Goal: Task Accomplishment & Management: Complete application form

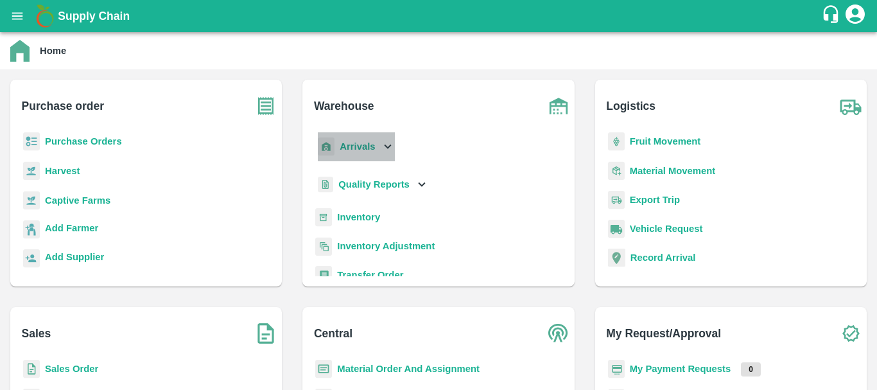
click at [346, 146] on b "Arrivals" at bounding box center [357, 146] width 35 height 10
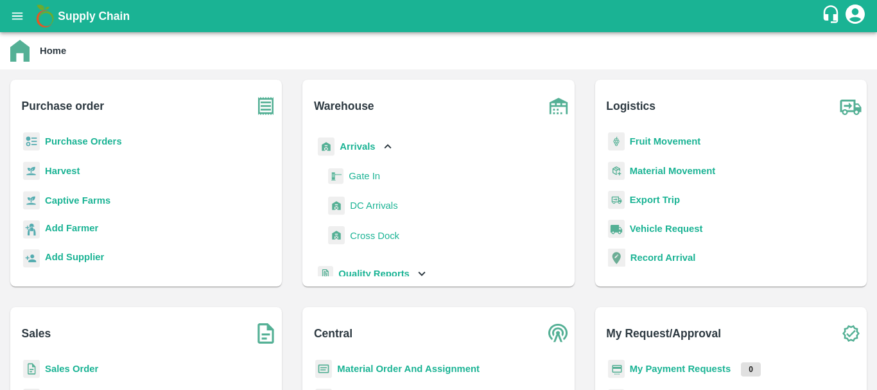
click at [381, 203] on span "DC Arrivals" at bounding box center [373, 205] width 47 height 14
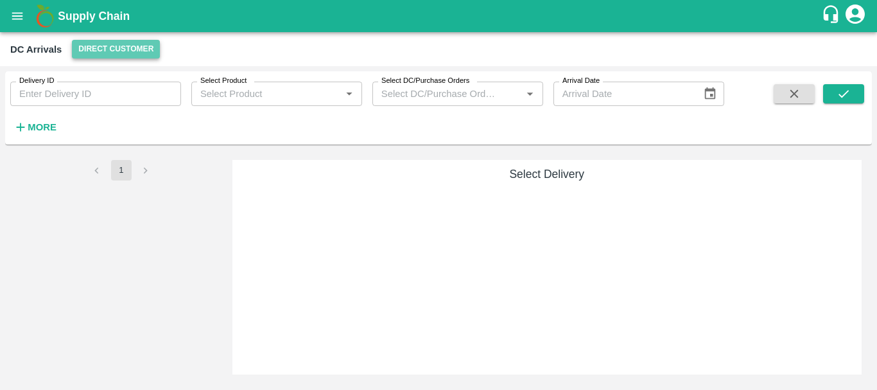
click at [100, 46] on button "Direct Customer" at bounding box center [116, 49] width 88 height 19
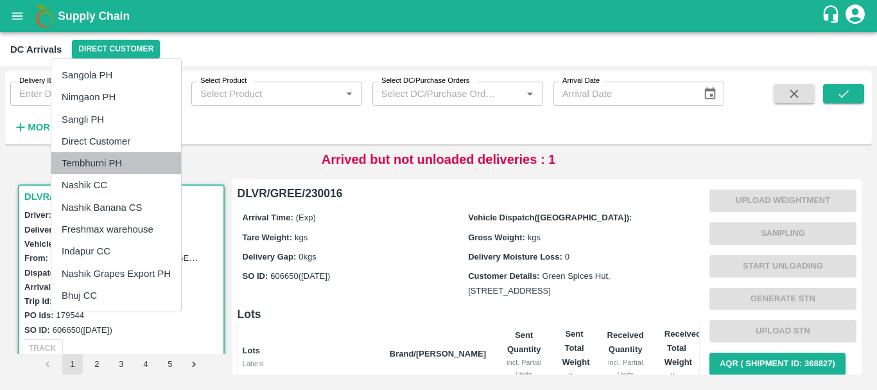
click at [112, 167] on li "Tembhurni PH" at bounding box center [116, 163] width 130 height 22
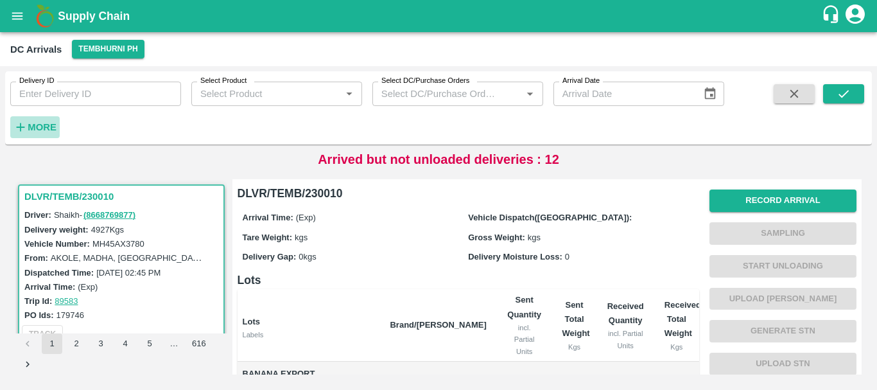
click at [56, 124] on strong "More" at bounding box center [42, 127] width 29 height 10
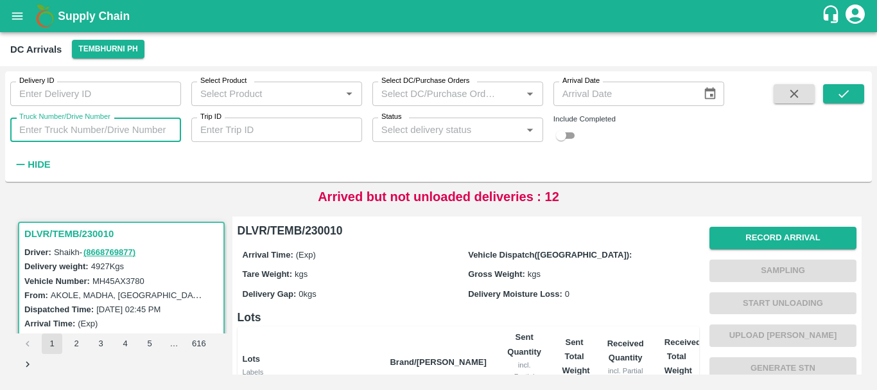
click at [139, 123] on input "Truck Number/Drive Number" at bounding box center [95, 129] width 171 height 24
type input "1104"
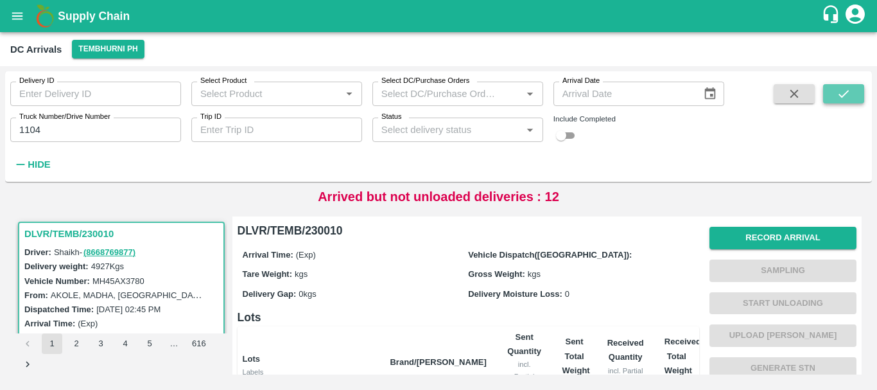
click at [854, 88] on button "submit" at bounding box center [843, 93] width 41 height 19
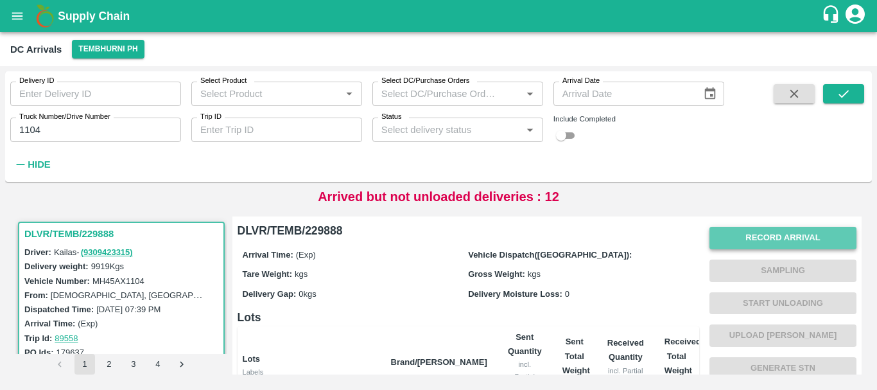
click at [754, 236] on button "Record Arrival" at bounding box center [782, 238] width 147 height 22
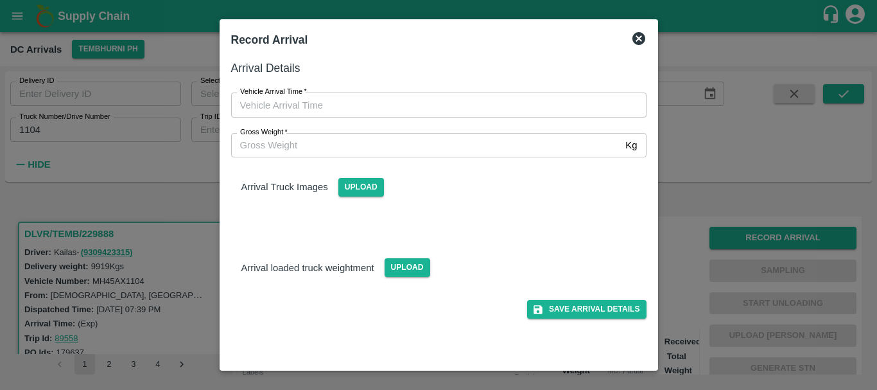
type input "DD/MM/YYYY hh:mm aa"
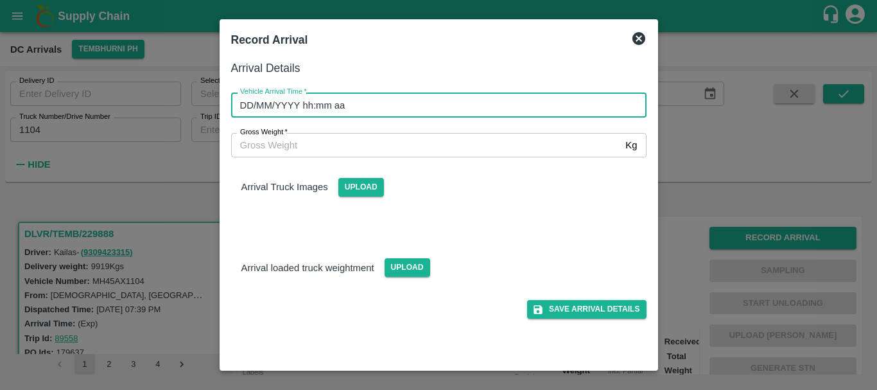
click at [352, 101] on input "DD/MM/YYYY hh:mm aa" at bounding box center [434, 104] width 406 height 24
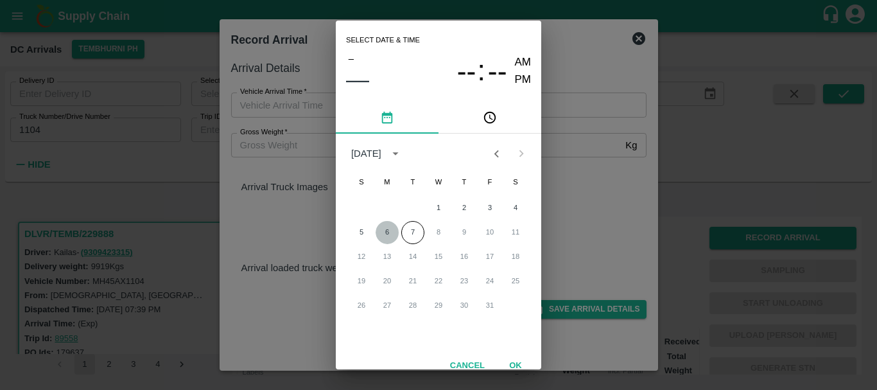
click at [380, 229] on button "6" at bounding box center [386, 232] width 23 height 23
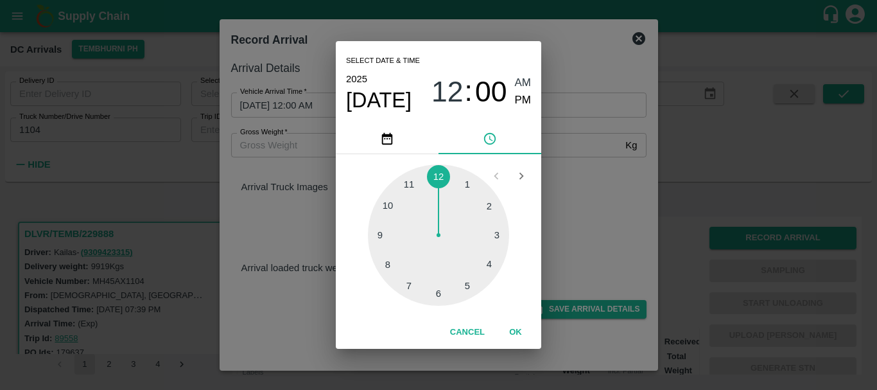
click at [465, 286] on div at bounding box center [438, 234] width 141 height 141
click at [483, 217] on div at bounding box center [438, 234] width 141 height 141
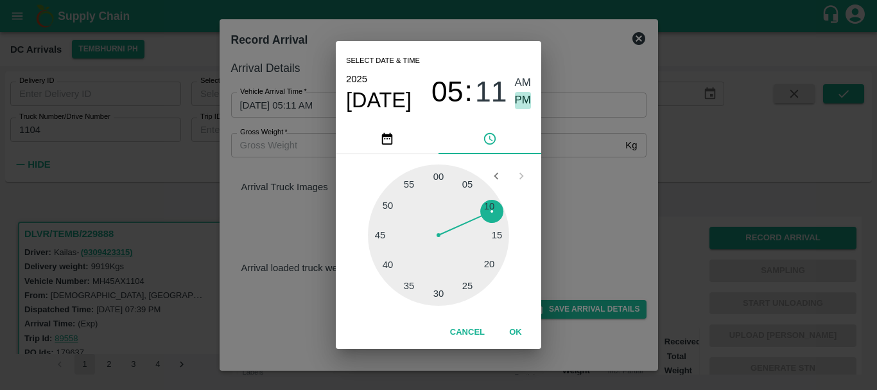
click at [519, 99] on span "PM" at bounding box center [523, 100] width 17 height 17
type input "[DATE] 05:11 PM"
click at [603, 178] on div "Select date & time [DATE] 05 : 11 AM PM 05 10 15 20 25 30 35 40 45 50 55 00 Can…" at bounding box center [438, 195] width 877 height 390
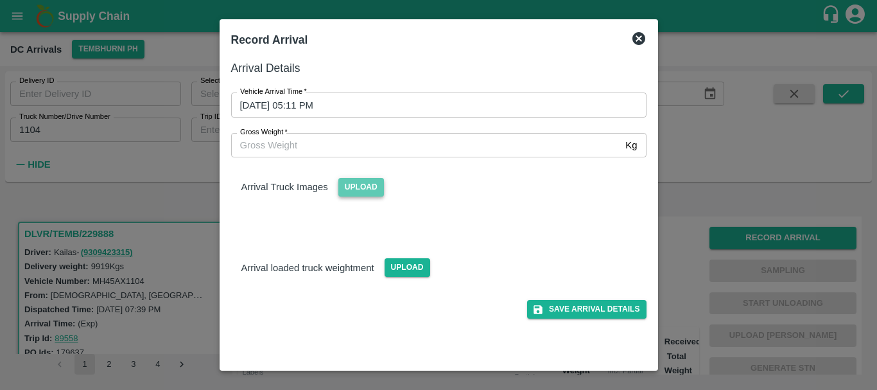
click at [359, 192] on span "Upload" at bounding box center [361, 187] width 46 height 19
click at [0, 0] on input "Upload" at bounding box center [0, 0] width 0 height 0
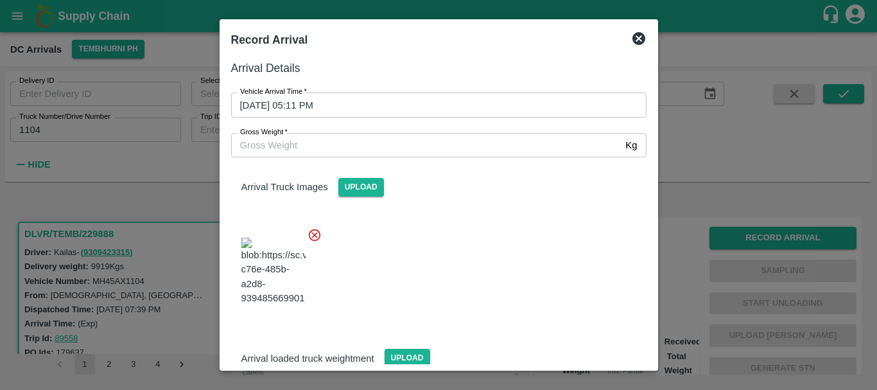
scroll to position [69, 0]
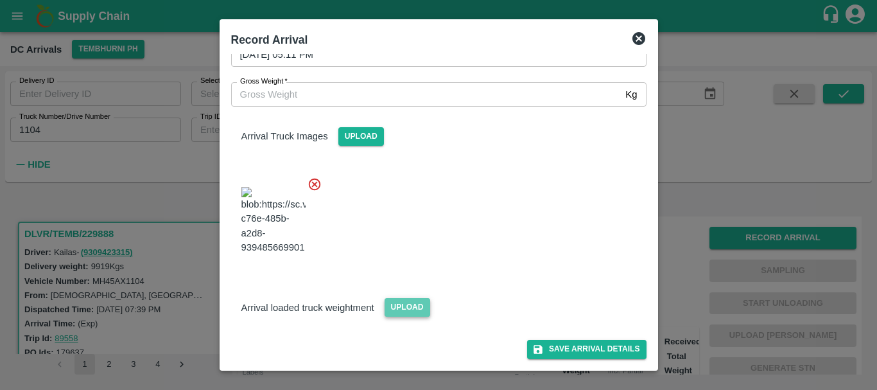
click at [417, 302] on span "Upload" at bounding box center [407, 307] width 46 height 19
click at [0, 0] on input "Upload" at bounding box center [0, 0] width 0 height 0
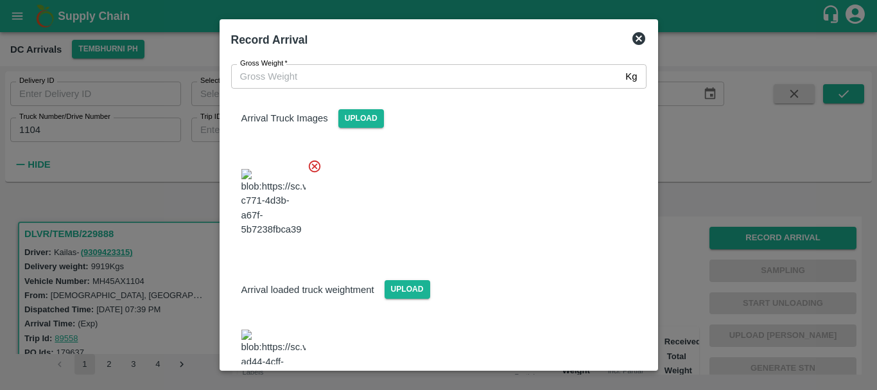
scroll to position [132, 0]
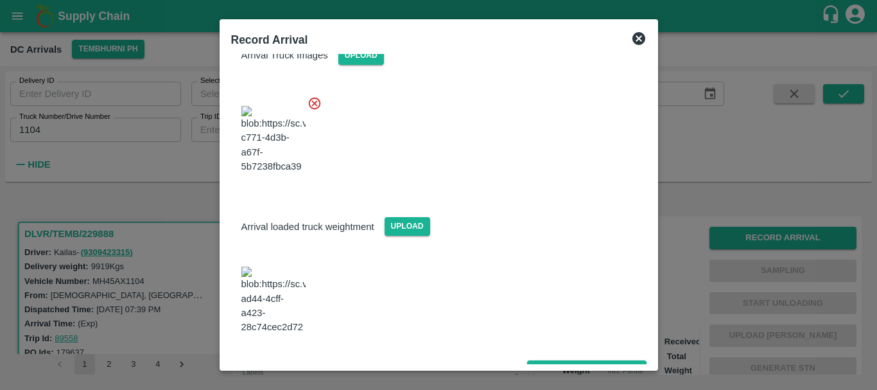
click at [285, 294] on img at bounding box center [273, 299] width 64 height 67
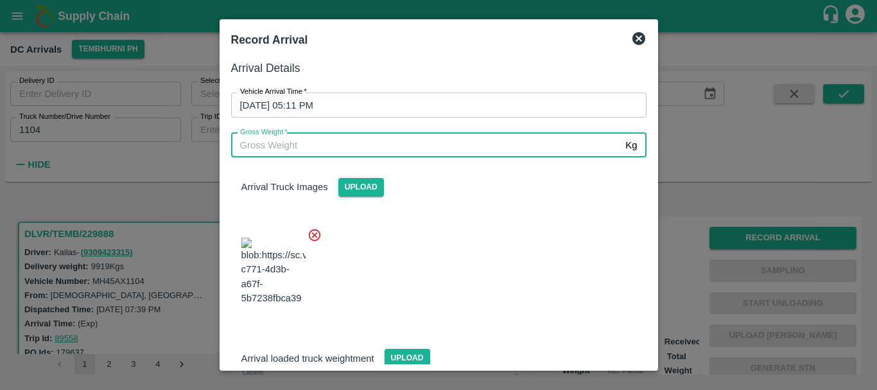
click at [363, 139] on input "Gross Weight   *" at bounding box center [426, 145] width 390 height 24
type input "16590"
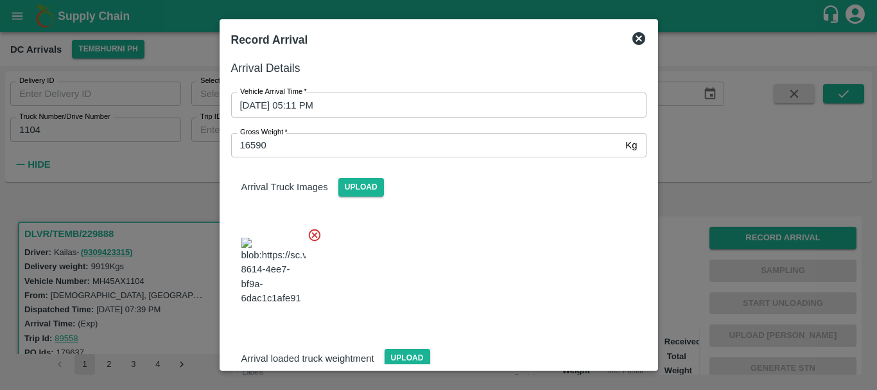
click at [476, 225] on div at bounding box center [434, 267] width 426 height 101
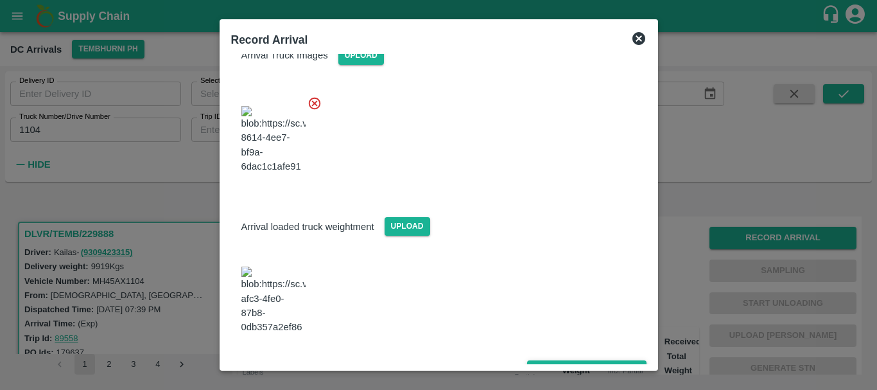
click at [565, 360] on button "Save Arrival Details" at bounding box center [586, 369] width 119 height 19
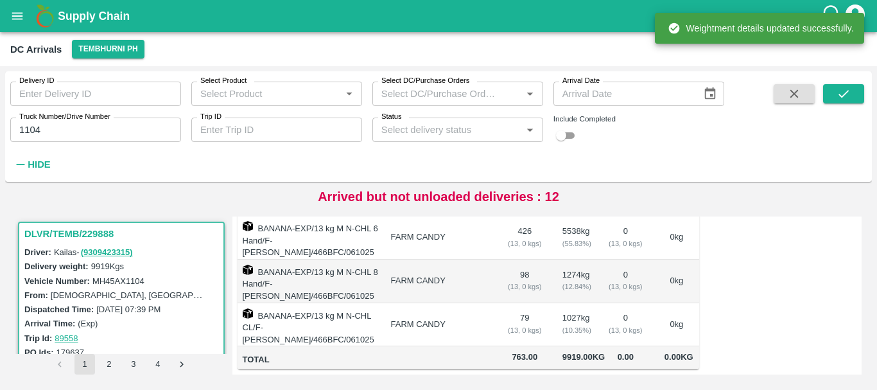
scroll to position [0, 0]
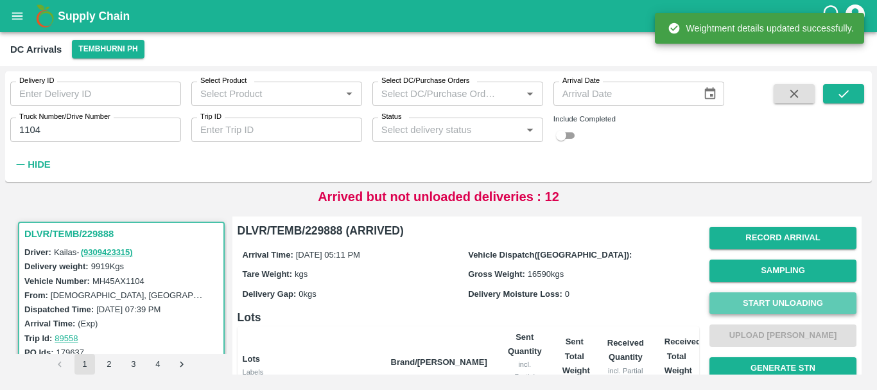
click at [758, 304] on button "Start Unloading" at bounding box center [782, 303] width 147 height 22
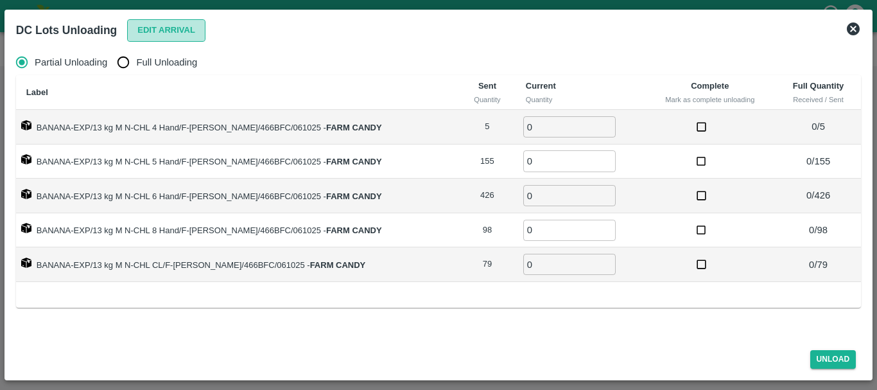
click at [153, 31] on button "Edit Arrival" at bounding box center [166, 30] width 78 height 22
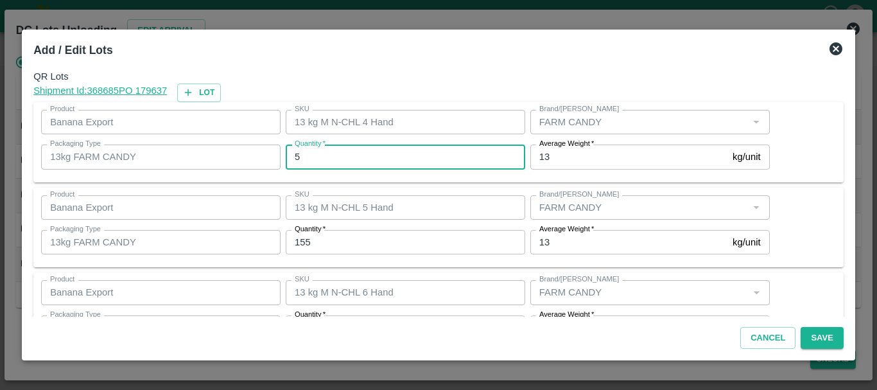
click at [384, 156] on input "5" at bounding box center [405, 156] width 239 height 24
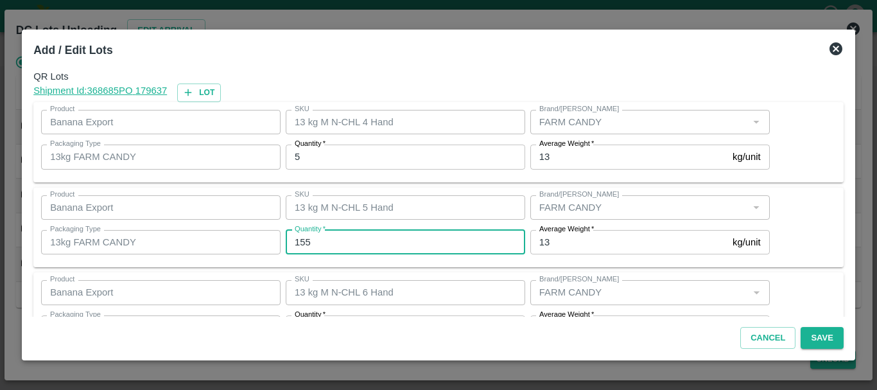
click at [340, 237] on input "155" at bounding box center [405, 242] width 239 height 24
type input "156"
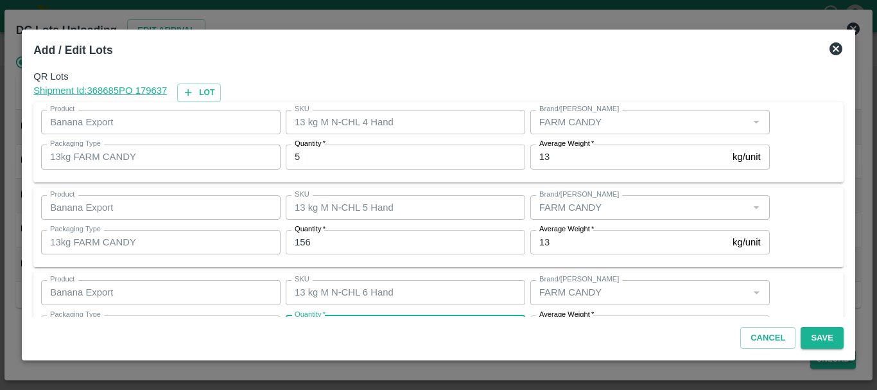
scroll to position [23, 0]
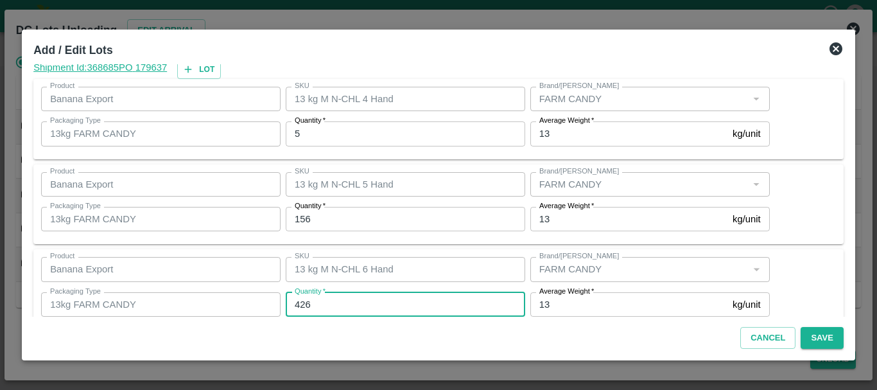
click at [365, 292] on input "426" at bounding box center [405, 304] width 239 height 24
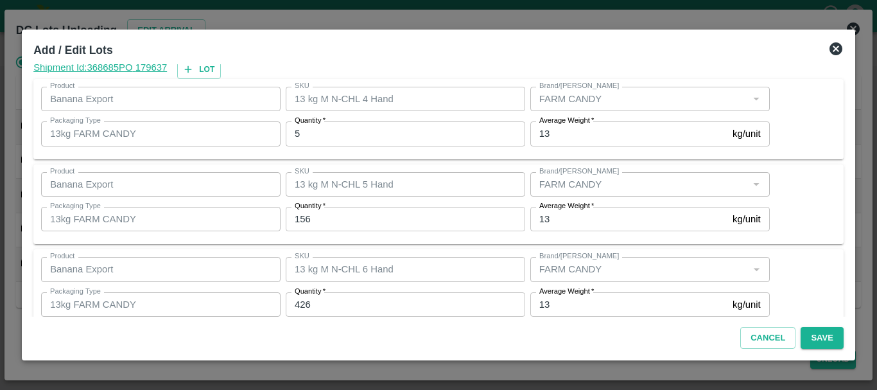
scroll to position [217, 0]
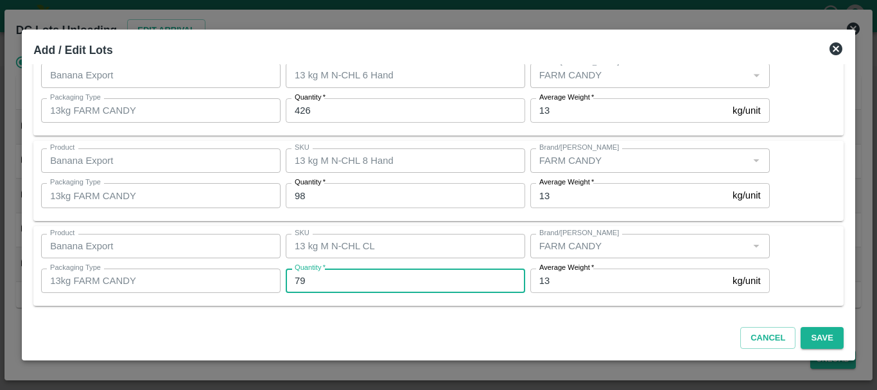
click at [328, 284] on input "79" at bounding box center [405, 280] width 239 height 24
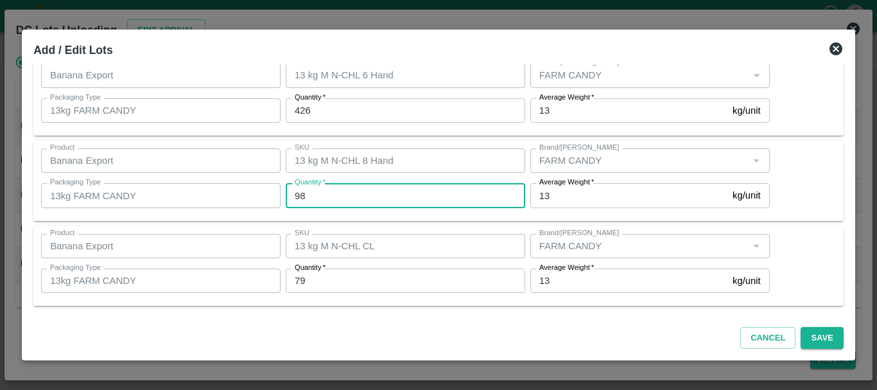
click at [327, 193] on input "98" at bounding box center [405, 195] width 239 height 24
type input "94"
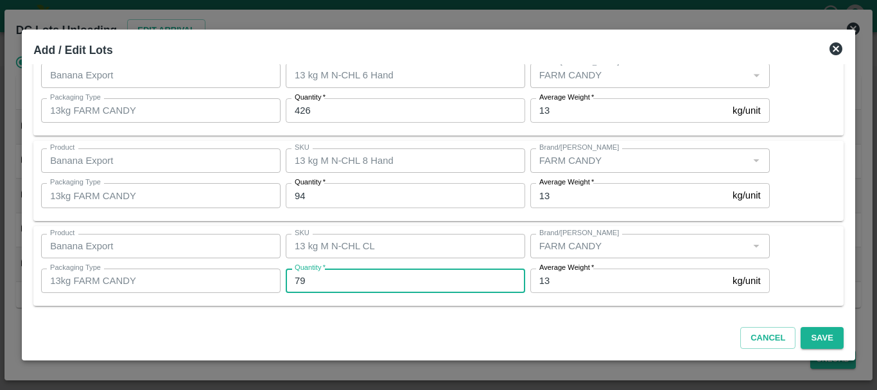
click at [341, 286] on input "79" at bounding box center [405, 280] width 239 height 24
type input "7"
type input "82"
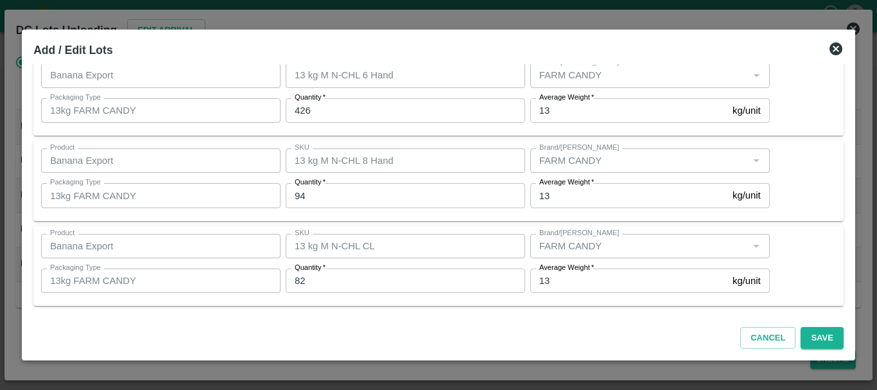
click at [493, 216] on div "Product Banana Export Product SKU 13 kg M N-CHL 8 Hand SKU Brand/Marka Brand/Ma…" at bounding box center [438, 181] width 810 height 80
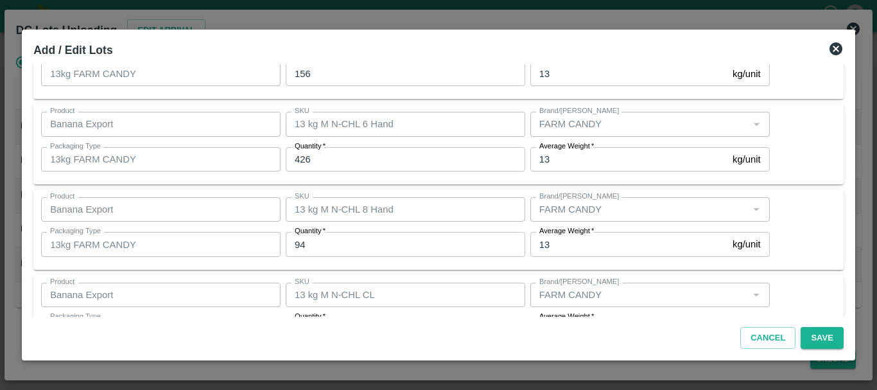
scroll to position [216, 0]
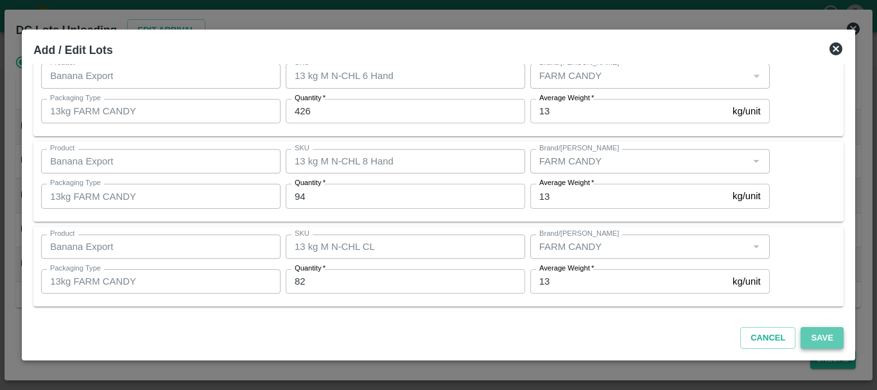
click at [818, 338] on button "Save" at bounding box center [821, 338] width 42 height 22
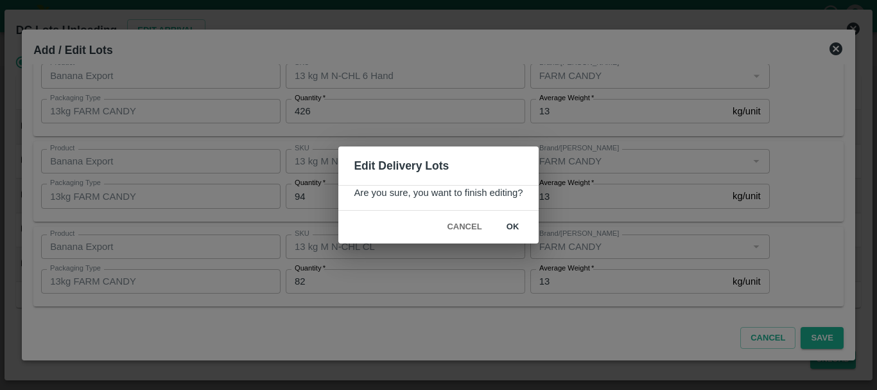
click at [509, 228] on button "ok" at bounding box center [512, 227] width 41 height 22
click at [512, 227] on icon at bounding box center [512, 227] width 19 height 19
click at [512, 227] on icon at bounding box center [512, 227] width 15 height 15
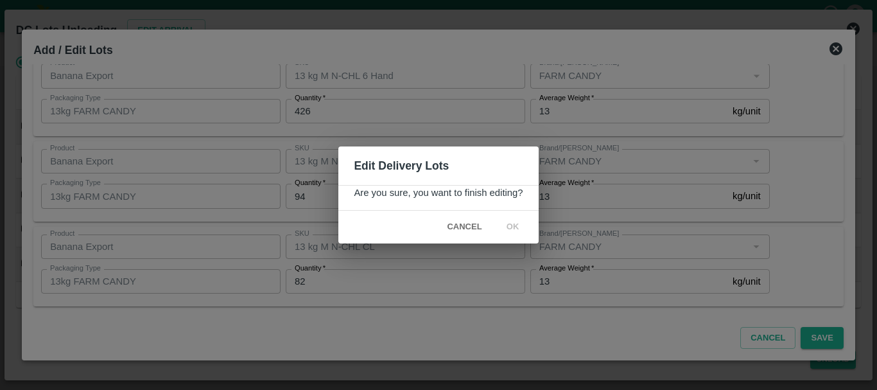
click at [517, 227] on icon at bounding box center [512, 226] width 21 height 21
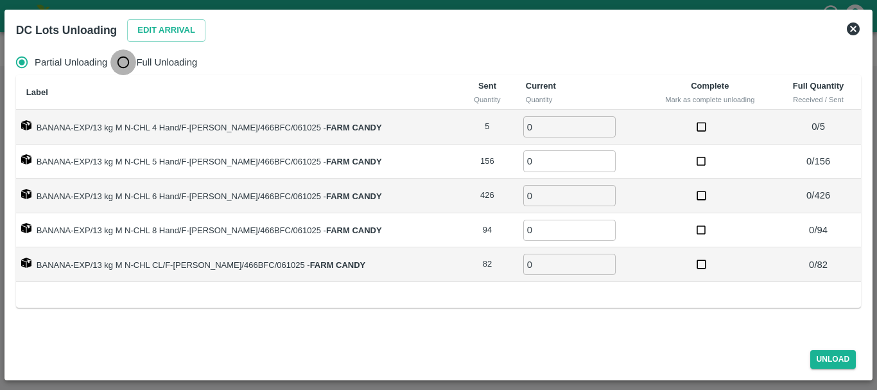
click at [126, 56] on input "Full Unloading" at bounding box center [123, 62] width 26 height 26
radio input "true"
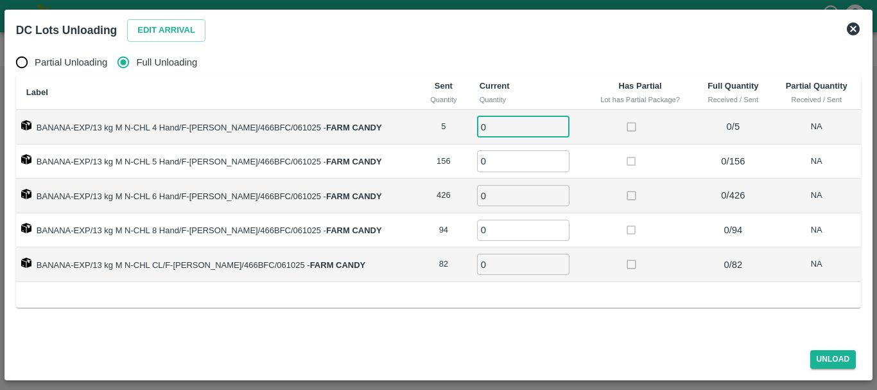
click at [506, 121] on input "0" at bounding box center [523, 126] width 92 height 21
type input "05"
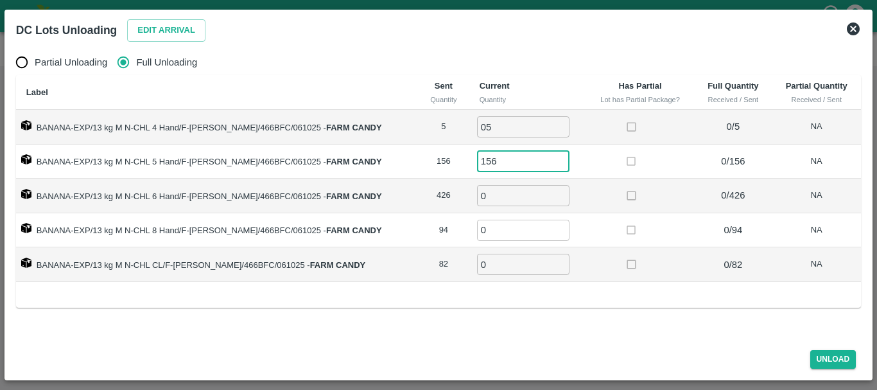
type input "156"
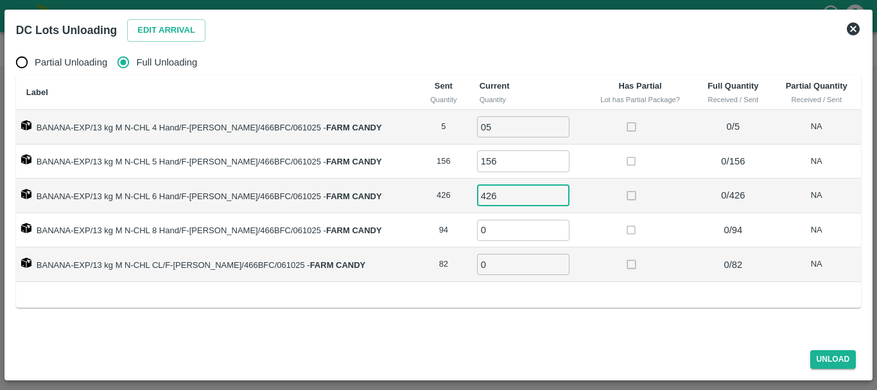
type input "426"
type input "94"
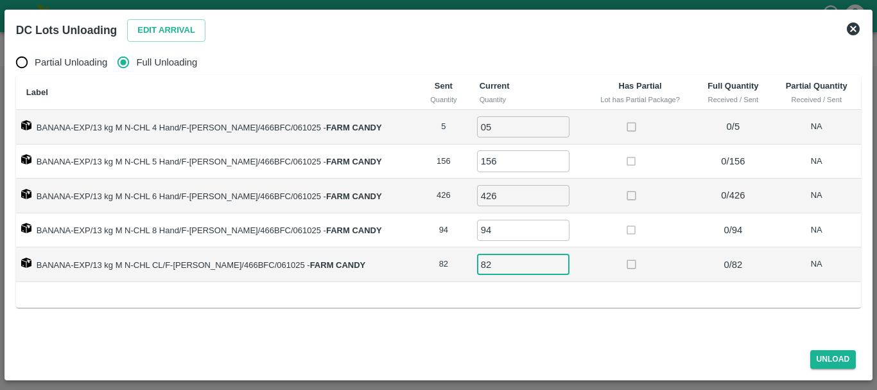
type input "82"
click at [586, 227] on td at bounding box center [640, 230] width 108 height 35
click at [819, 368] on div "Unload" at bounding box center [438, 357] width 855 height 34
click at [823, 354] on button "Unload" at bounding box center [833, 359] width 46 height 19
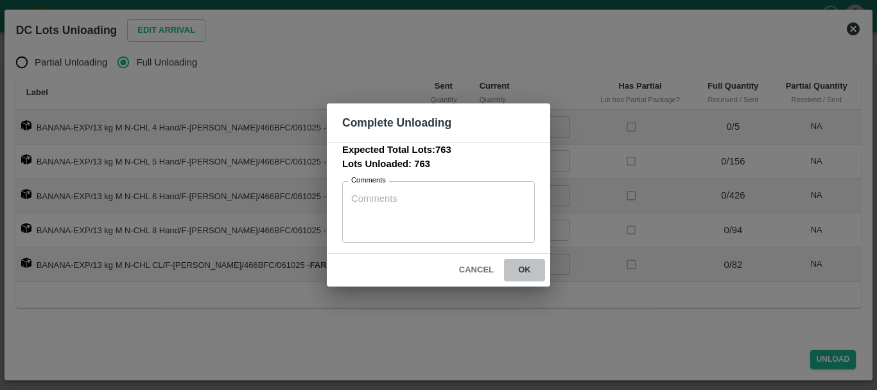
click at [521, 265] on button "ok" at bounding box center [524, 270] width 41 height 22
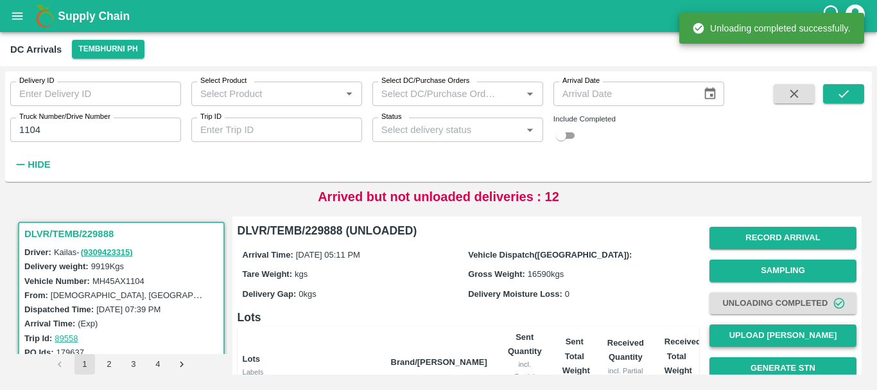
scroll to position [1, 0]
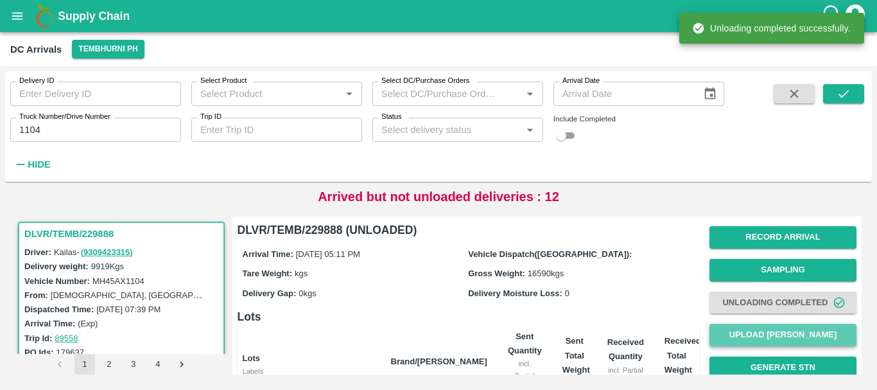
click at [745, 331] on button "Upload [PERSON_NAME]" at bounding box center [782, 334] width 147 height 22
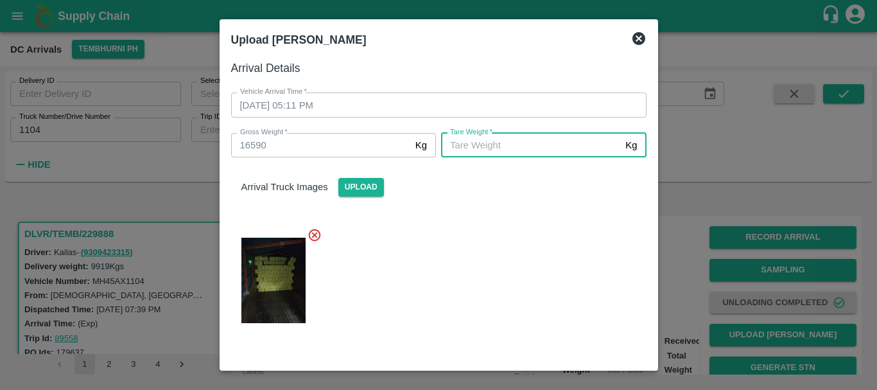
click at [519, 146] on input "[PERSON_NAME]   *" at bounding box center [530, 145] width 179 height 24
type input "5930"
click at [538, 255] on div at bounding box center [434, 276] width 426 height 119
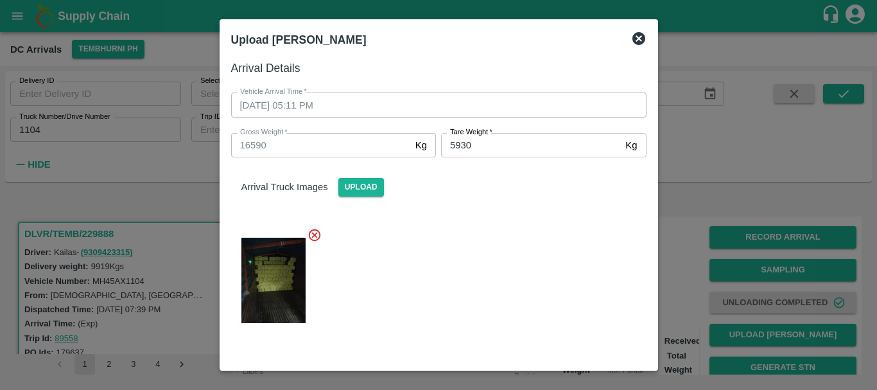
scroll to position [132, 0]
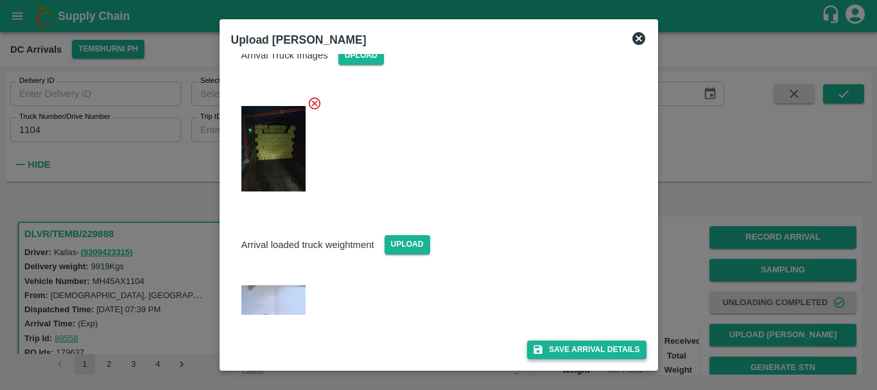
click at [569, 341] on button "Save Arrival Details" at bounding box center [586, 349] width 119 height 19
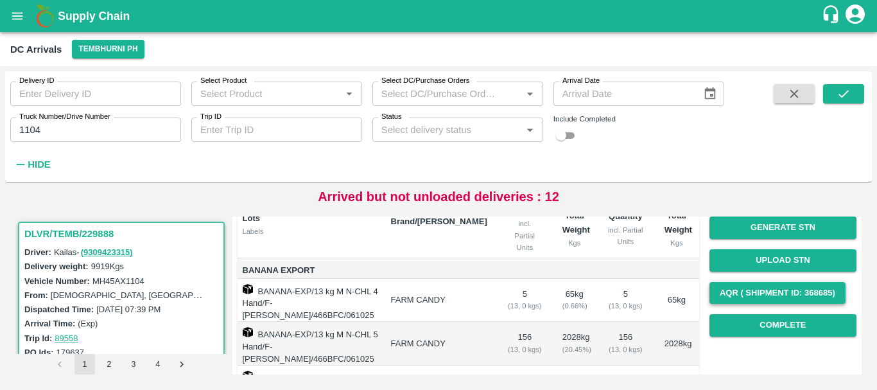
scroll to position [137, 0]
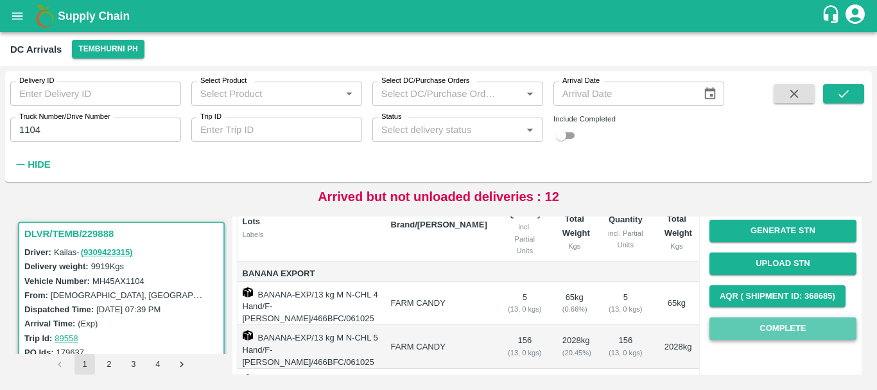
click at [731, 329] on button "Complete" at bounding box center [782, 328] width 147 height 22
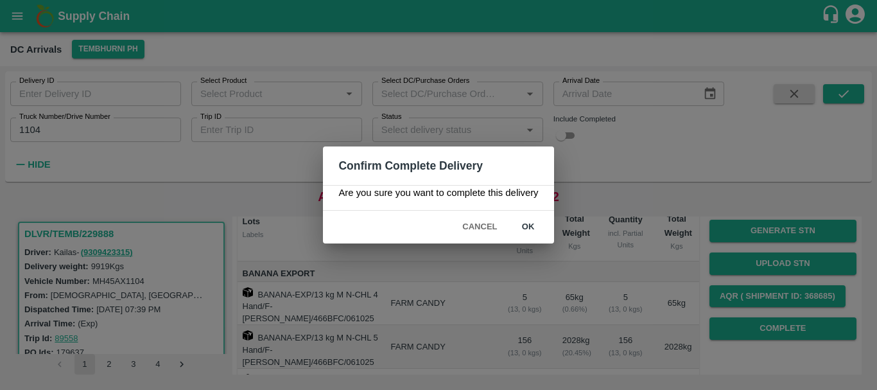
click at [522, 226] on button "ok" at bounding box center [528, 227] width 41 height 22
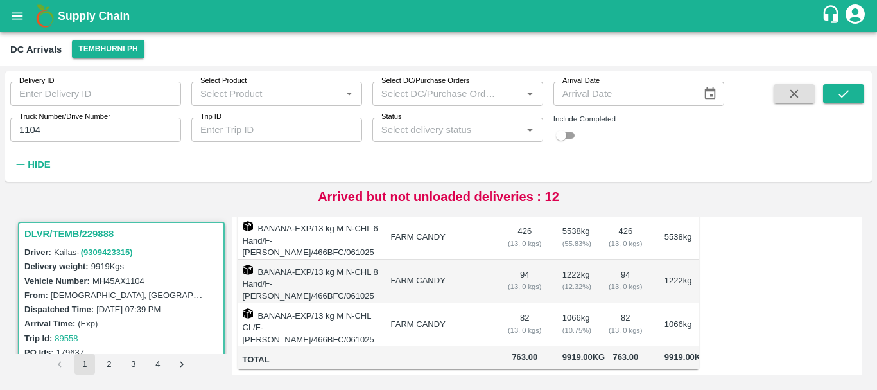
scroll to position [0, 0]
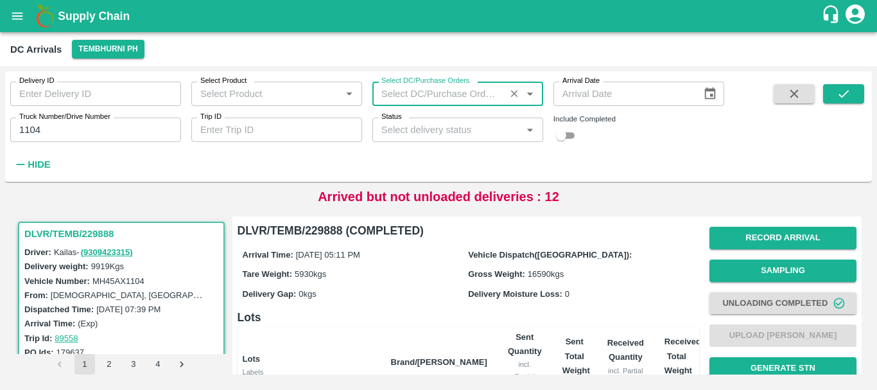
type input "DD/MM/YYYY"
click at [594, 286] on div "Delivery Moisture Loss: 0" at bounding box center [581, 293] width 226 height 14
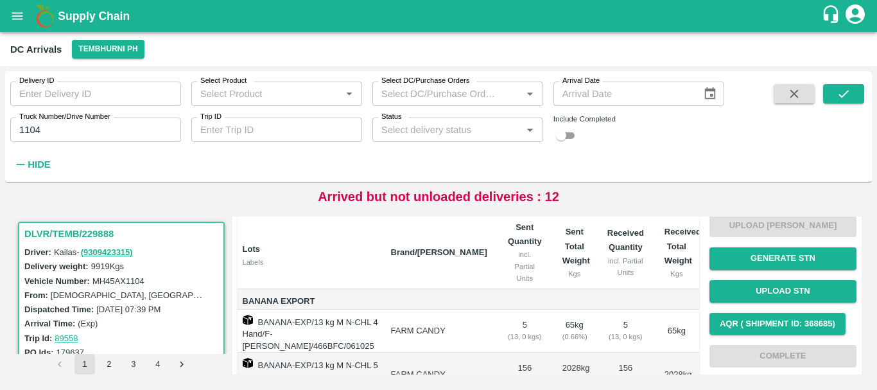
click at [484, 254] on th "Brand/[PERSON_NAME]" at bounding box center [439, 252] width 117 height 73
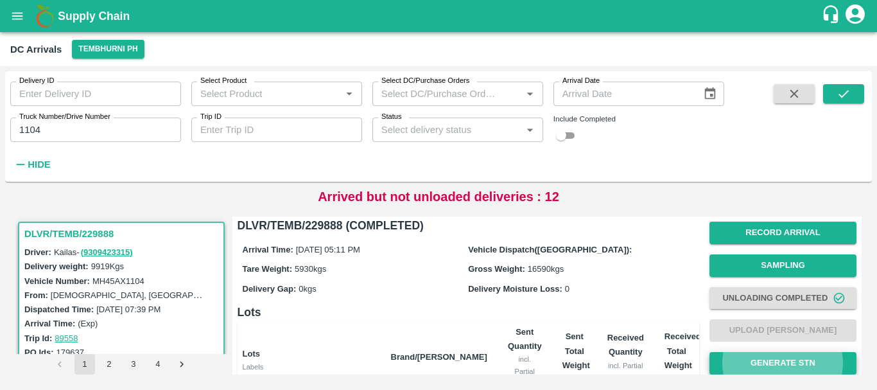
scroll to position [105, 0]
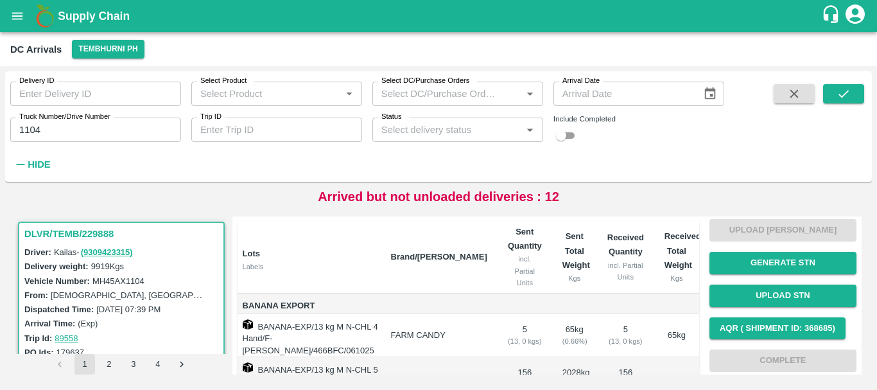
click at [424, 214] on div "DLVR/TEMB/229888 Driver: Kailas - ( 9309423315 ) Delivery weight: 9919 Kgs Vehi…" at bounding box center [438, 295] width 856 height 168
click at [71, 130] on input "1104" at bounding box center [95, 129] width 171 height 24
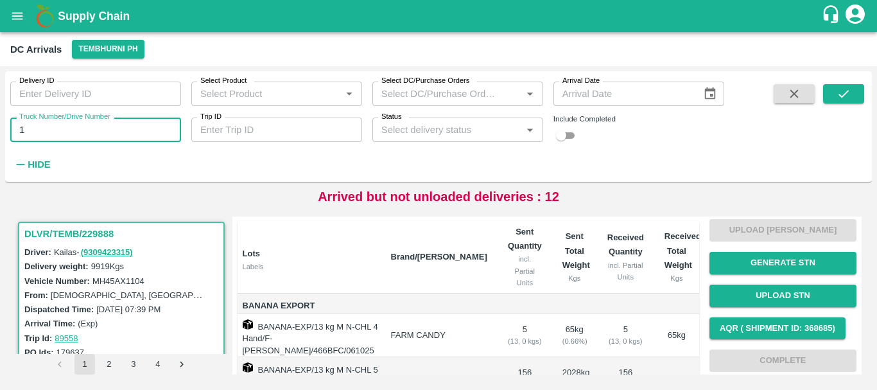
type input "1"
type input "3780"
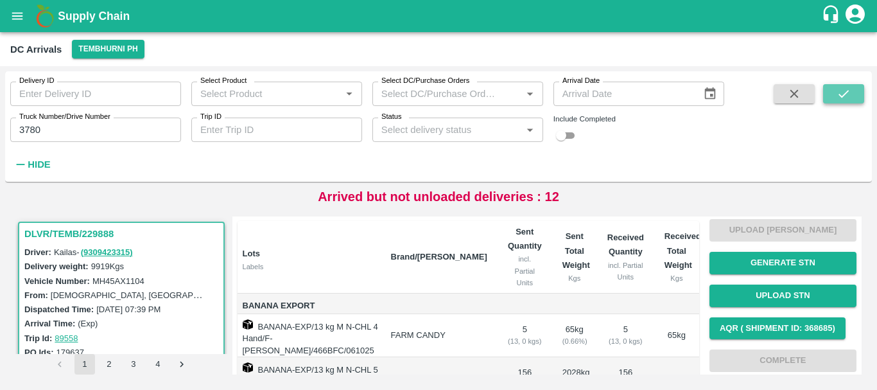
click at [838, 98] on icon "submit" at bounding box center [843, 94] width 14 height 14
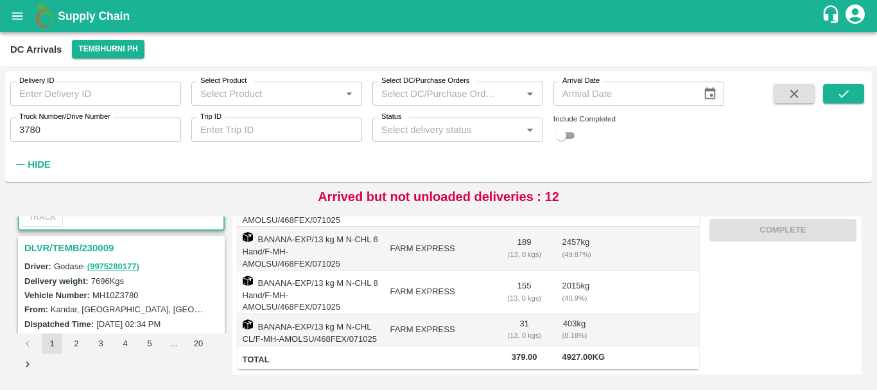
scroll to position [153, 0]
click at [85, 248] on h3 "DLVR/TEMB/230009" at bounding box center [123, 248] width 198 height 17
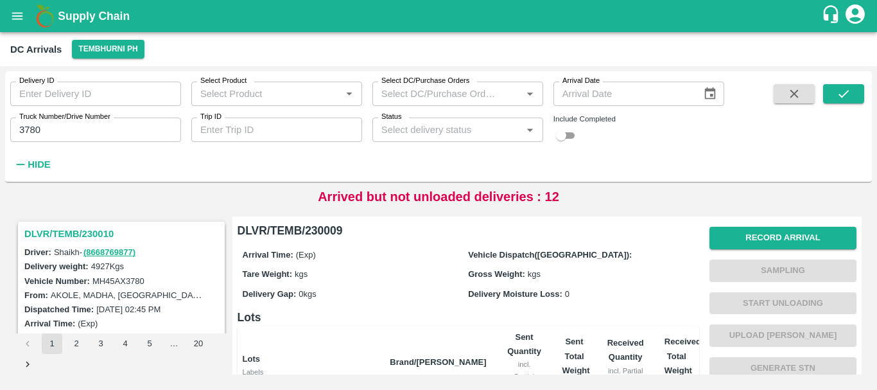
click at [104, 234] on h3 "DLVR/TEMB/230010" at bounding box center [123, 233] width 198 height 17
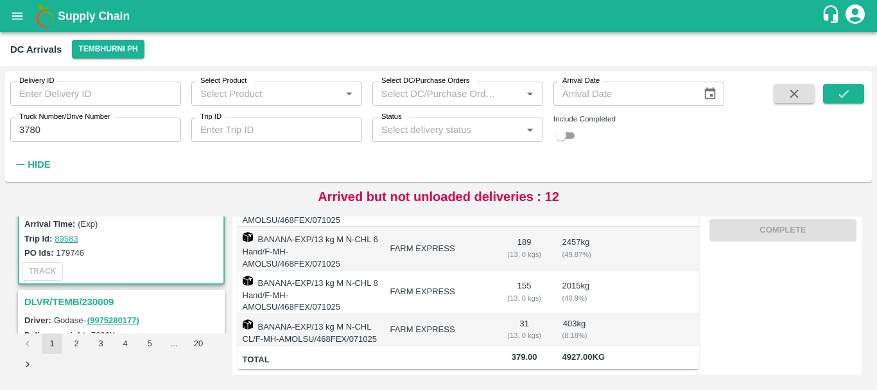
scroll to position [100, 0]
click at [101, 302] on h3 "DLVR/TEMB/230009" at bounding box center [123, 301] width 198 height 17
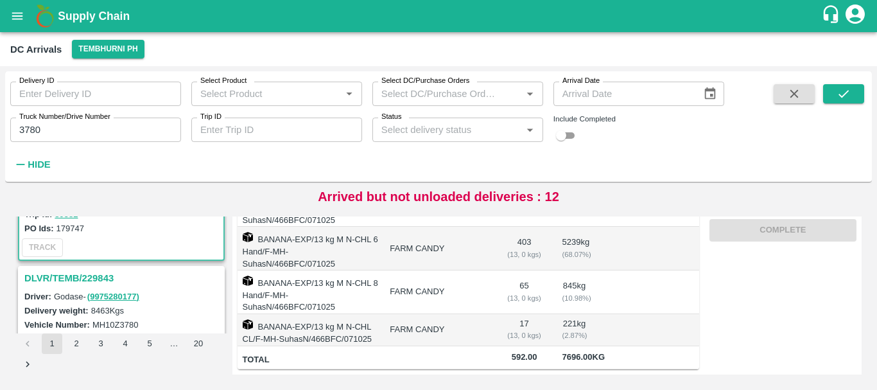
click at [91, 279] on h3 "DLVR/TEMB/229843" at bounding box center [123, 278] width 198 height 17
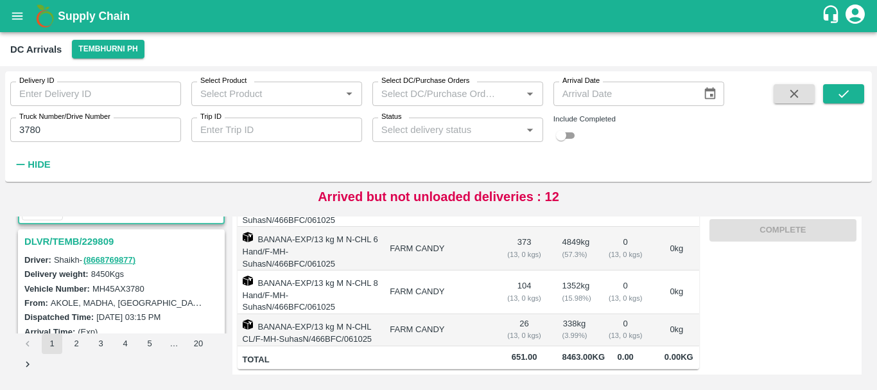
scroll to position [495, 0]
click at [91, 240] on h3 "DLVR/TEMB/229809" at bounding box center [123, 242] width 198 height 17
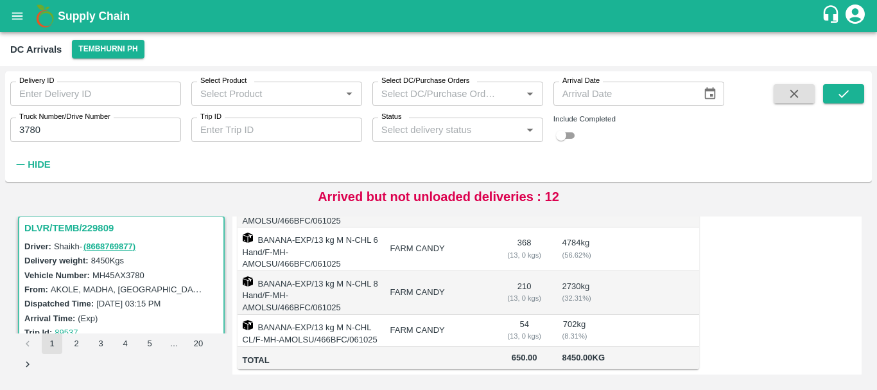
click at [112, 297] on div "Dispatched Time: [DATE] 03:15 PM" at bounding box center [123, 303] width 198 height 14
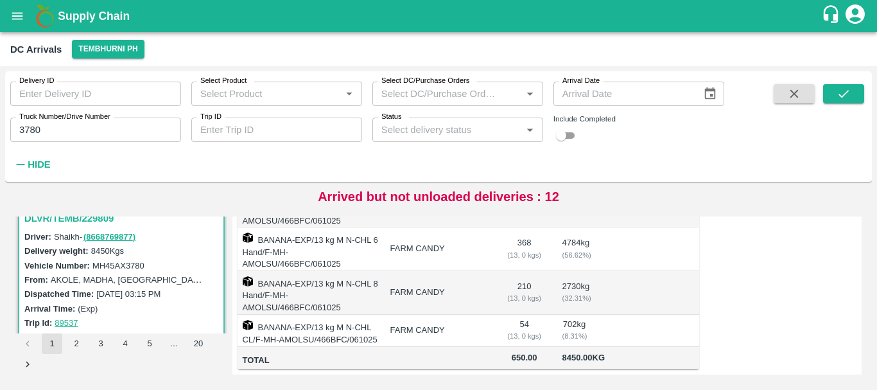
scroll to position [15, 0]
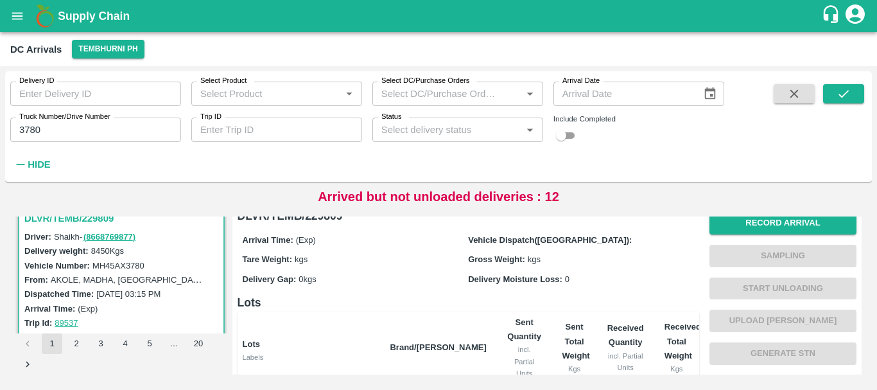
click at [756, 215] on div "DLVR/TEMB/230010 Driver: Shaikh - ( 8668769877 ) Delivery weight: 4927 Kgs Vehi…" at bounding box center [438, 295] width 856 height 168
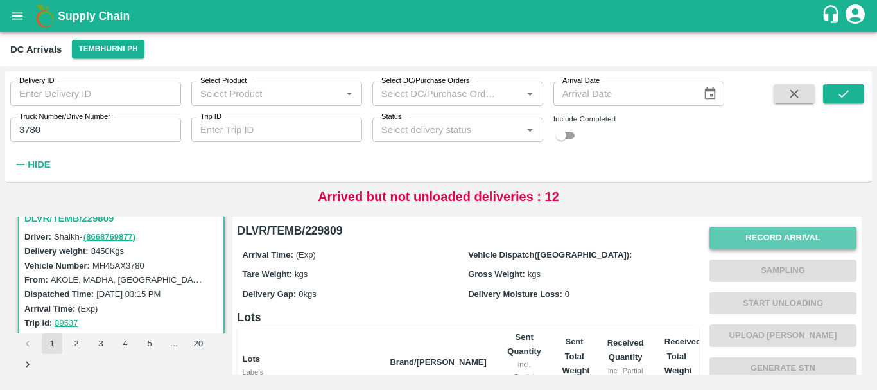
click at [759, 234] on button "Record Arrival" at bounding box center [782, 238] width 147 height 22
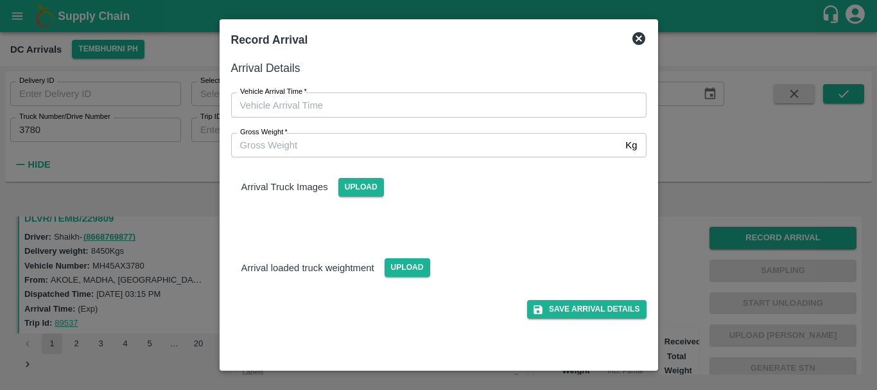
type input "DD/MM/YYYY hh:mm aa"
click at [484, 108] on input "DD/MM/YYYY hh:mm aa" at bounding box center [434, 104] width 406 height 24
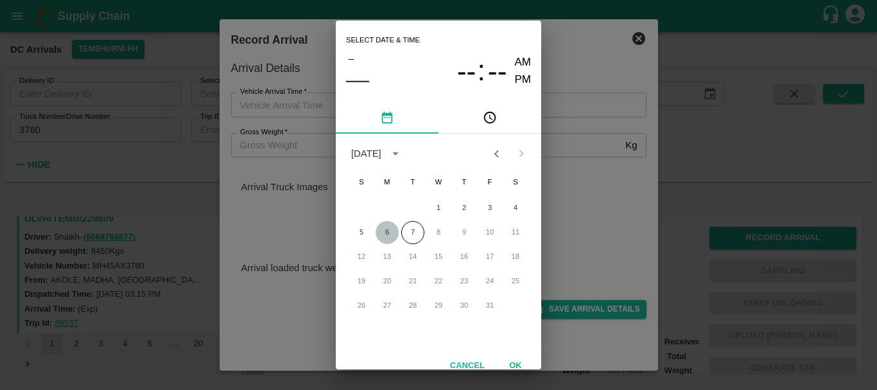
click at [387, 228] on button "6" at bounding box center [386, 232] width 23 height 23
type input "[DATE] 12:00 AM"
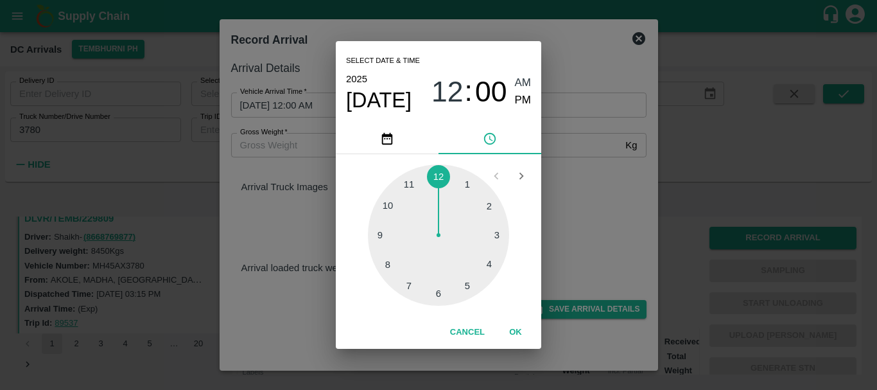
click at [467, 282] on div at bounding box center [438, 234] width 141 height 141
click at [412, 281] on div at bounding box center [438, 234] width 141 height 141
click at [524, 101] on span "PM" at bounding box center [523, 100] width 17 height 17
type input "[DATE] 05:35 PM"
click at [553, 144] on div "Select date & time [DATE] 05 : 35 AM PM 05 10 15 20 25 30 35 40 45 50 55 00 Can…" at bounding box center [438, 195] width 877 height 390
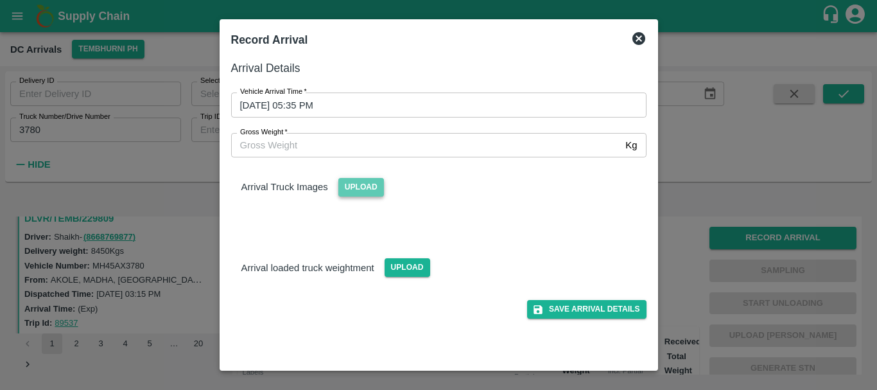
click at [363, 190] on span "Upload" at bounding box center [361, 187] width 46 height 19
click at [0, 0] on input "Upload" at bounding box center [0, 0] width 0 height 0
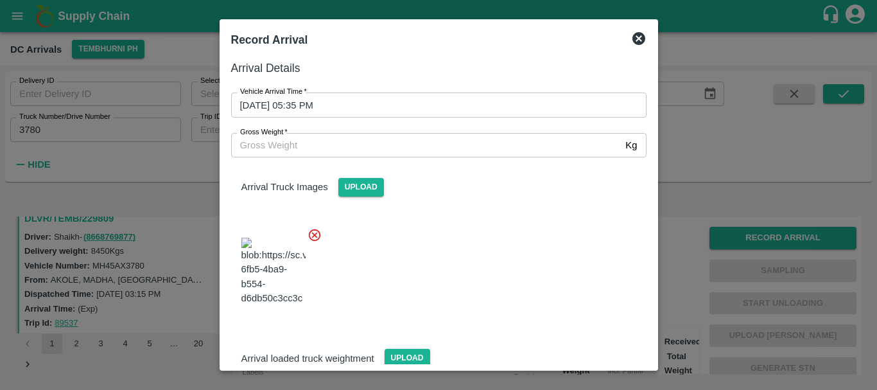
scroll to position [31, 0]
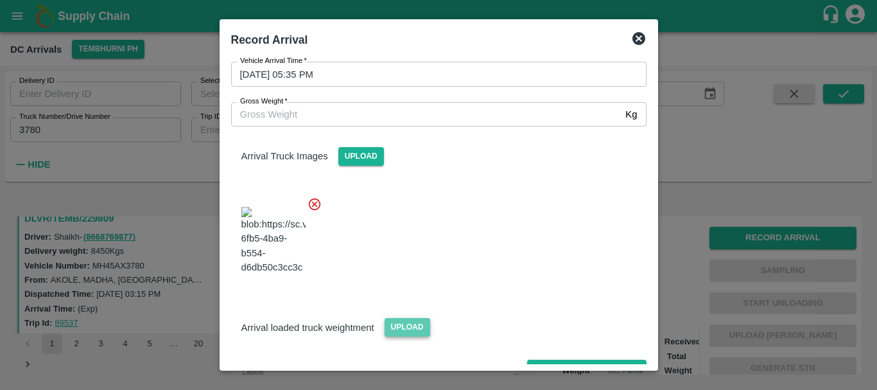
click at [410, 318] on span "Upload" at bounding box center [407, 327] width 46 height 19
click at [0, 0] on input "Upload" at bounding box center [0, 0] width 0 height 0
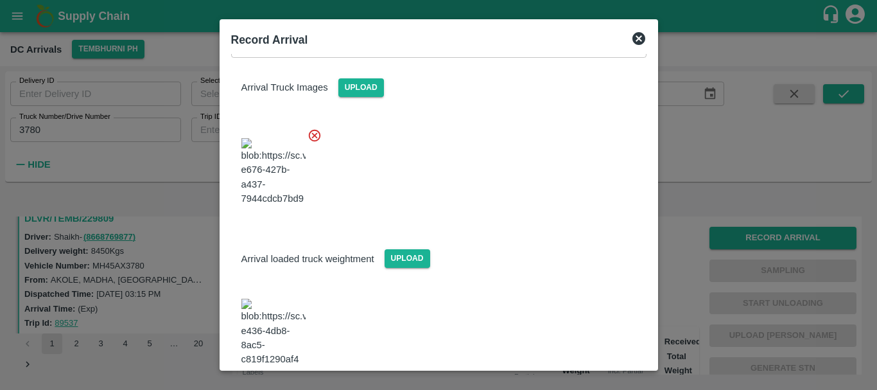
click at [300, 298] on img at bounding box center [273, 331] width 64 height 67
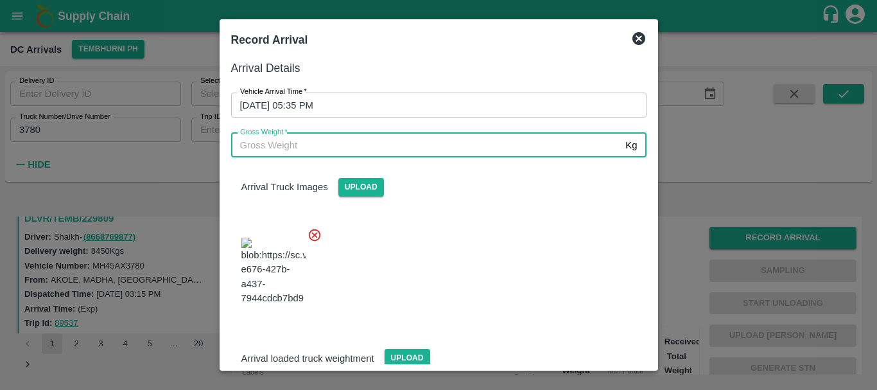
click at [338, 139] on input "Gross Weight   *" at bounding box center [426, 145] width 390 height 24
type input "14755"
click at [439, 220] on div at bounding box center [434, 267] width 426 height 101
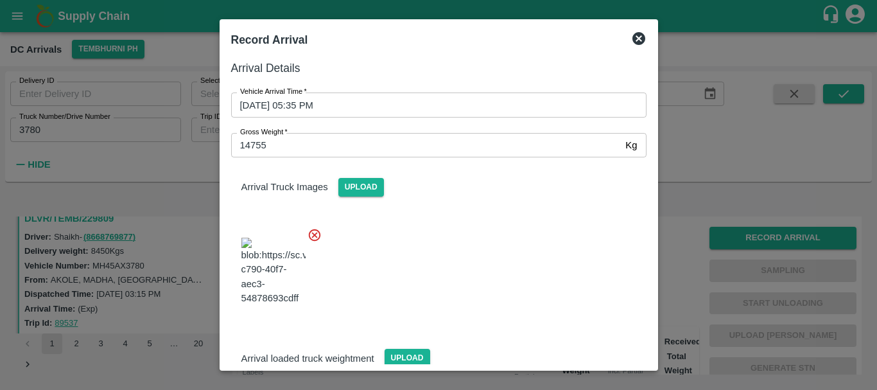
scroll to position [99, 0]
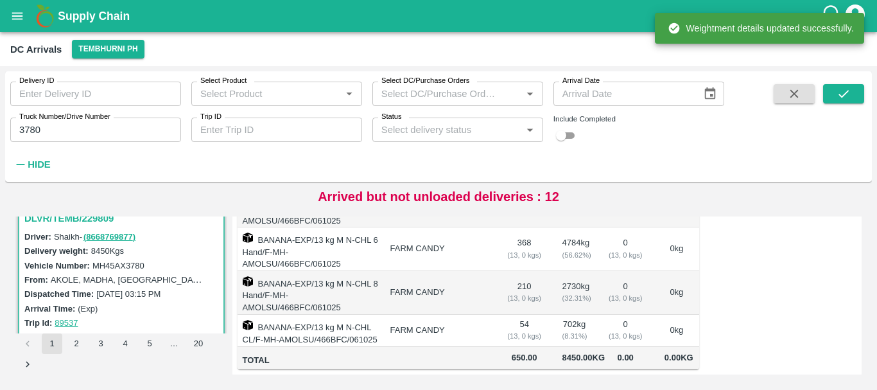
scroll to position [0, 0]
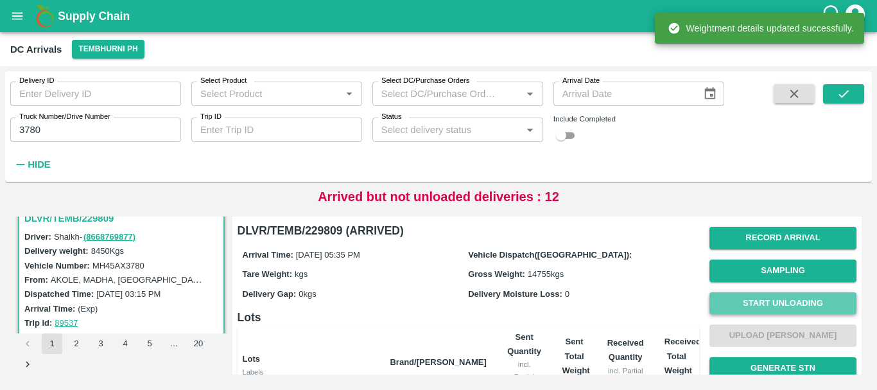
click at [740, 302] on button "Start Unloading" at bounding box center [782, 303] width 147 height 22
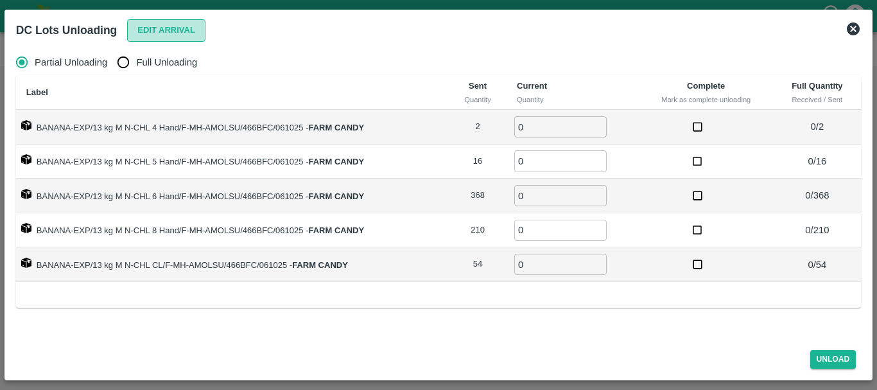
click at [143, 31] on button "Edit Arrival" at bounding box center [166, 30] width 78 height 22
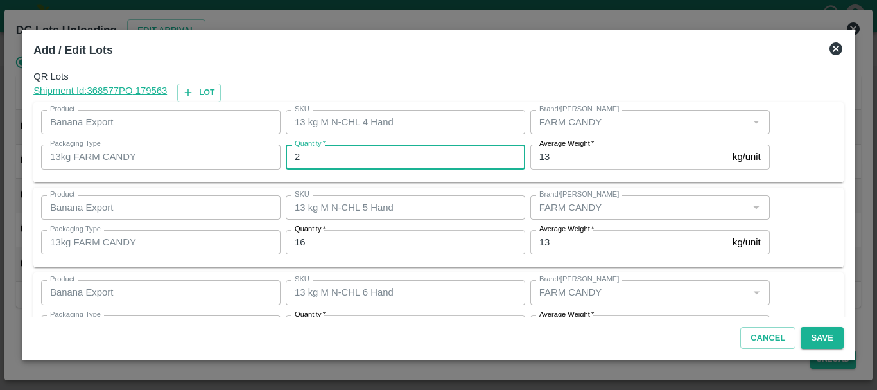
click at [369, 154] on input "2" at bounding box center [405, 156] width 239 height 24
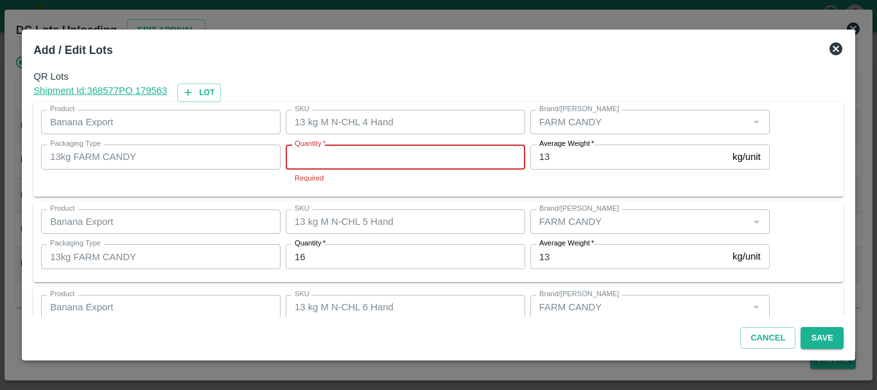
click at [413, 162] on input "Quantity   *" at bounding box center [405, 156] width 239 height 24
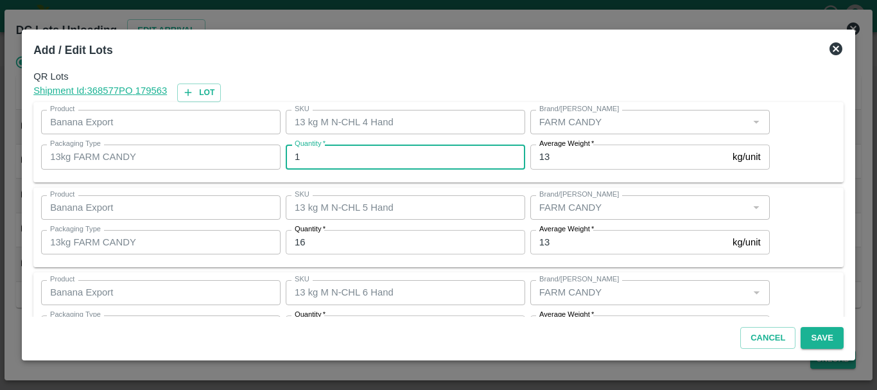
type input "1"
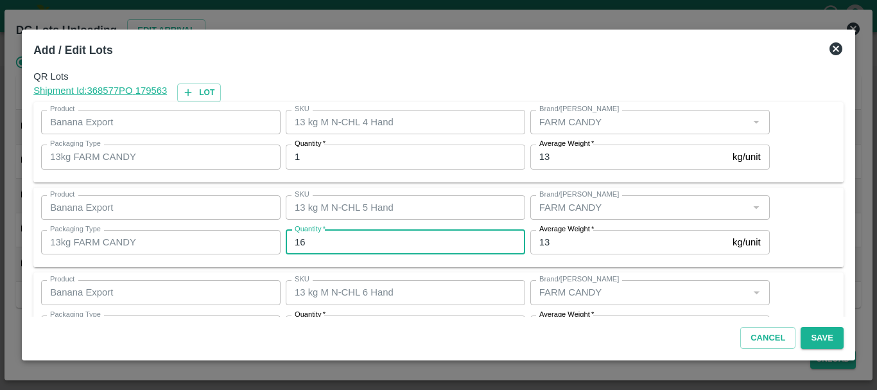
click at [404, 234] on input "16" at bounding box center [405, 242] width 239 height 24
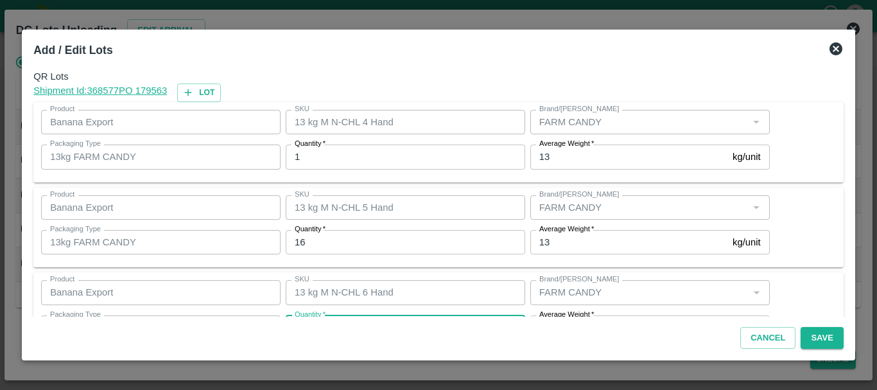
scroll to position [23, 0]
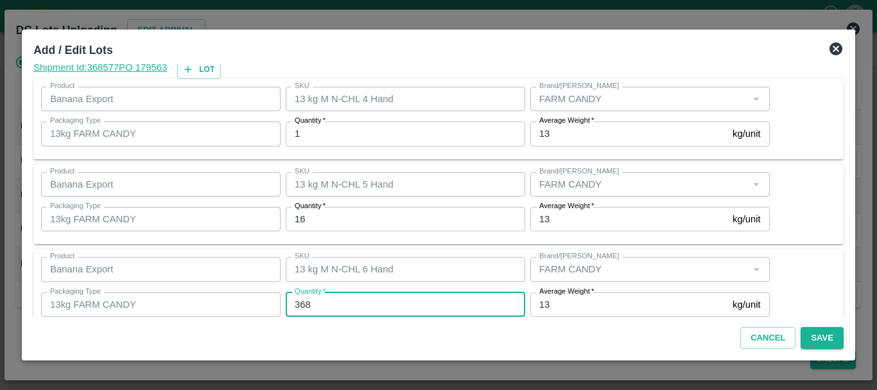
click at [344, 305] on input "368" at bounding box center [405, 304] width 239 height 24
type input "350"
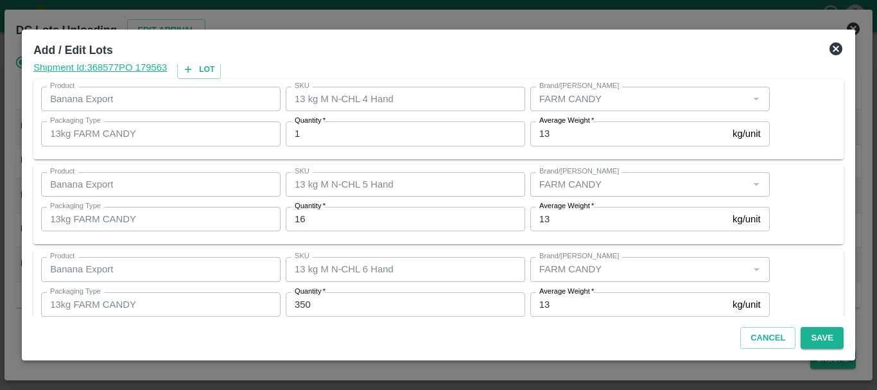
scroll to position [217, 0]
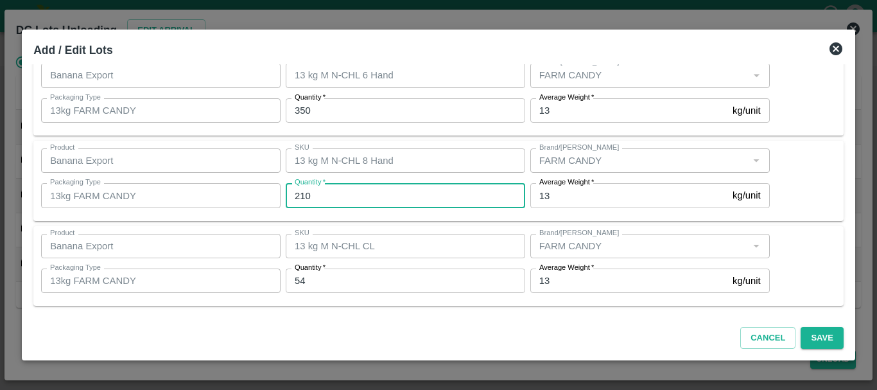
click at [329, 207] on input "210" at bounding box center [405, 195] width 239 height 24
type input "229"
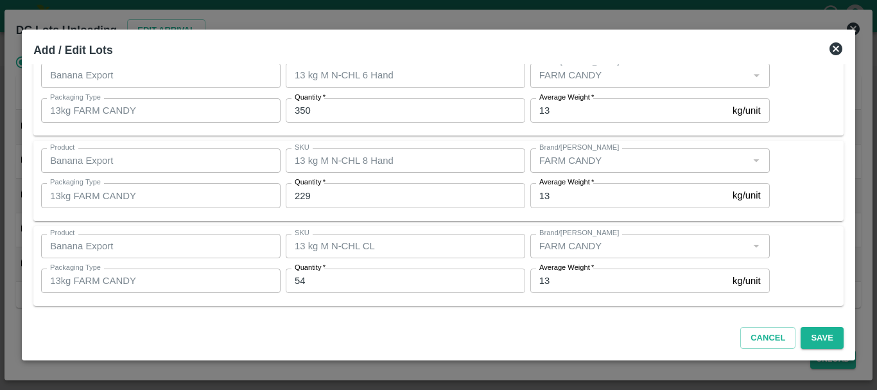
click at [451, 173] on div "SKU 13 kg M N-CHL 8 Hand SKU" at bounding box center [402, 160] width 245 height 35
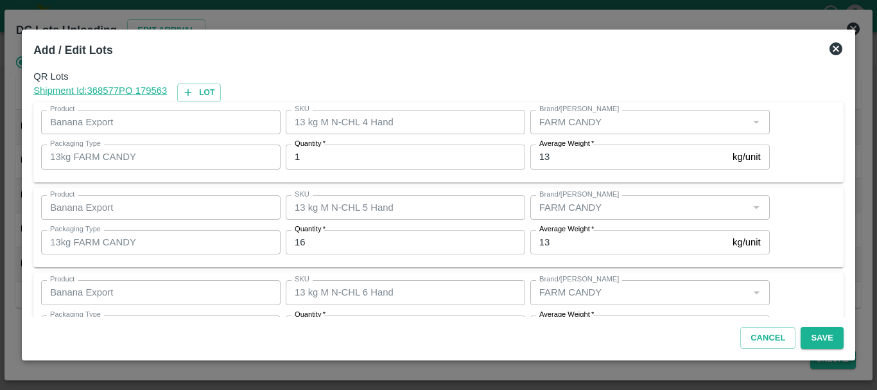
scroll to position [216, 0]
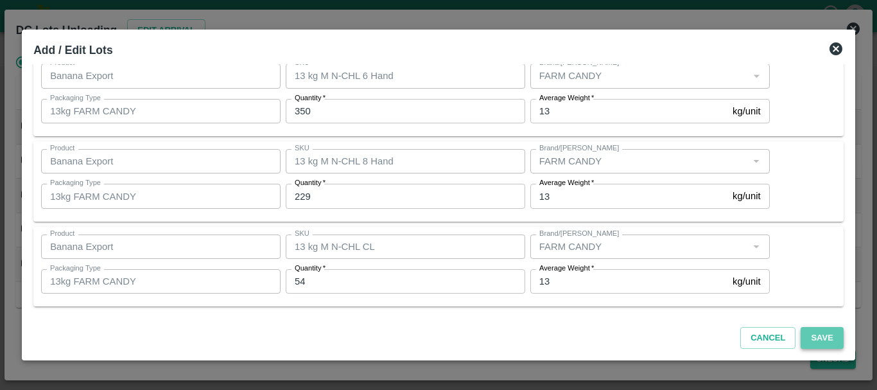
click at [819, 336] on button "Save" at bounding box center [821, 338] width 42 height 22
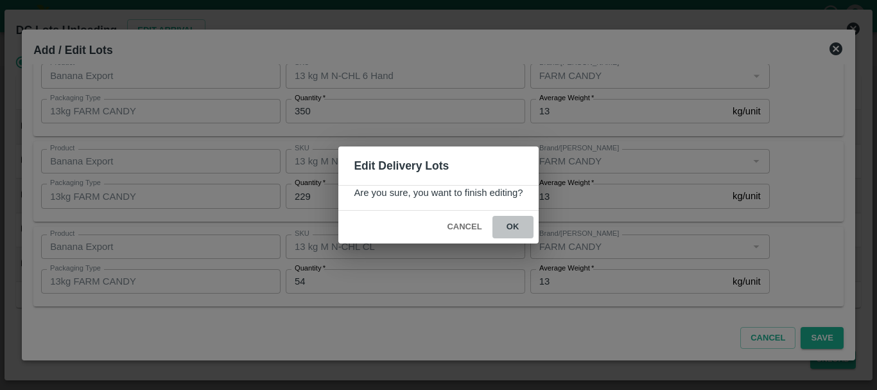
click at [521, 231] on button "ok" at bounding box center [512, 227] width 41 height 22
click at [515, 228] on icon at bounding box center [512, 227] width 15 height 15
click at [515, 228] on icon at bounding box center [512, 226] width 17 height 17
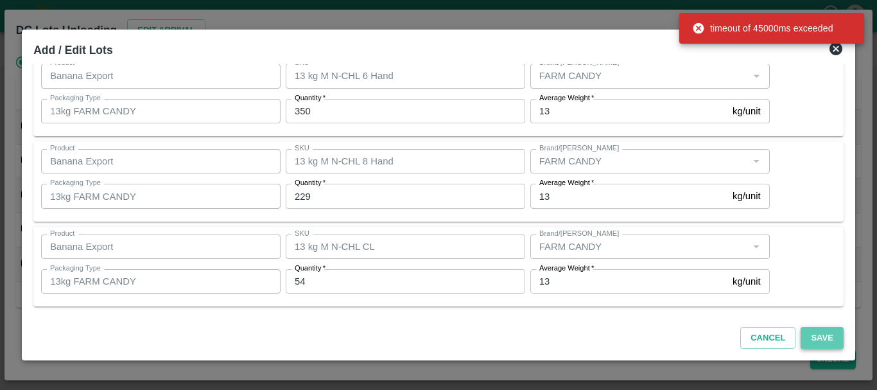
click at [819, 340] on button "Save" at bounding box center [821, 338] width 42 height 22
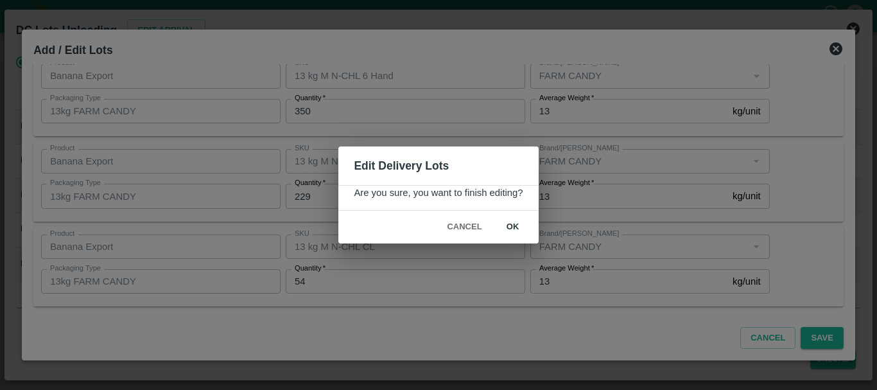
click at [513, 228] on button "ok" at bounding box center [512, 227] width 41 height 22
click at [513, 228] on icon at bounding box center [512, 227] width 15 height 15
click at [513, 228] on icon at bounding box center [513, 227] width 22 height 22
click at [513, 228] on icon at bounding box center [512, 226] width 17 height 17
click at [513, 228] on icon at bounding box center [512, 227] width 15 height 15
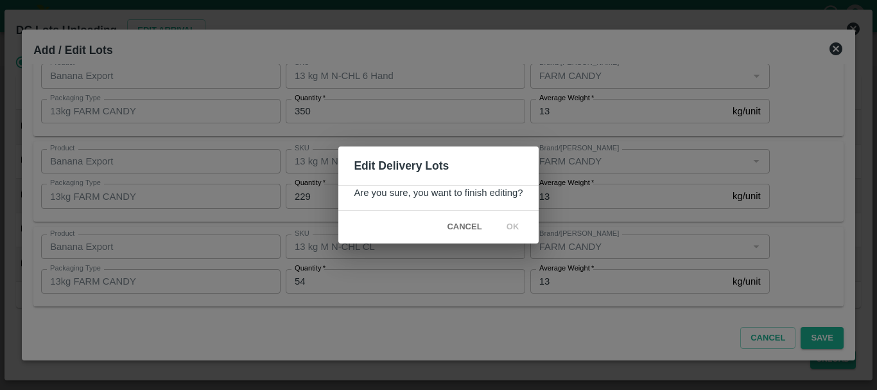
click at [513, 228] on icon at bounding box center [513, 227] width 21 height 21
click at [513, 228] on icon at bounding box center [512, 227] width 17 height 17
click at [513, 228] on icon at bounding box center [512, 227] width 15 height 15
click at [513, 228] on icon at bounding box center [512, 226] width 17 height 17
click at [513, 228] on icon at bounding box center [512, 227] width 15 height 15
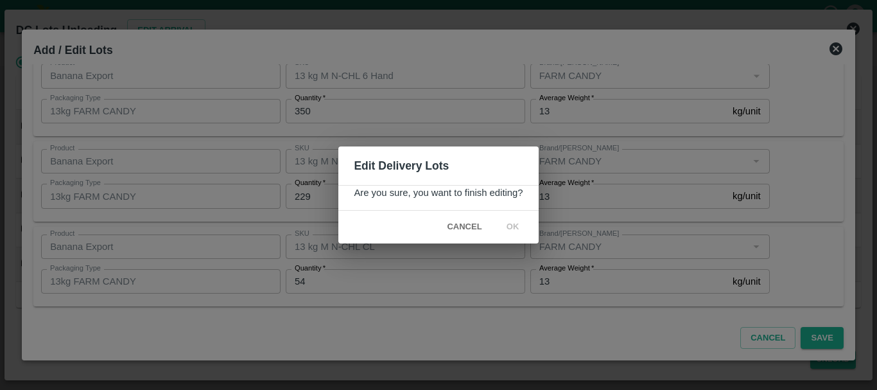
click at [513, 228] on icon at bounding box center [512, 227] width 15 height 15
click at [513, 228] on icon at bounding box center [512, 226] width 21 height 21
click at [513, 228] on icon at bounding box center [512, 226] width 17 height 17
click at [514, 227] on icon at bounding box center [512, 227] width 19 height 19
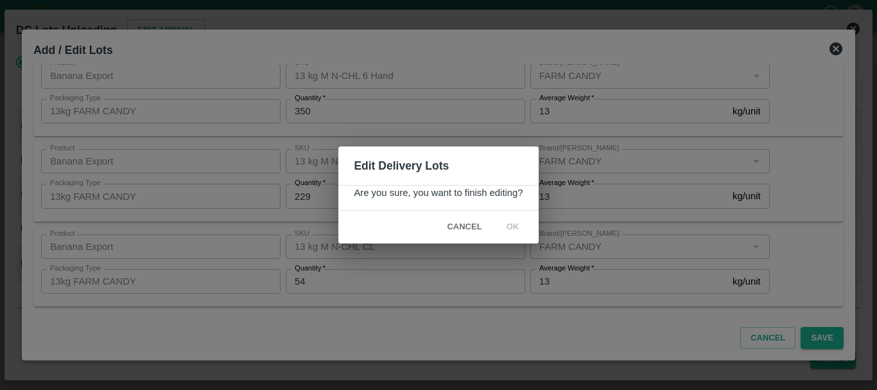
click at [515, 225] on icon at bounding box center [512, 227] width 15 height 15
click at [515, 225] on icon at bounding box center [513, 227] width 21 height 21
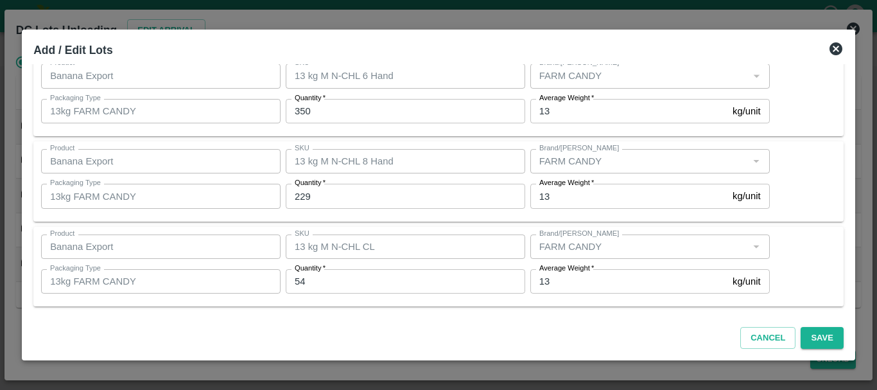
click at [585, 175] on div "Brand/[PERSON_NAME]/[PERSON_NAME]" at bounding box center [647, 161] width 245 height 35
click at [815, 336] on button "Save" at bounding box center [821, 338] width 42 height 22
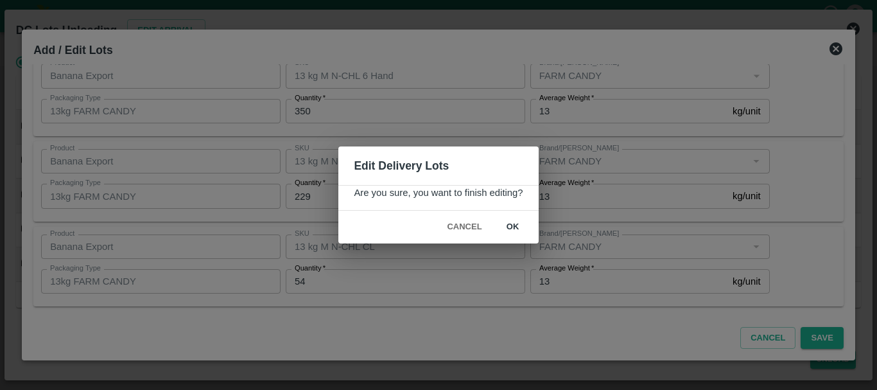
click at [514, 225] on button "ok" at bounding box center [512, 227] width 41 height 22
click at [515, 225] on icon at bounding box center [512, 226] width 21 height 21
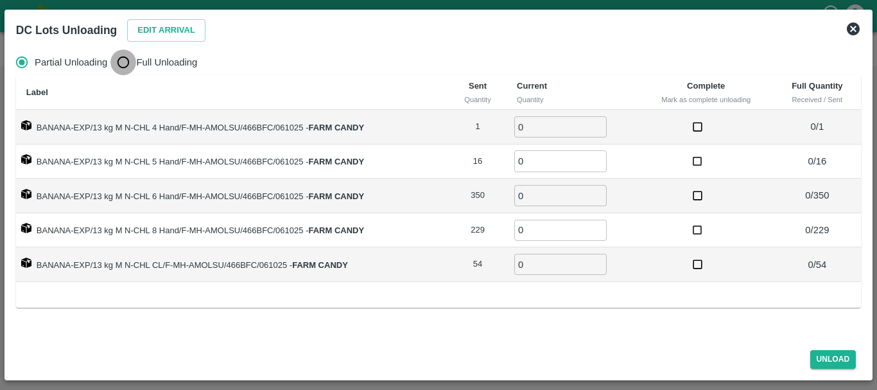
click at [122, 66] on input "Full Unloading" at bounding box center [123, 62] width 26 height 26
radio input "true"
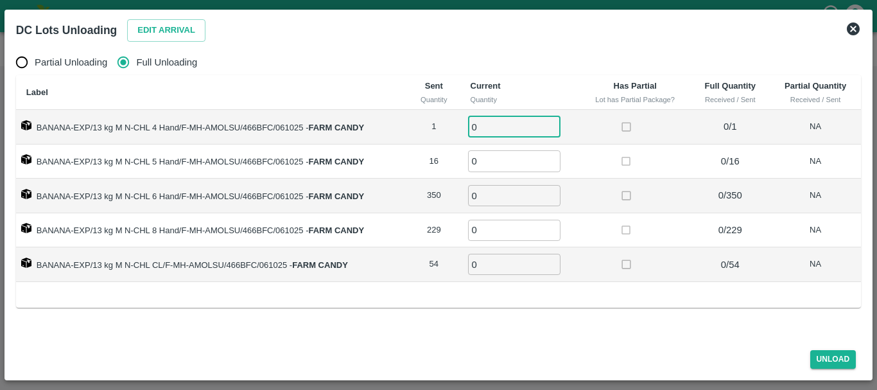
click at [493, 125] on input "0" at bounding box center [514, 126] width 92 height 21
type input "01"
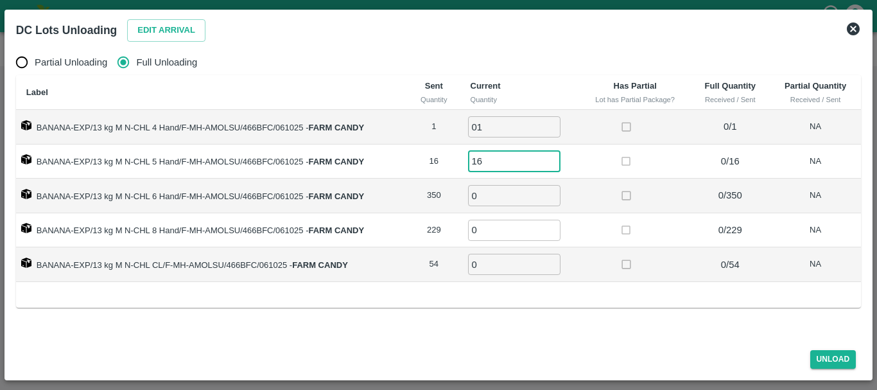
type input "16"
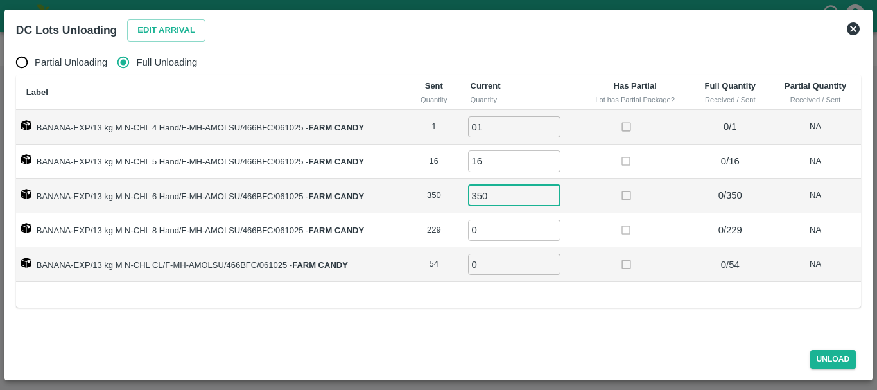
type input "350"
type input "229"
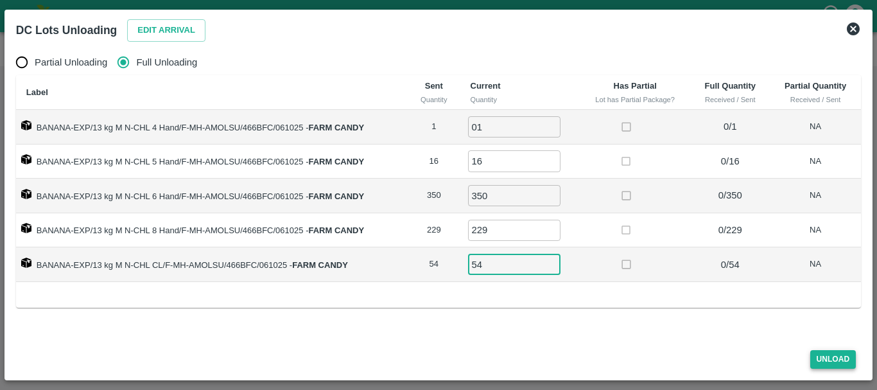
type input "54"
click at [825, 361] on button "Unload" at bounding box center [833, 359] width 46 height 19
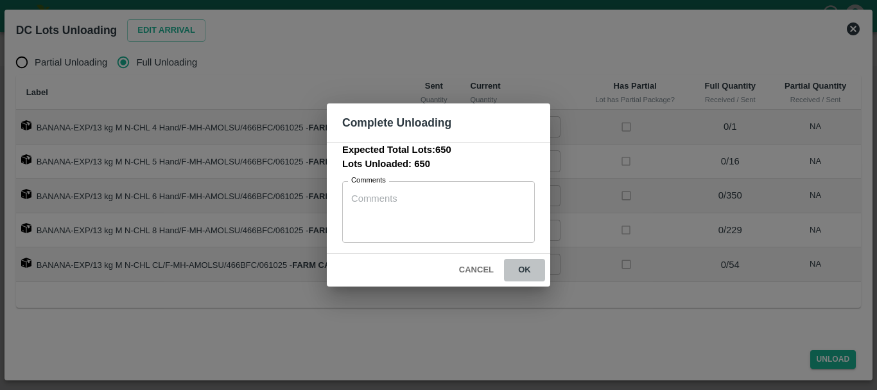
click at [520, 270] on button "ok" at bounding box center [524, 270] width 41 height 22
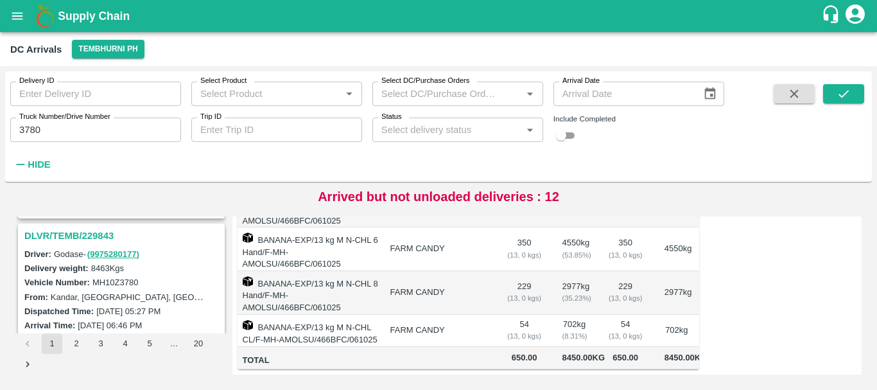
scroll to position [333, 0]
click at [99, 240] on h3 "DLVR/TEMB/229843" at bounding box center [123, 236] width 198 height 17
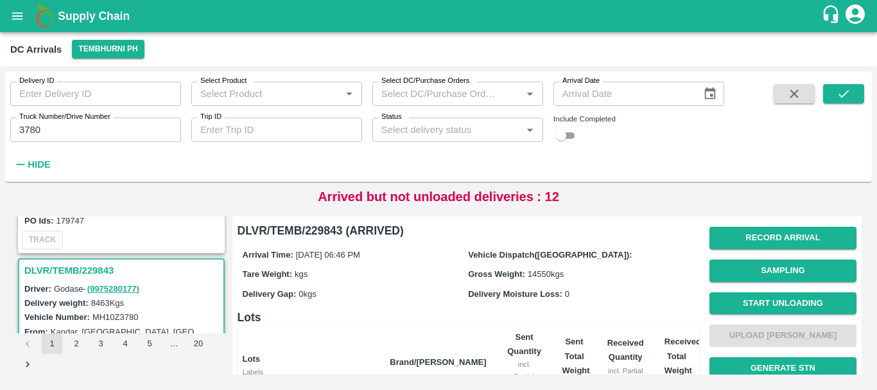
scroll to position [300, 0]
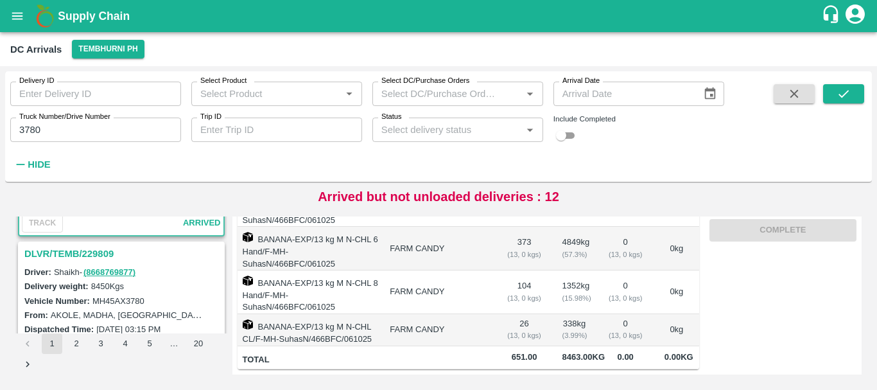
click at [87, 246] on h3 "DLVR/TEMB/229809" at bounding box center [123, 253] width 198 height 17
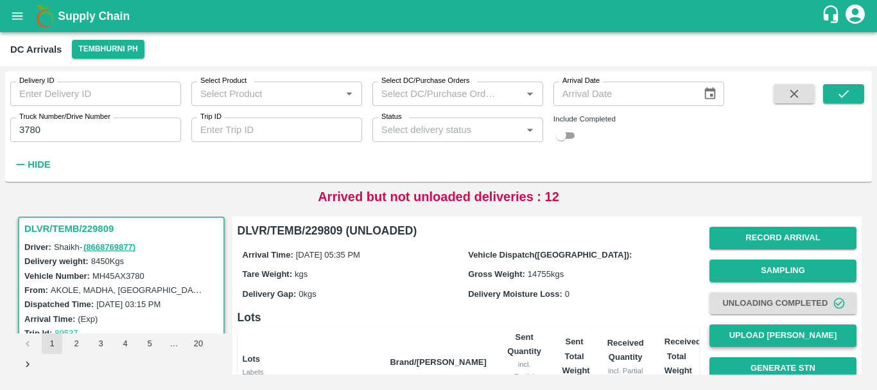
click at [736, 333] on button "Upload [PERSON_NAME]" at bounding box center [782, 335] width 147 height 22
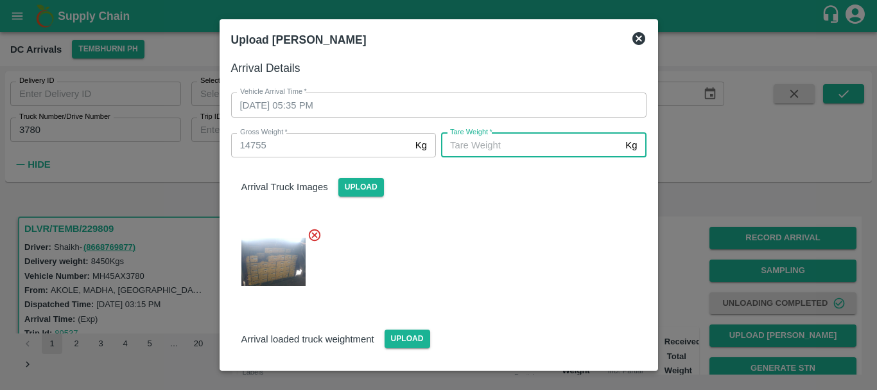
click at [547, 151] on input "[PERSON_NAME]   *" at bounding box center [530, 145] width 179 height 24
type input "5620"
click at [485, 187] on div "Arrival Truck Images Upload" at bounding box center [439, 176] width 436 height 39
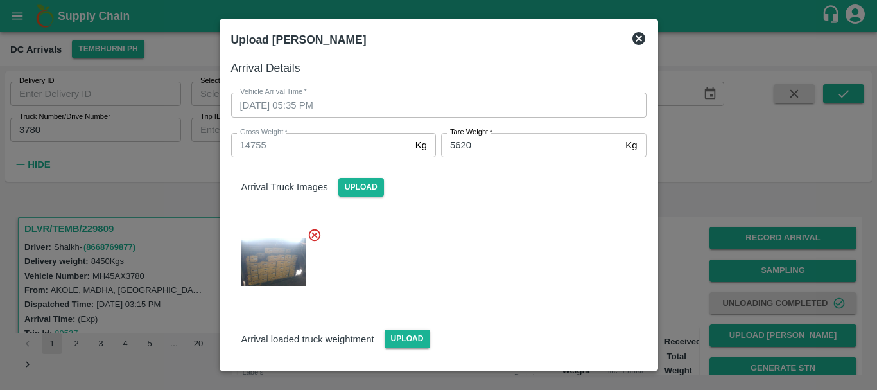
click at [526, 250] on div at bounding box center [434, 258] width 426 height 82
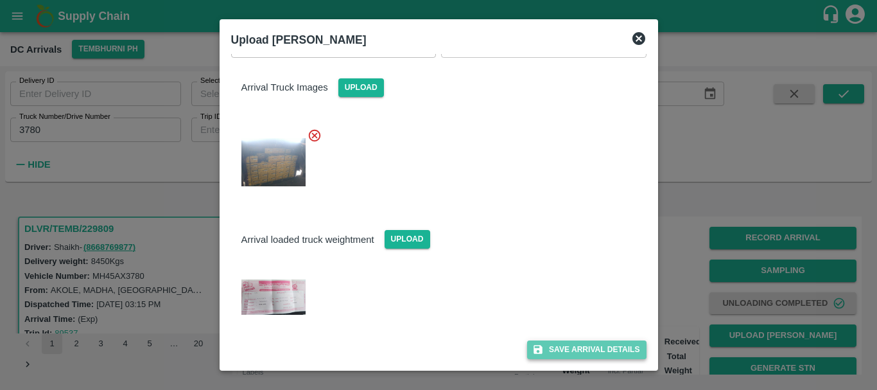
click at [573, 349] on button "Save Arrival Details" at bounding box center [586, 349] width 119 height 19
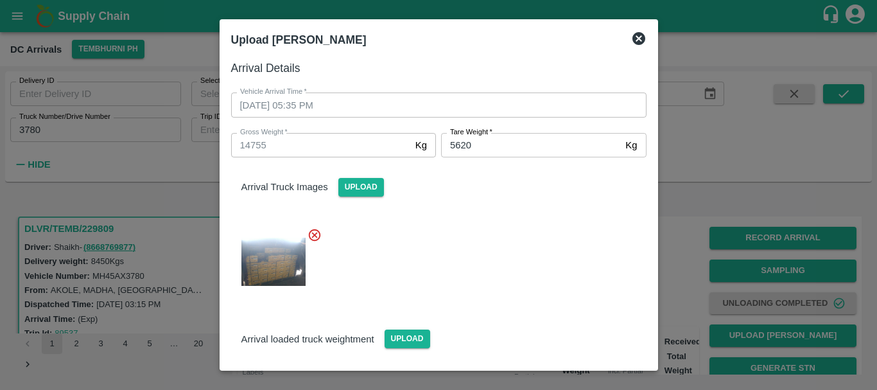
click at [543, 246] on div at bounding box center [434, 258] width 426 height 82
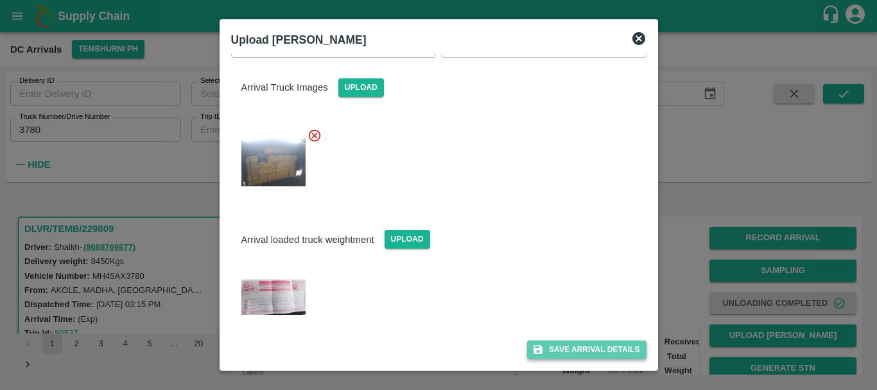
click at [562, 352] on button "Save Arrival Details" at bounding box center [586, 349] width 119 height 19
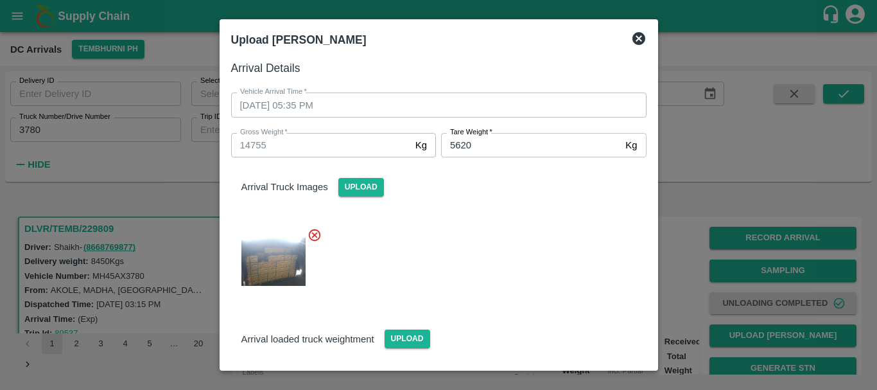
click at [123, 260] on div at bounding box center [438, 195] width 877 height 390
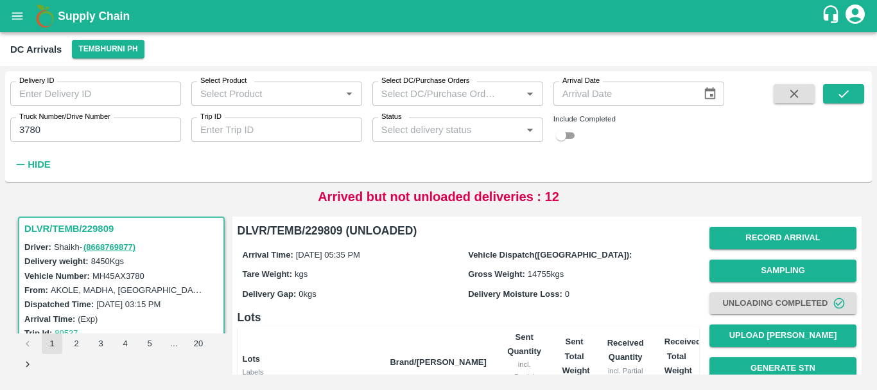
click at [542, 231] on h6 "DLVR/TEMB/229809 (UNLOADED)" at bounding box center [467, 230] width 461 height 18
click at [766, 340] on button "Upload [PERSON_NAME]" at bounding box center [782, 335] width 147 height 22
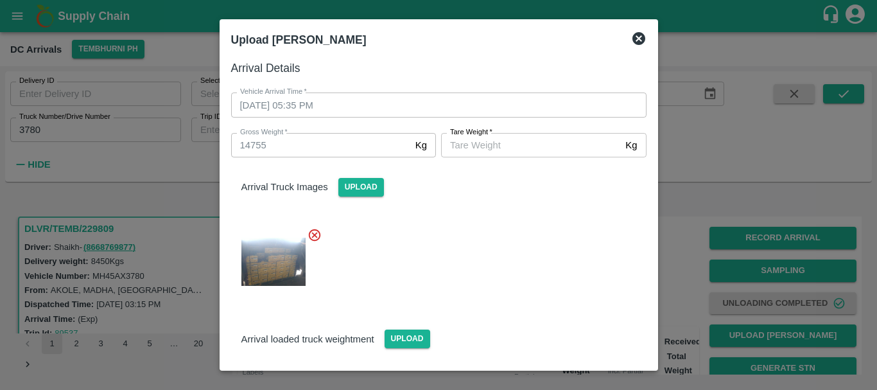
click at [504, 162] on div "Arrival Truck Images Upload" at bounding box center [439, 176] width 436 height 39
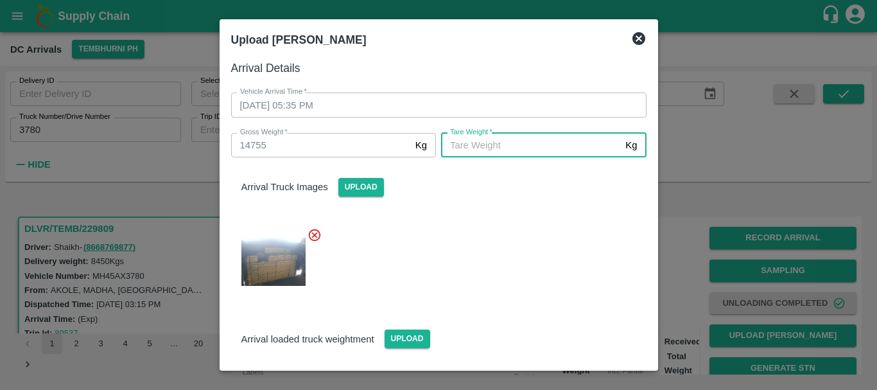
click at [487, 146] on input "[PERSON_NAME]   *" at bounding box center [530, 145] width 179 height 24
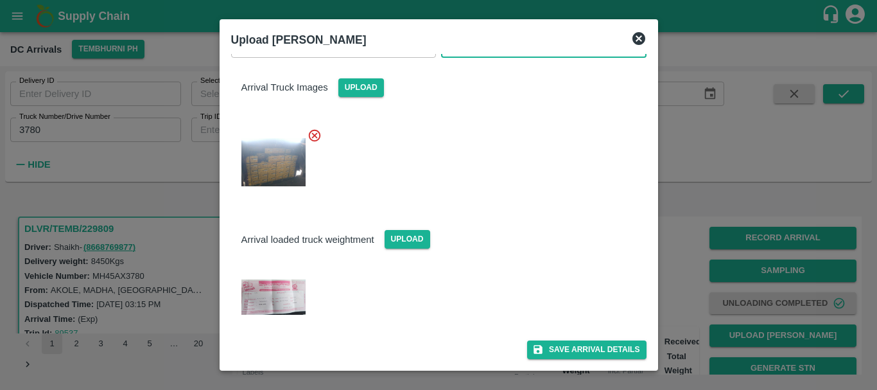
click at [279, 320] on span at bounding box center [276, 296] width 90 height 55
click at [282, 299] on img at bounding box center [273, 296] width 64 height 35
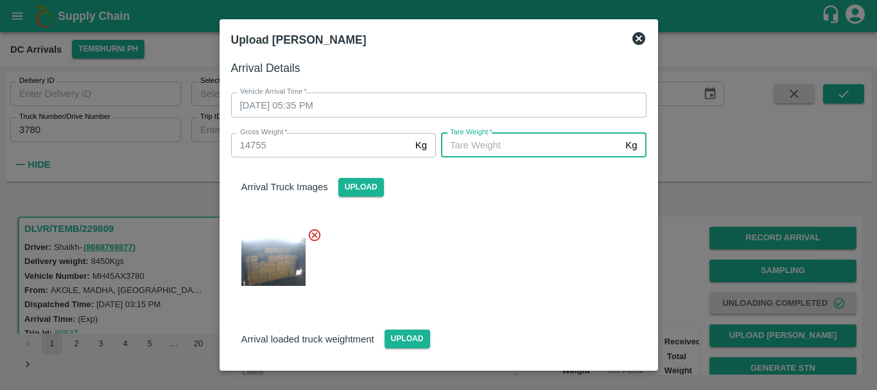
click at [521, 151] on input "[PERSON_NAME]   *" at bounding box center [530, 145] width 179 height 24
type input "5620"
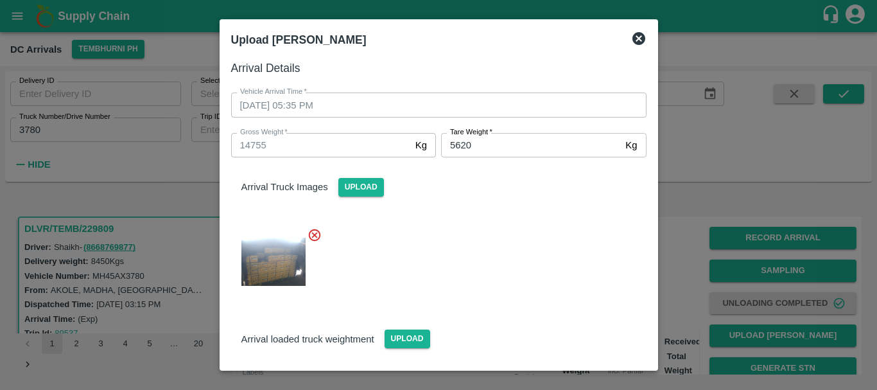
click at [542, 260] on div at bounding box center [434, 258] width 426 height 82
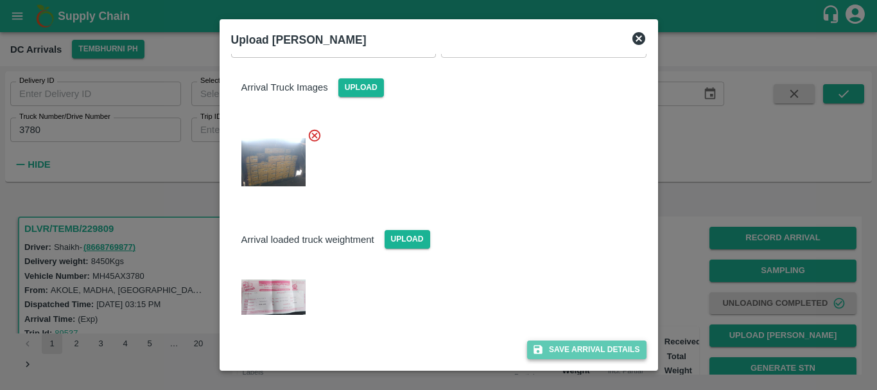
click at [574, 354] on button "Save Arrival Details" at bounding box center [586, 349] width 119 height 19
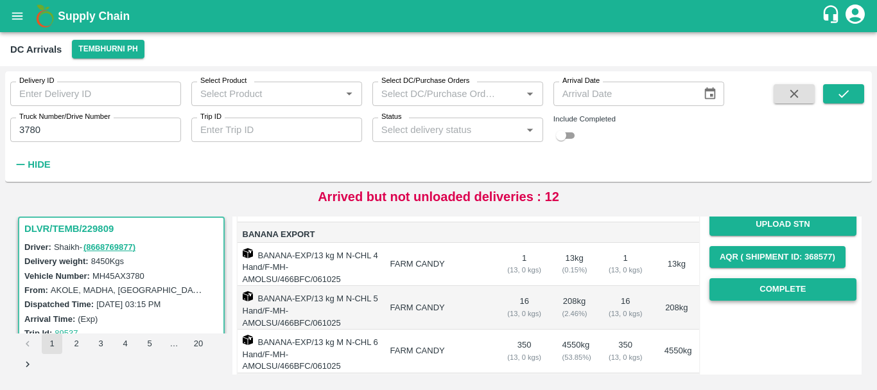
scroll to position [173, 0]
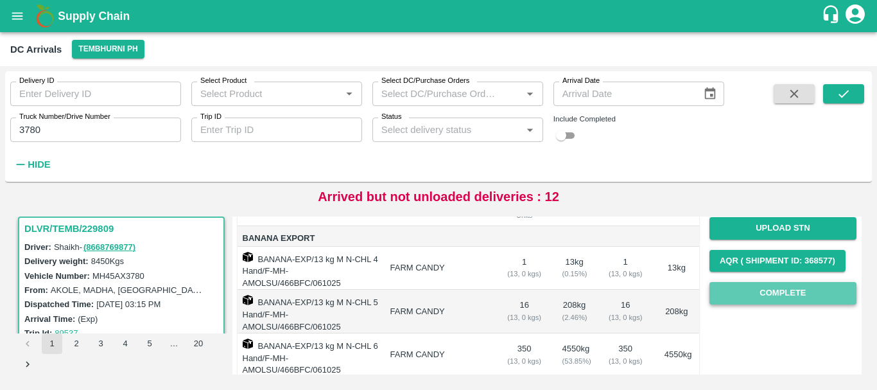
click at [764, 296] on button "Complete" at bounding box center [782, 293] width 147 height 22
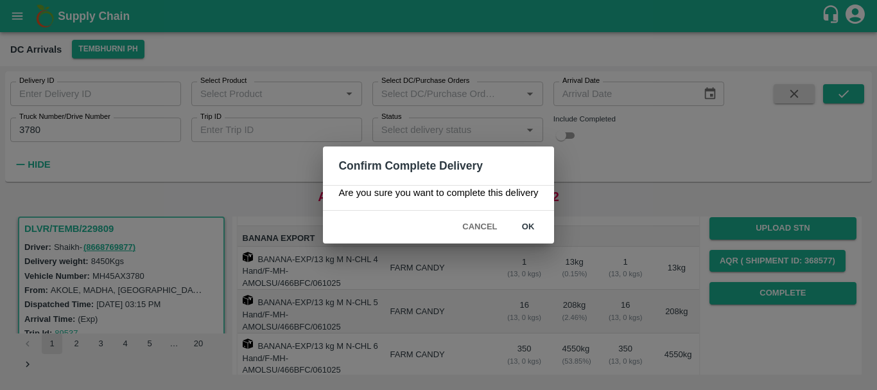
click at [537, 229] on button "ok" at bounding box center [528, 227] width 41 height 22
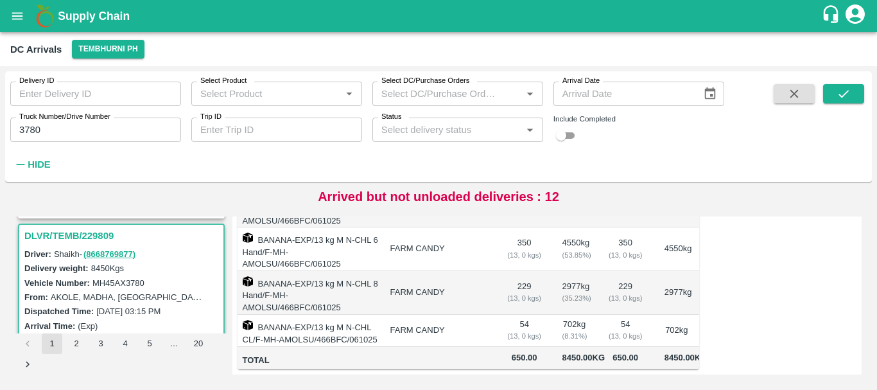
scroll to position [626, 0]
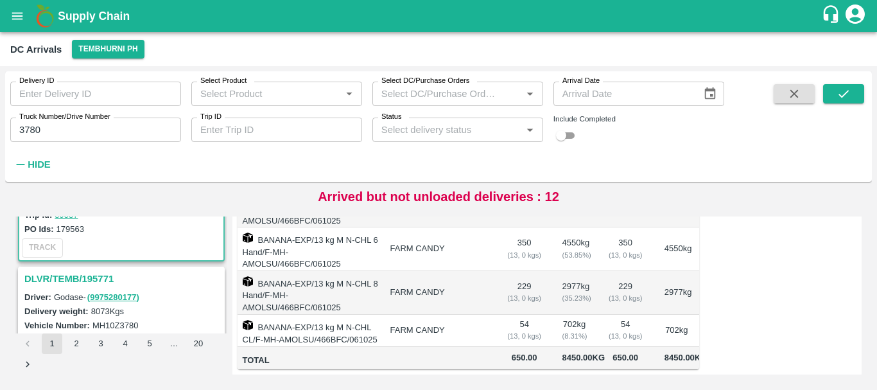
click at [93, 275] on h3 "DLVR/TEMB/195771" at bounding box center [123, 278] width 198 height 17
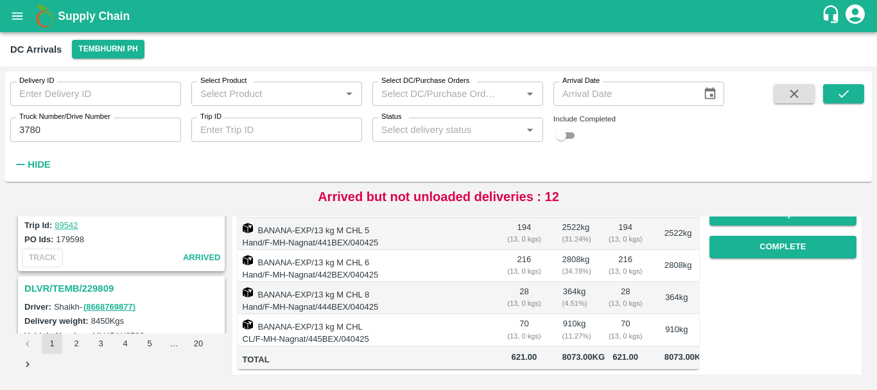
scroll to position [448, 0]
click at [101, 291] on h3 "DLVR/TEMB/229809" at bounding box center [123, 288] width 198 height 17
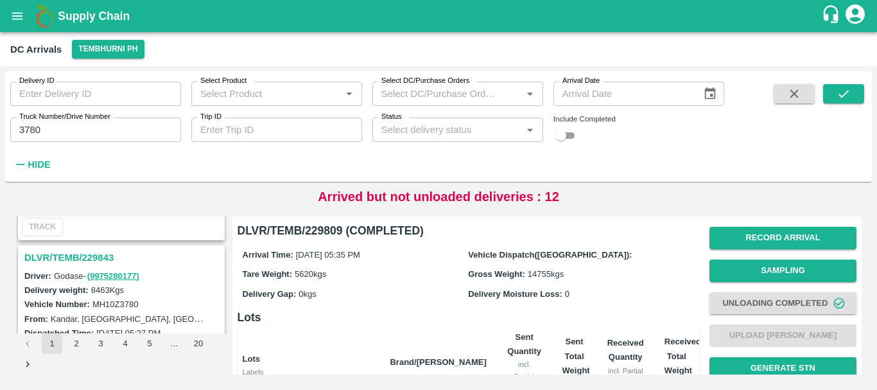
click at [103, 255] on h3 "DLVR/TEMB/229843" at bounding box center [123, 257] width 198 height 17
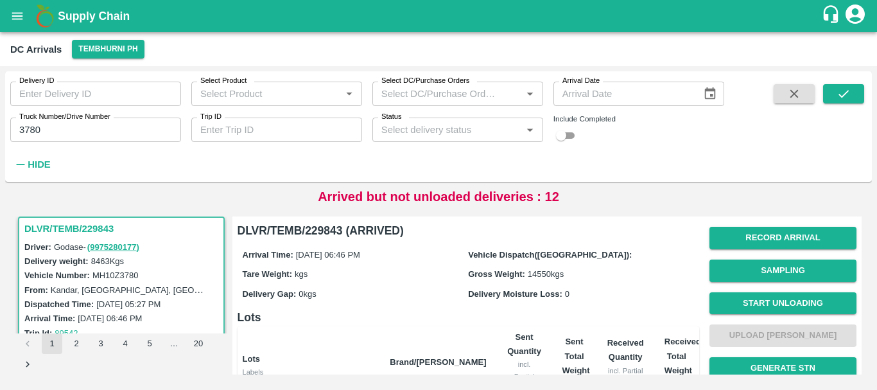
drag, startPoint x: 601, startPoint y: 273, endPoint x: 604, endPoint y: 301, distance: 28.4
click at [604, 301] on div "Arrival Time: [DATE] 06:46 PM Vehicle Dispatch([GEOGRAPHIC_DATA]): Tare Weight:…" at bounding box center [467, 273] width 461 height 69
click at [743, 230] on button "Record Arrival" at bounding box center [782, 238] width 147 height 22
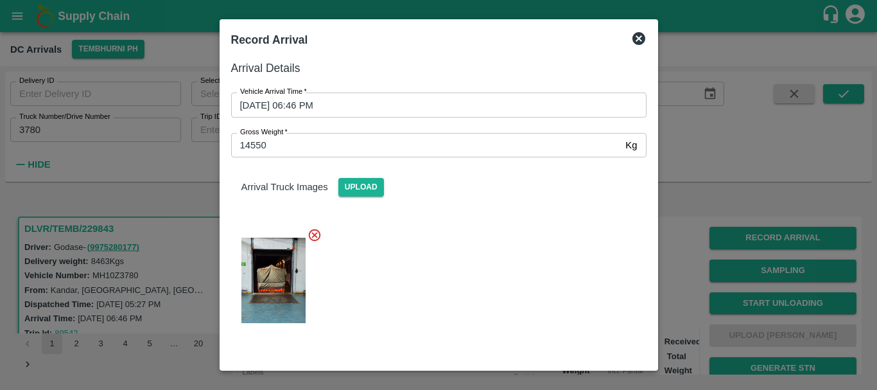
scroll to position [187, 0]
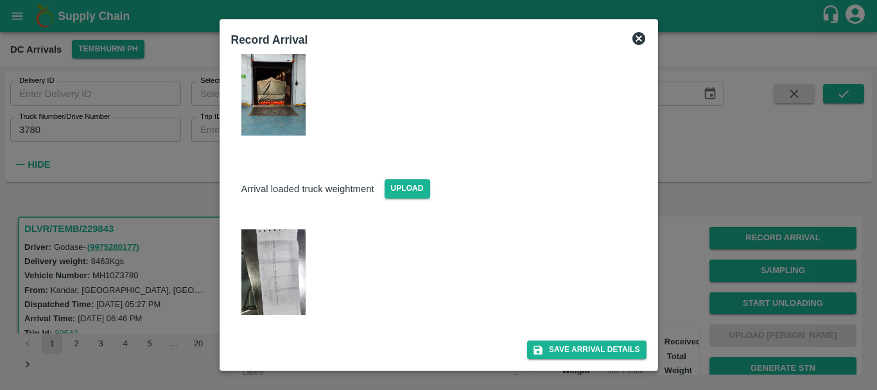
click at [300, 259] on img at bounding box center [273, 271] width 64 height 85
click at [722, 301] on div at bounding box center [438, 195] width 877 height 390
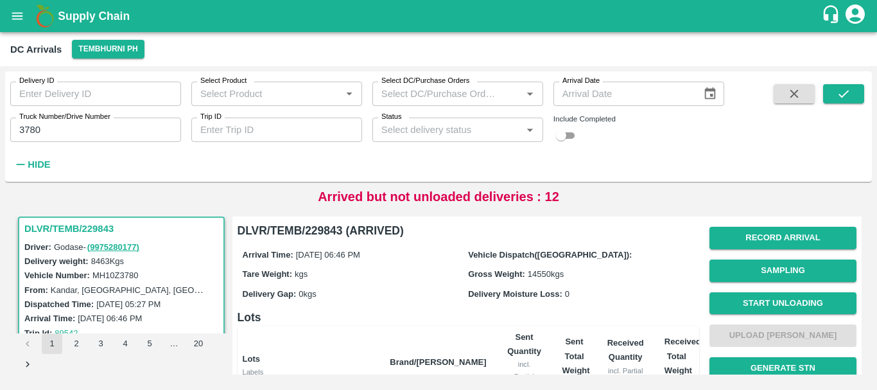
click at [722, 301] on button "Start Unloading" at bounding box center [782, 303] width 147 height 22
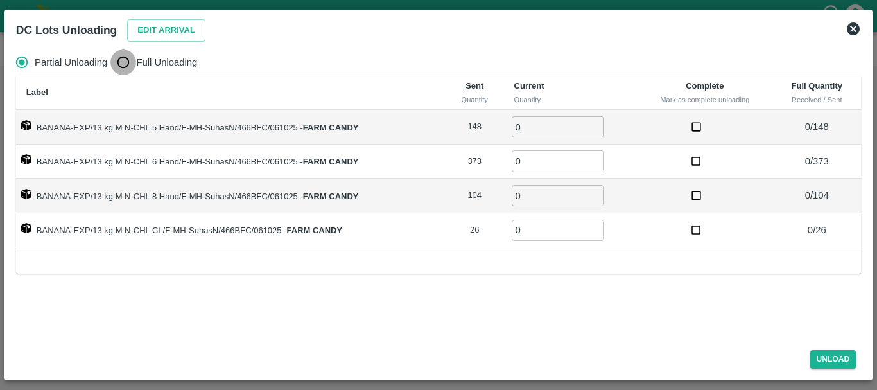
click at [130, 65] on input "Full Unloading" at bounding box center [123, 62] width 26 height 26
radio input "true"
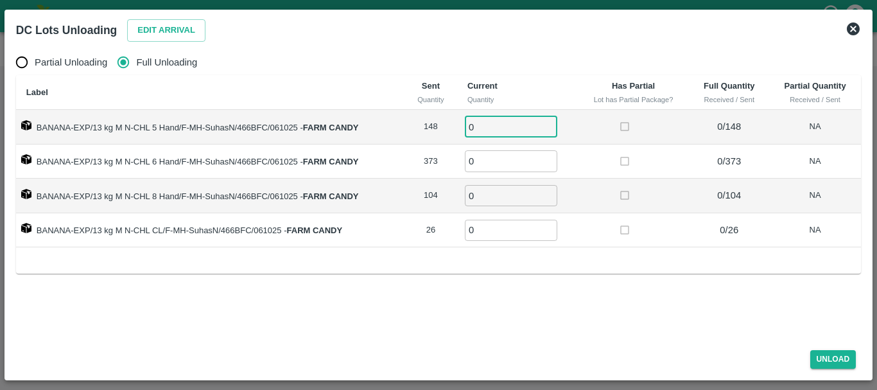
click at [492, 119] on input "0" at bounding box center [511, 126] width 92 height 21
type input "0148"
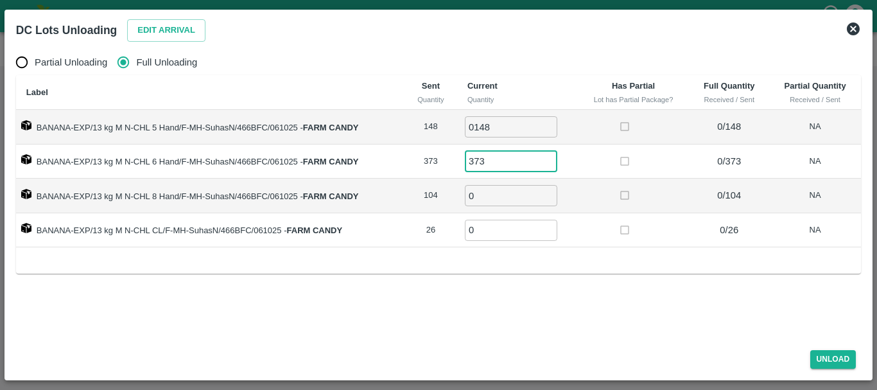
type input "373"
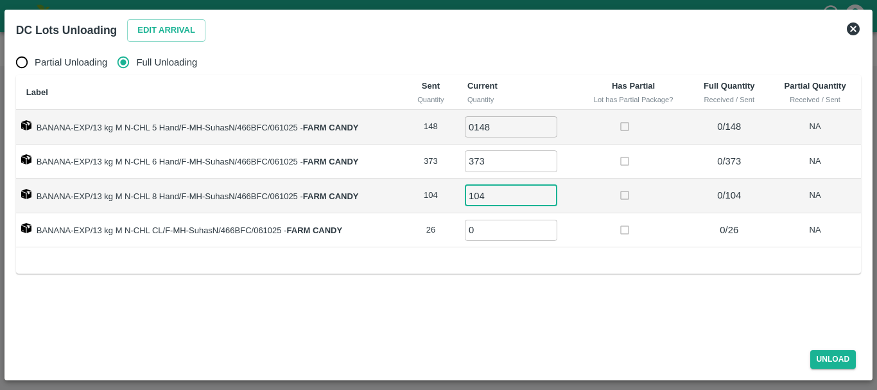
type input "104"
type input "26"
click at [568, 205] on td "104 ​" at bounding box center [517, 195] width 121 height 35
click at [602, 232] on td at bounding box center [634, 230] width 112 height 35
click at [824, 358] on button "Unload" at bounding box center [833, 359] width 46 height 19
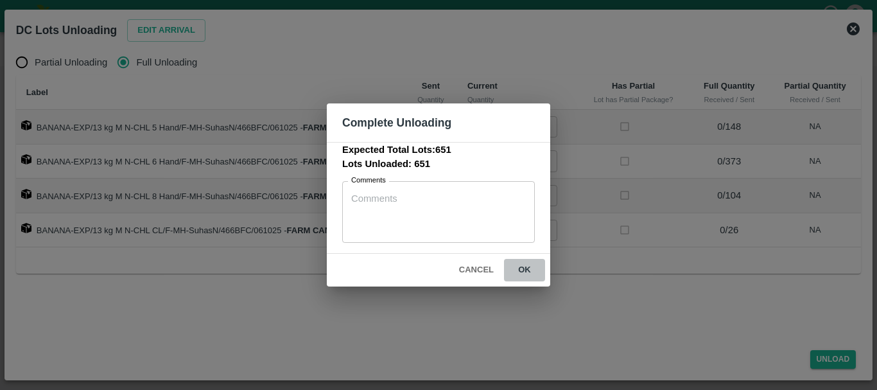
click at [522, 266] on button "ok" at bounding box center [524, 270] width 41 height 22
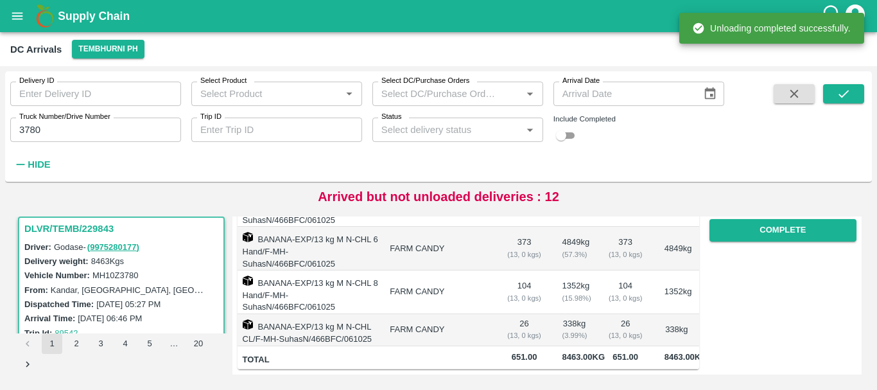
scroll to position [0, 0]
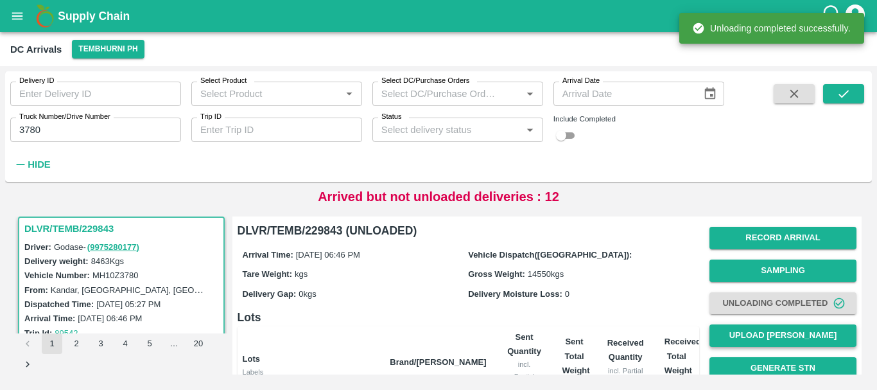
click at [762, 327] on button "Upload [PERSON_NAME]" at bounding box center [782, 335] width 147 height 22
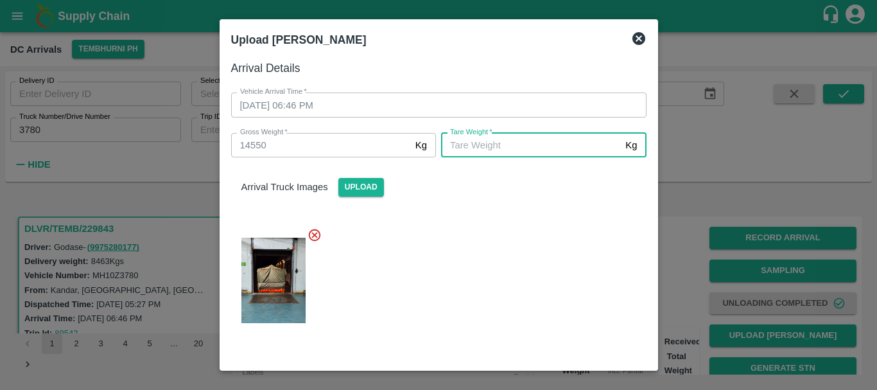
click at [458, 139] on input "[PERSON_NAME]   *" at bounding box center [530, 145] width 179 height 24
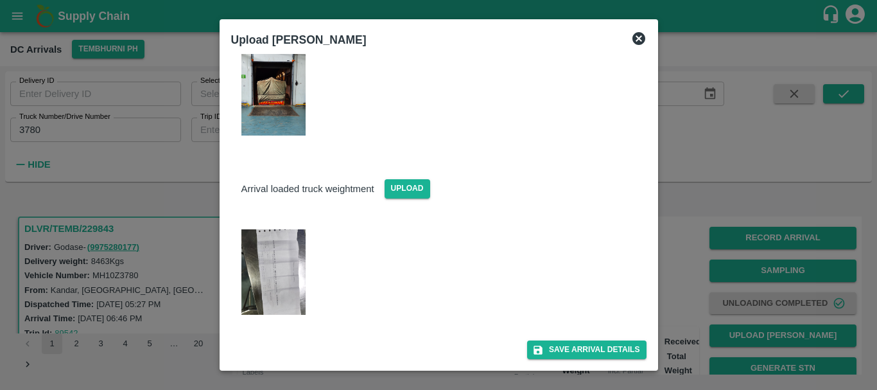
click at [272, 276] on img at bounding box center [273, 271] width 64 height 85
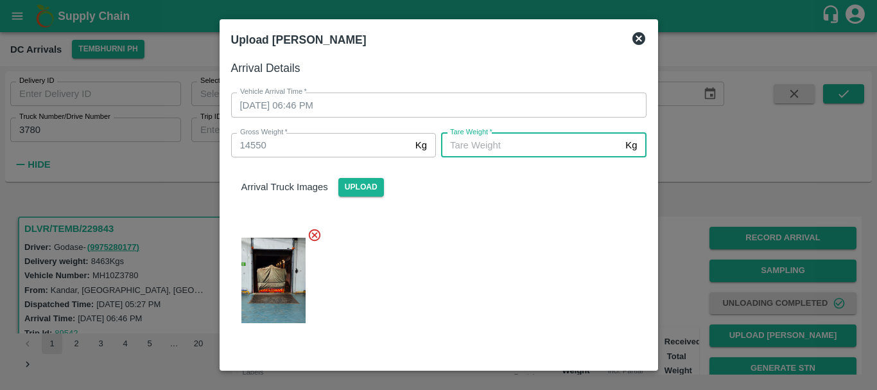
click at [475, 142] on input "[PERSON_NAME]   *" at bounding box center [530, 145] width 179 height 24
type input "5430"
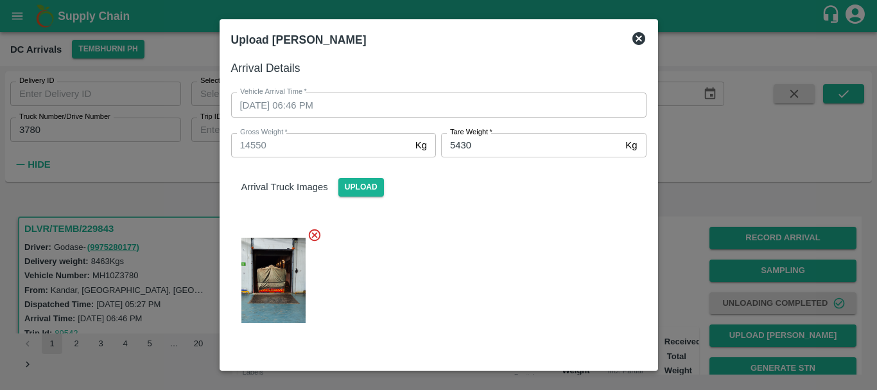
click at [485, 279] on div at bounding box center [434, 276] width 426 height 119
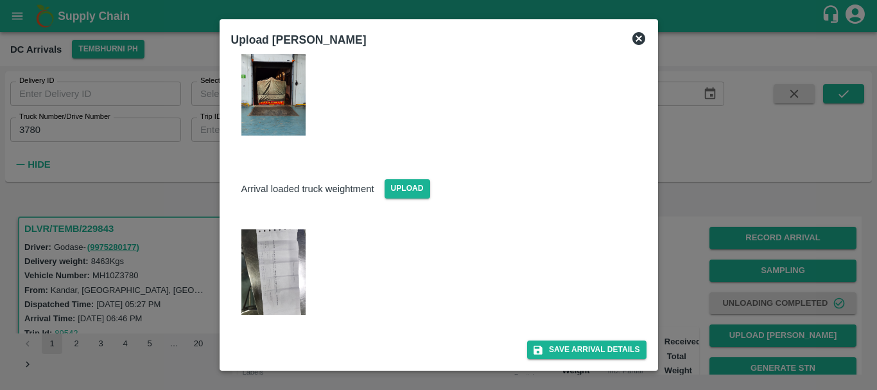
click at [576, 359] on div "Arrival Details Vehicle Arrival Time   * [DATE] 06:46 PM Vehicle Arrival Time G…" at bounding box center [439, 208] width 426 height 309
click at [566, 346] on button "Save Arrival Details" at bounding box center [586, 349] width 119 height 19
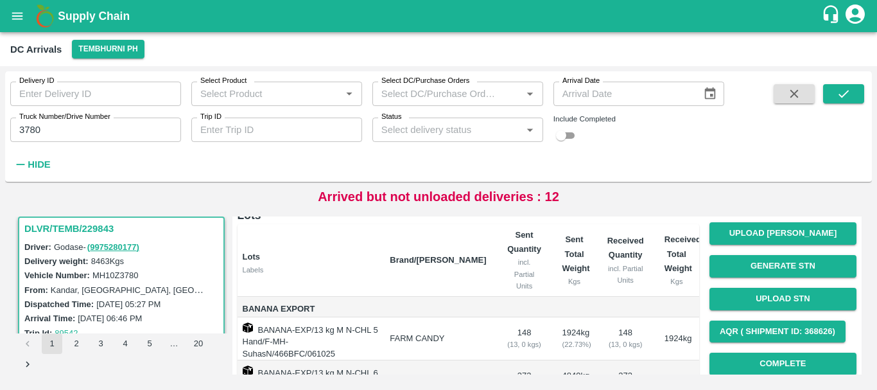
scroll to position [103, 0]
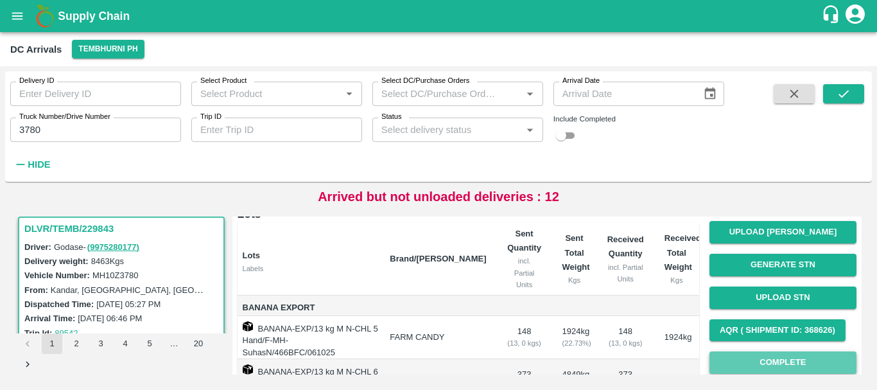
click at [749, 360] on button "Complete" at bounding box center [782, 362] width 147 height 22
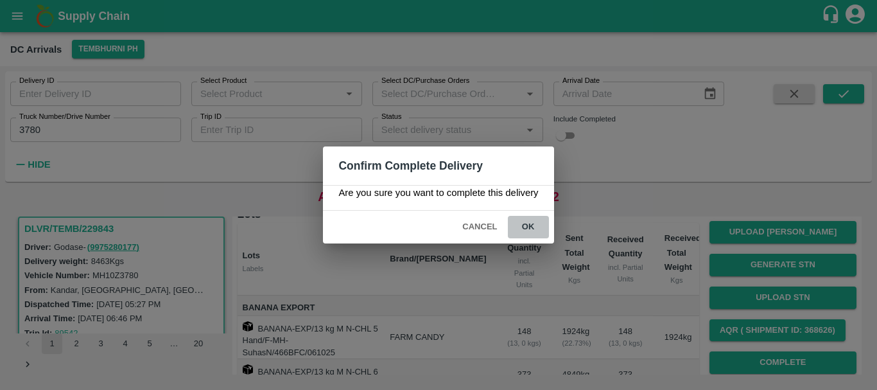
click at [539, 233] on button "ok" at bounding box center [528, 227] width 41 height 22
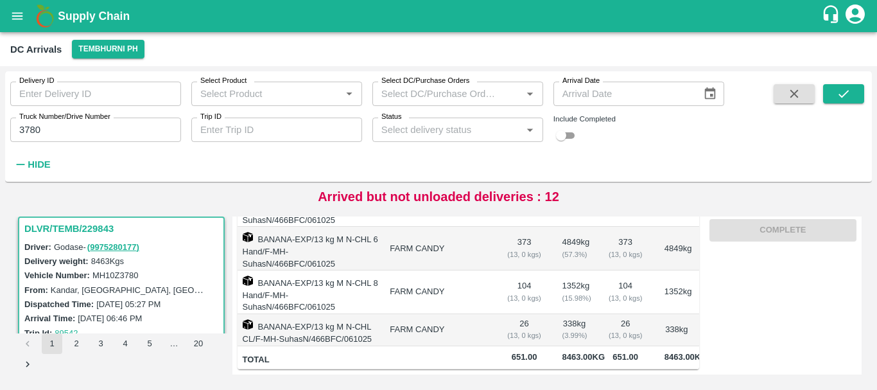
scroll to position [0, 0]
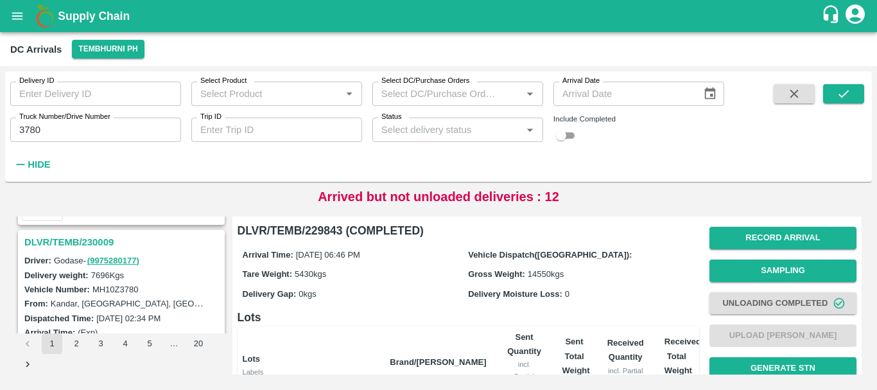
click at [96, 242] on h3 "DLVR/TEMB/230009" at bounding box center [123, 242] width 198 height 17
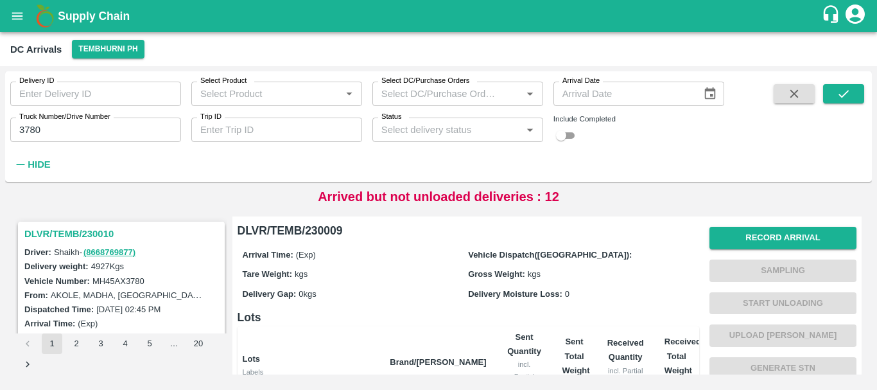
click at [80, 235] on h3 "DLVR/TEMB/230010" at bounding box center [123, 233] width 198 height 17
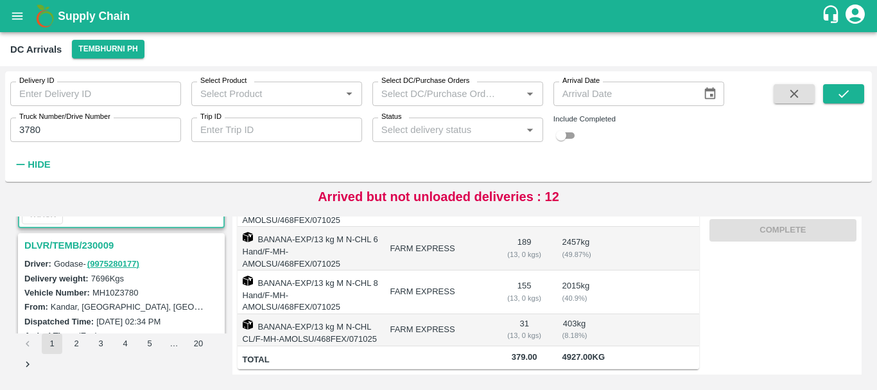
click at [95, 250] on h3 "DLVR/TEMB/230009" at bounding box center [123, 245] width 198 height 17
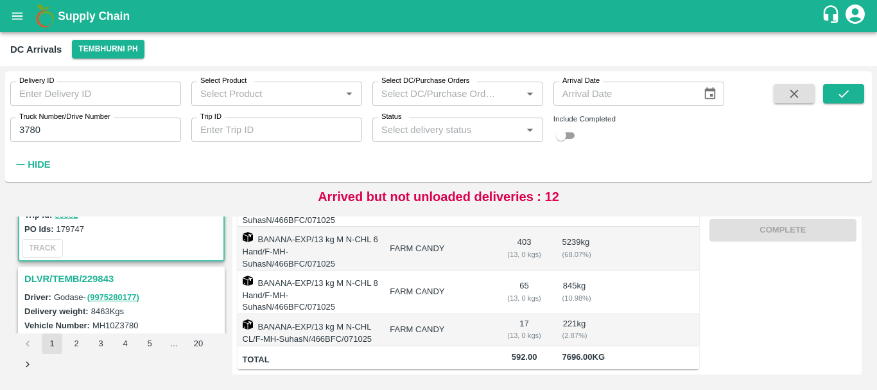
click at [97, 280] on h3 "DLVR/TEMB/229843" at bounding box center [123, 278] width 198 height 17
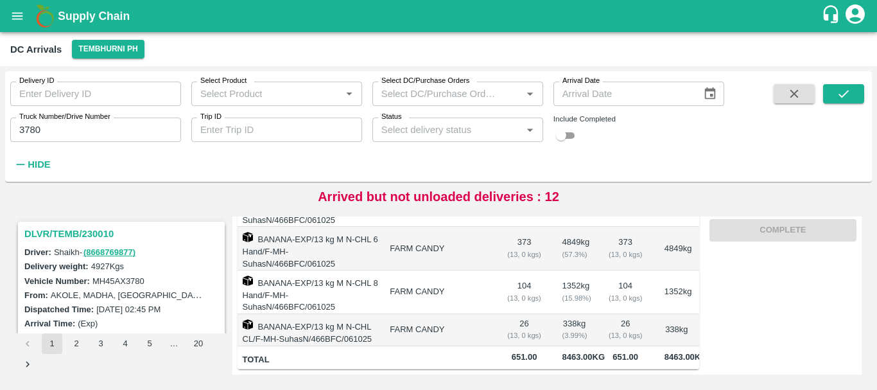
click at [99, 230] on h3 "DLVR/TEMB/230010" at bounding box center [123, 233] width 198 height 17
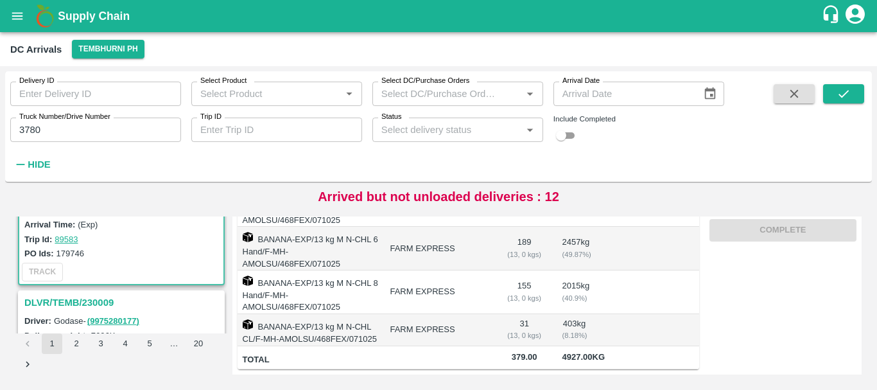
click at [109, 300] on h3 "DLVR/TEMB/230009" at bounding box center [123, 302] width 198 height 17
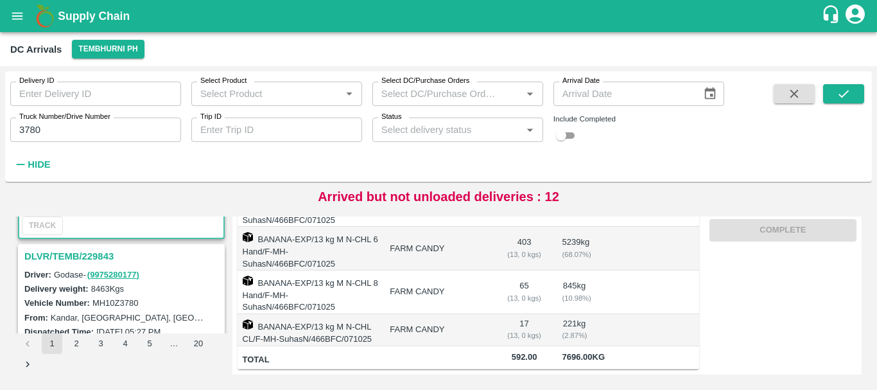
click at [94, 254] on h3 "DLVR/TEMB/229843" at bounding box center [123, 256] width 198 height 17
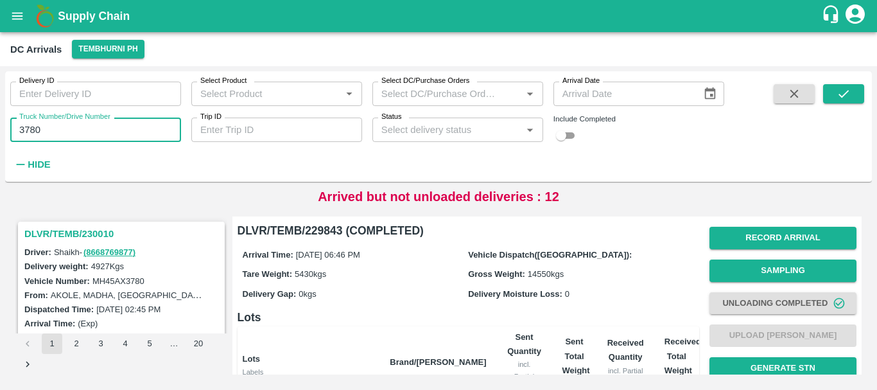
click at [85, 130] on input "3780" at bounding box center [95, 129] width 171 height 24
type input "3"
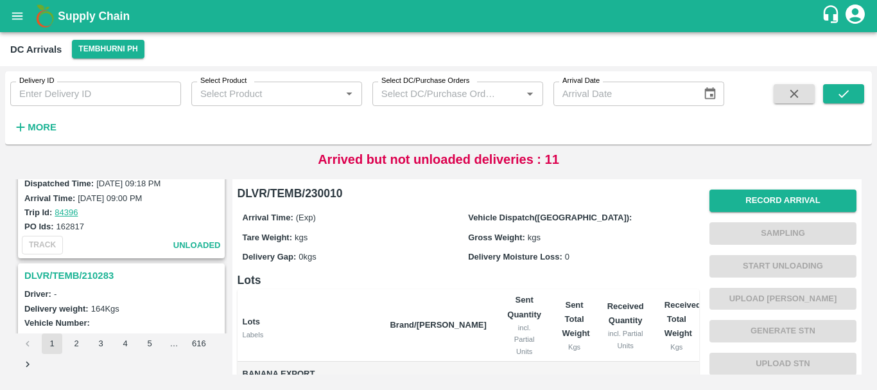
scroll to position [4045, 0]
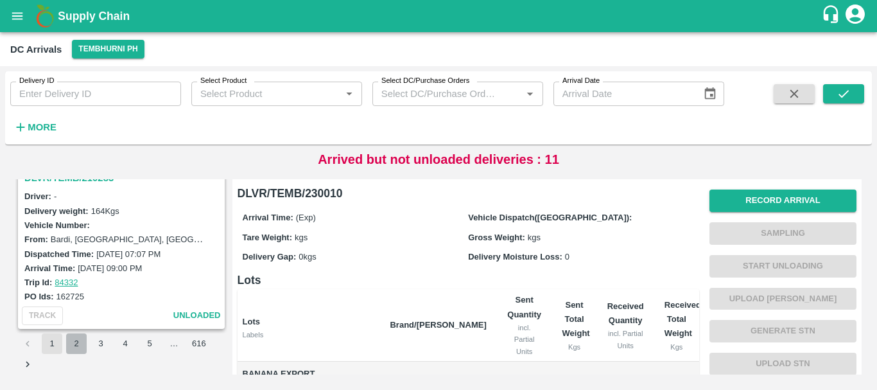
click at [78, 345] on button "2" at bounding box center [76, 343] width 21 height 21
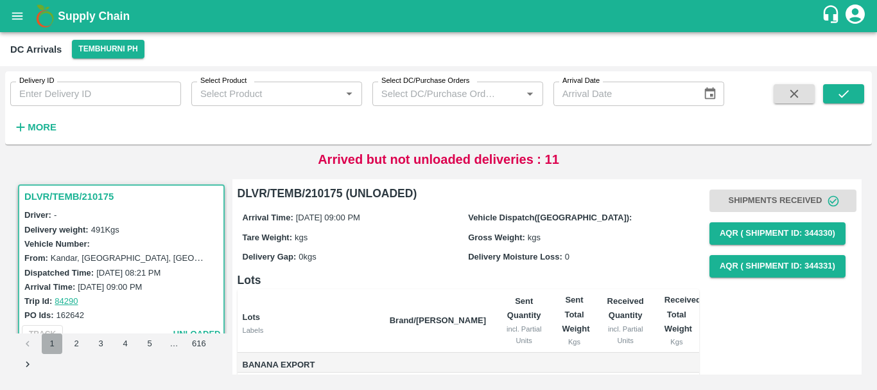
click at [55, 337] on button "1" at bounding box center [52, 343] width 21 height 21
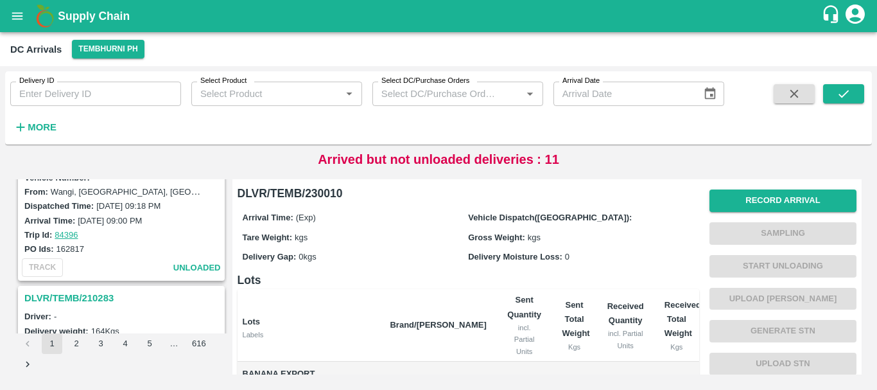
click at [115, 293] on h3 "DLVR/TEMB/210283" at bounding box center [123, 297] width 198 height 17
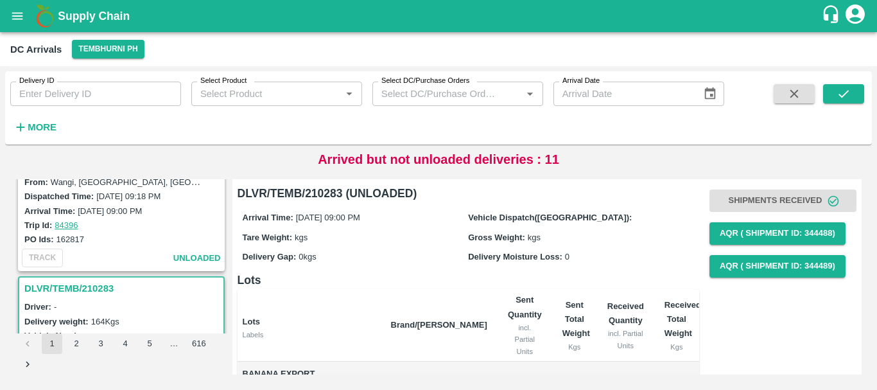
scroll to position [4045, 0]
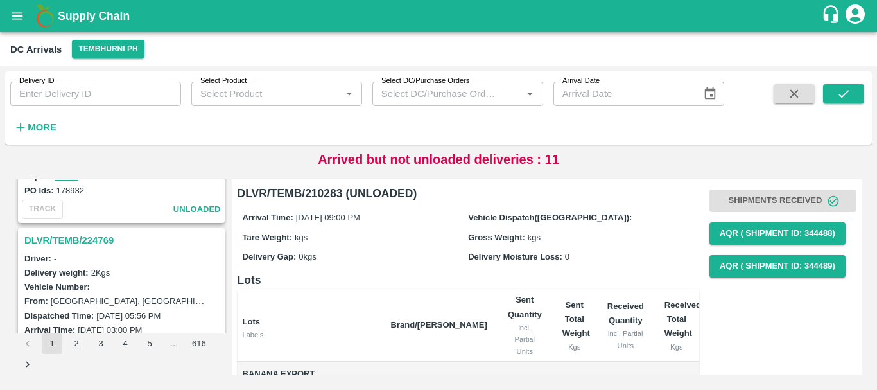
click at [139, 246] on h3 "DLVR/TEMB/224769" at bounding box center [123, 240] width 198 height 17
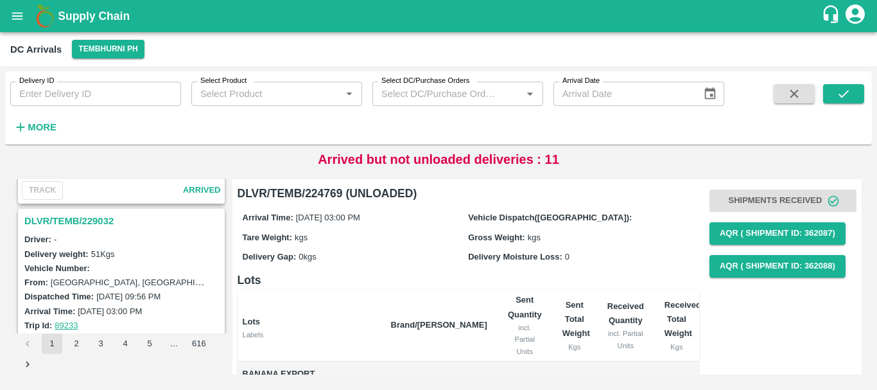
scroll to position [2981, 0]
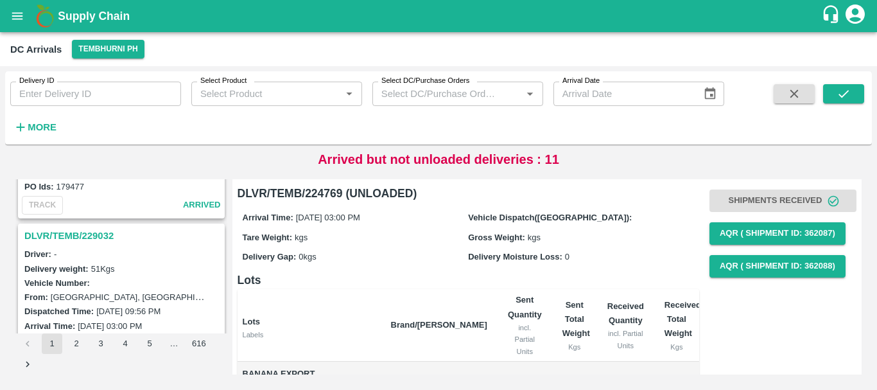
click at [78, 232] on h3 "DLVR/TEMB/229032" at bounding box center [123, 235] width 198 height 17
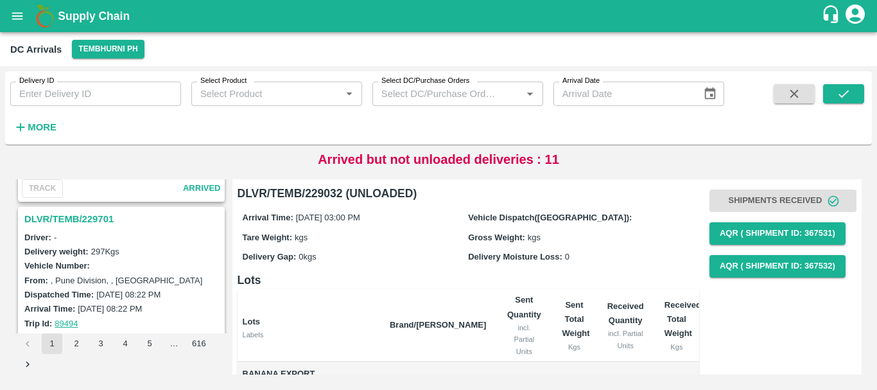
scroll to position [2829, 0]
click at [91, 216] on h3 "DLVR/TEMB/229701" at bounding box center [123, 219] width 198 height 17
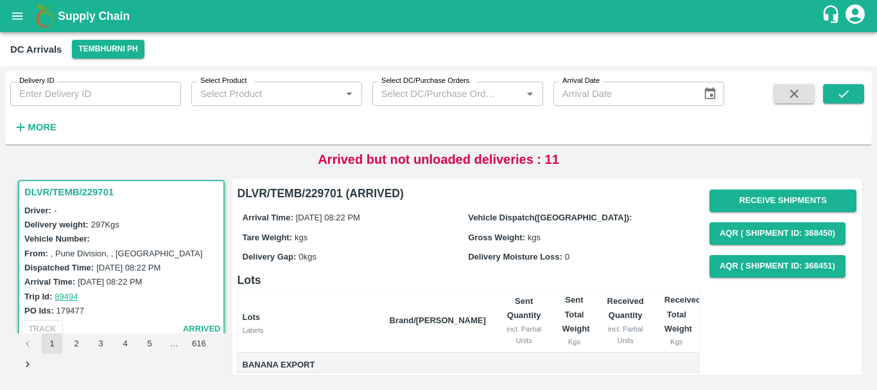
scroll to position [1, 0]
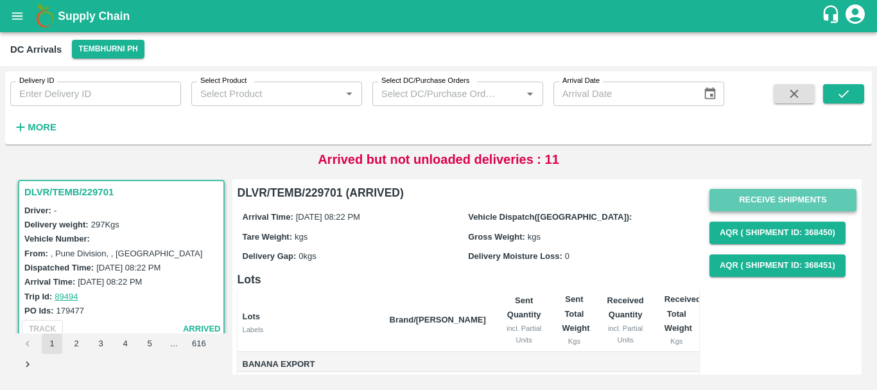
click at [747, 197] on button "Receive Shipments" at bounding box center [782, 200] width 147 height 22
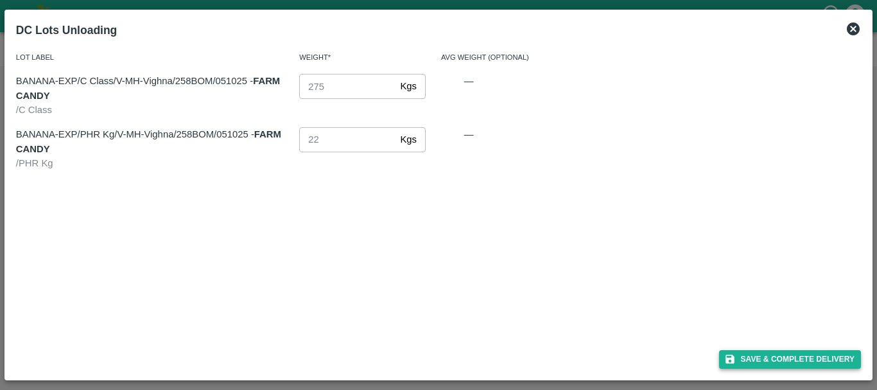
click at [752, 356] on button "Save & Complete Delivery" at bounding box center [790, 359] width 142 height 19
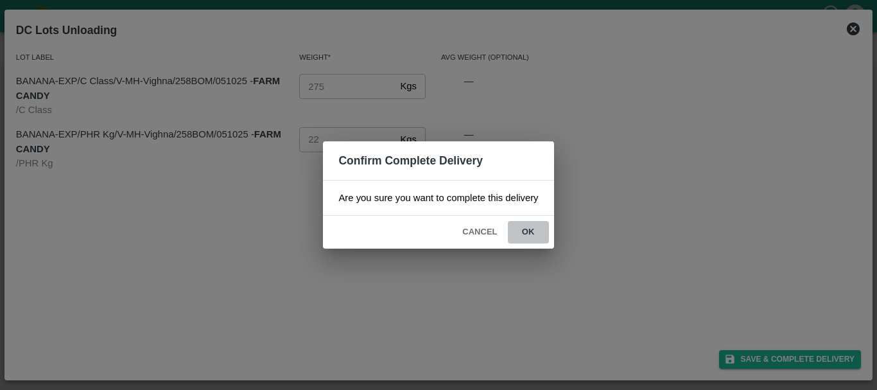
click at [524, 225] on button "ok" at bounding box center [528, 232] width 41 height 22
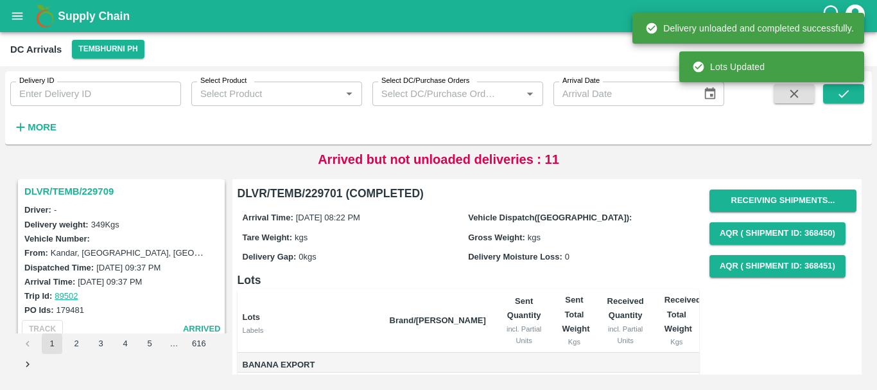
scroll to position [2683, 0]
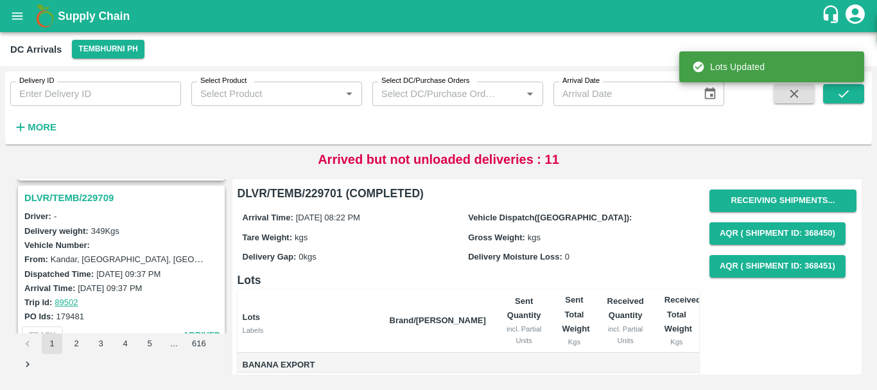
click at [89, 192] on h3 "DLVR/TEMB/229709" at bounding box center [123, 197] width 198 height 17
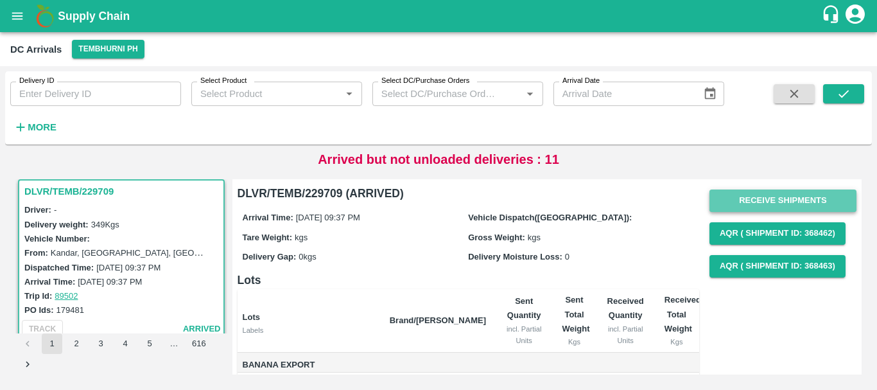
click at [755, 205] on button "Receive Shipments" at bounding box center [782, 200] width 147 height 22
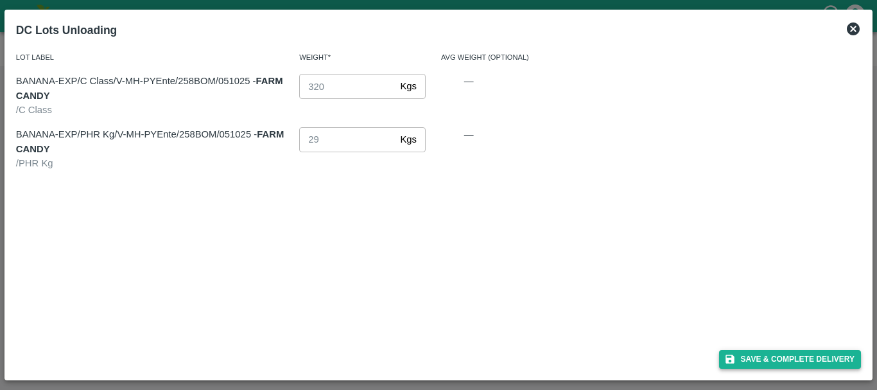
click at [770, 359] on button "Save & Complete Delivery" at bounding box center [790, 359] width 142 height 19
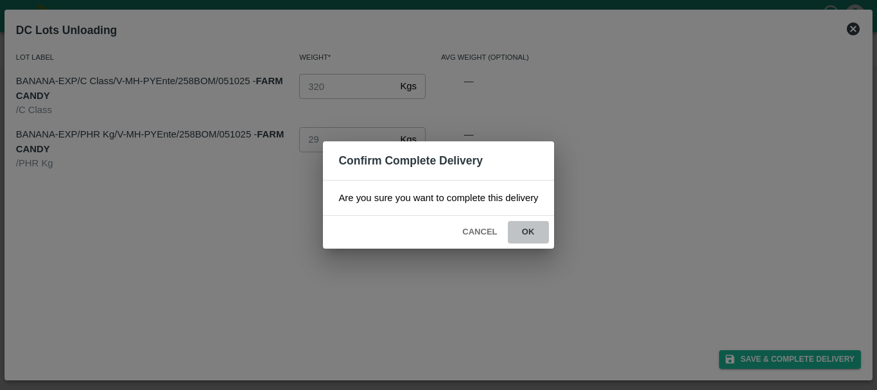
click at [527, 232] on button "ok" at bounding box center [528, 232] width 41 height 22
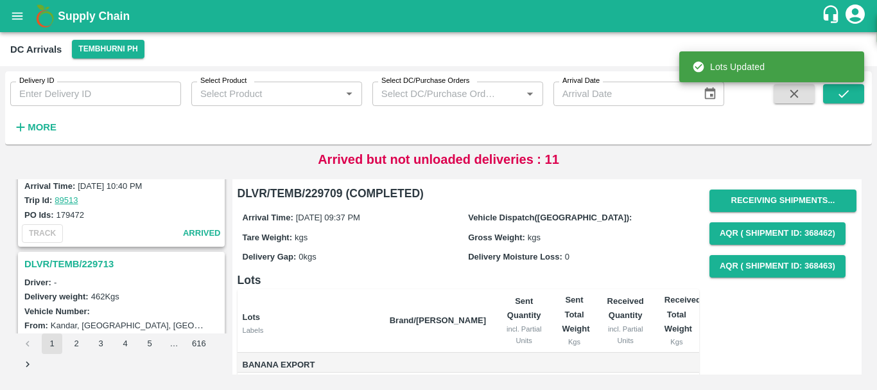
scroll to position [2450, 0]
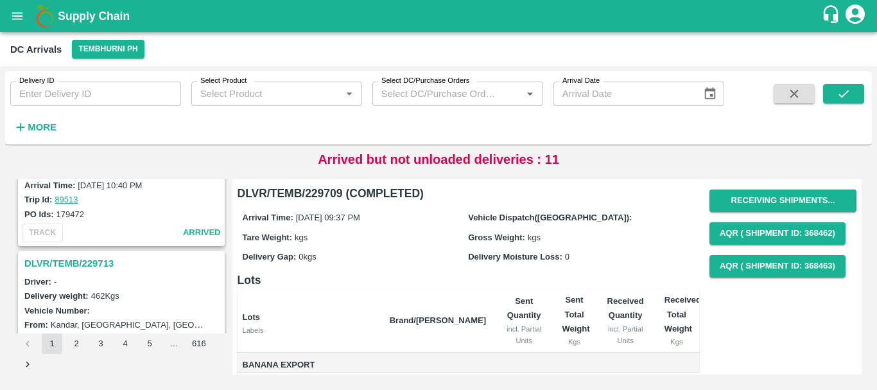
click at [98, 261] on h3 "DLVR/TEMB/229713" at bounding box center [123, 263] width 198 height 17
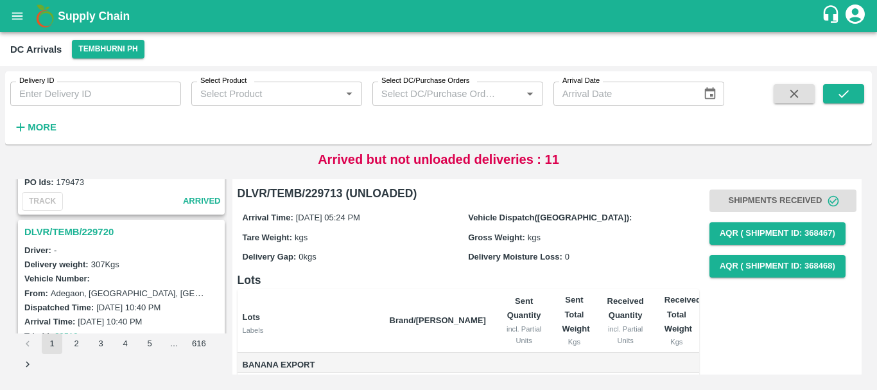
click at [94, 237] on h3 "DLVR/TEMB/229720" at bounding box center [123, 231] width 198 height 17
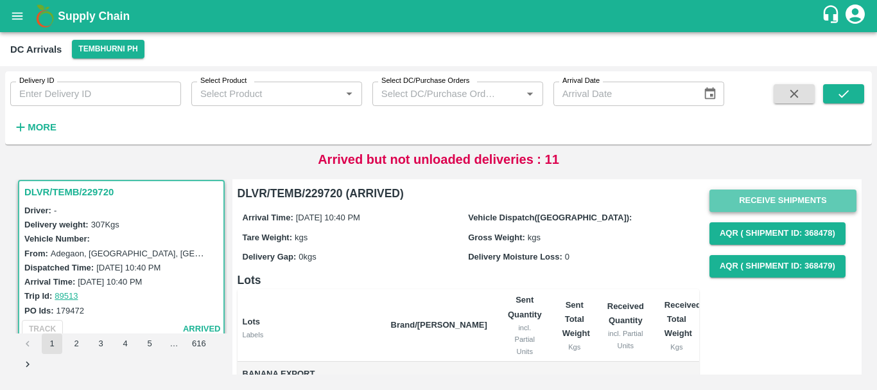
click at [730, 205] on button "Receive Shipments" at bounding box center [782, 200] width 147 height 22
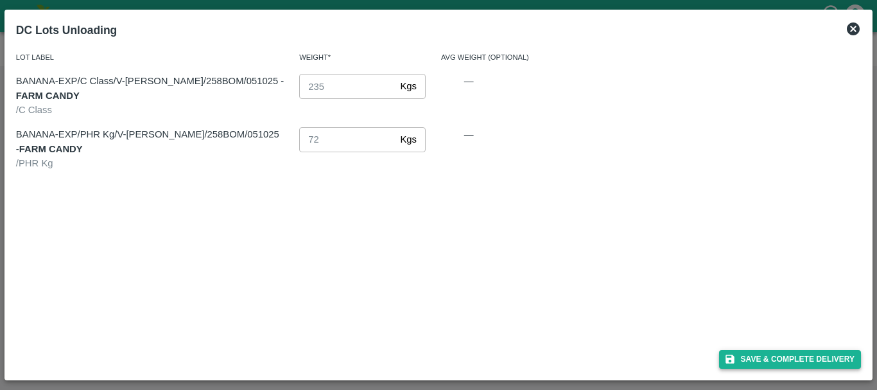
click at [732, 360] on icon "button" at bounding box center [729, 359] width 9 height 9
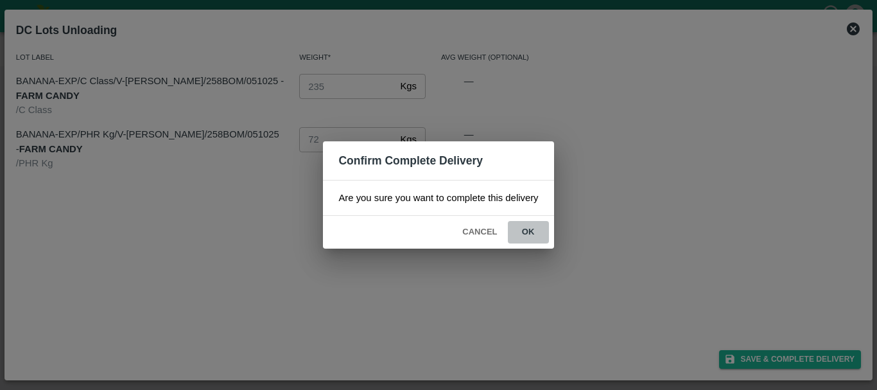
click at [532, 237] on button "ok" at bounding box center [528, 232] width 41 height 22
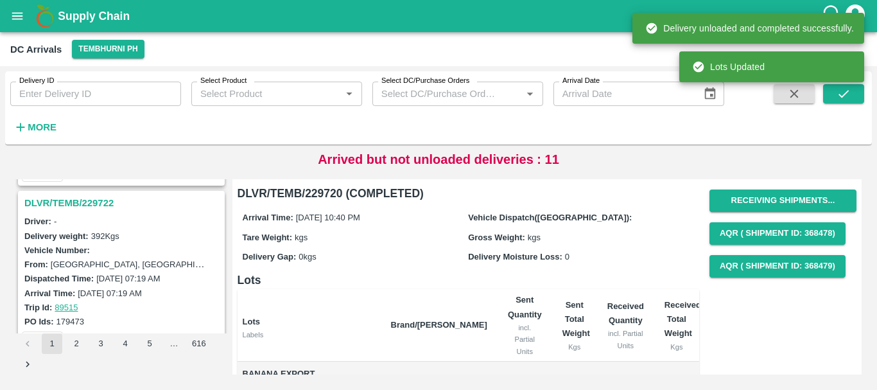
click at [88, 198] on h3 "DLVR/TEMB/229722" at bounding box center [123, 202] width 198 height 17
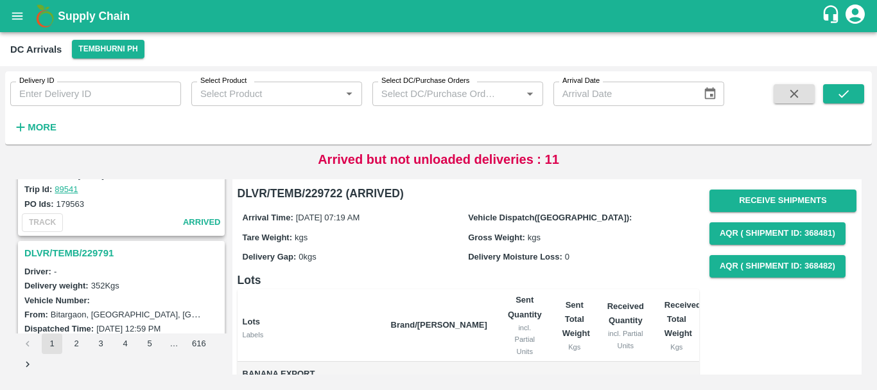
click at [97, 246] on h3 "DLVR/TEMB/229791" at bounding box center [123, 253] width 198 height 17
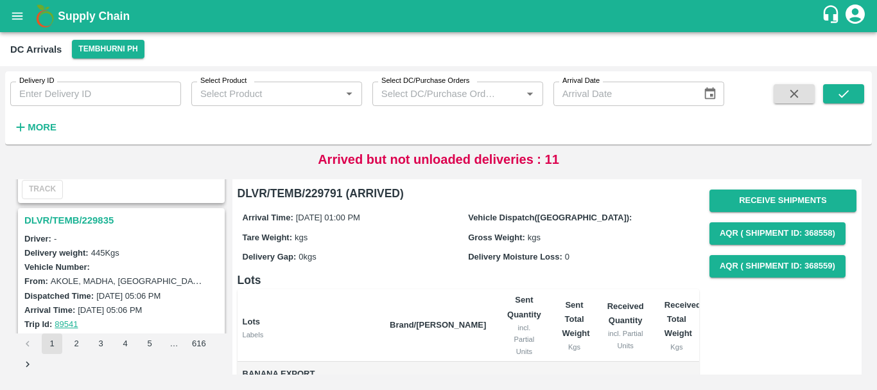
click at [87, 225] on h3 "DLVR/TEMB/229835" at bounding box center [123, 220] width 198 height 17
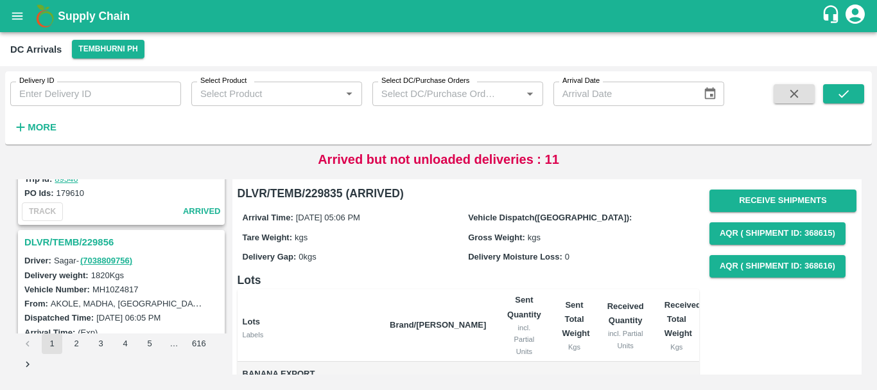
click at [92, 233] on div "DLVR/TEMB/229856" at bounding box center [121, 242] width 204 height 22
click at [84, 242] on h3 "DLVR/TEMB/229856" at bounding box center [123, 242] width 198 height 17
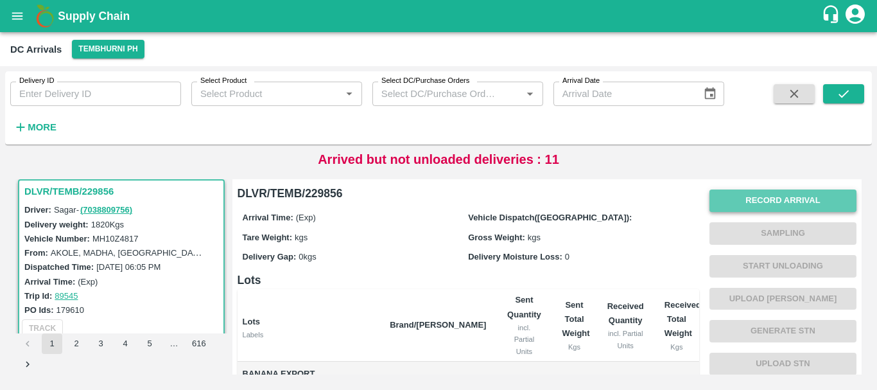
click at [753, 196] on button "Record Arrival" at bounding box center [782, 200] width 147 height 22
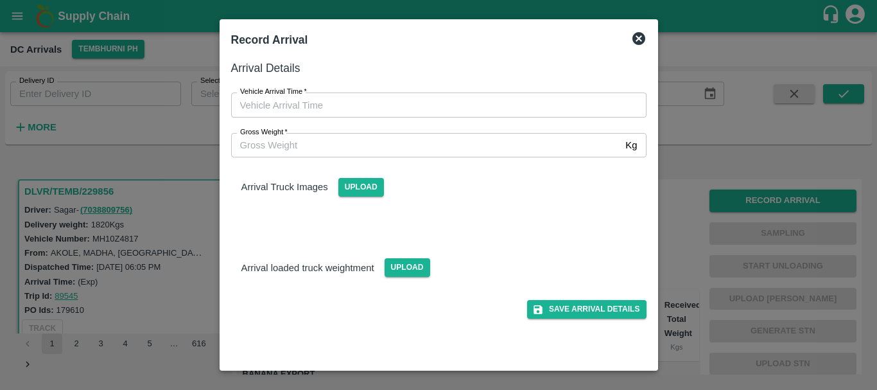
type input "DD/MM/YYYY hh:mm aa"
click at [491, 106] on input "DD/MM/YYYY hh:mm aa" at bounding box center [434, 104] width 406 height 24
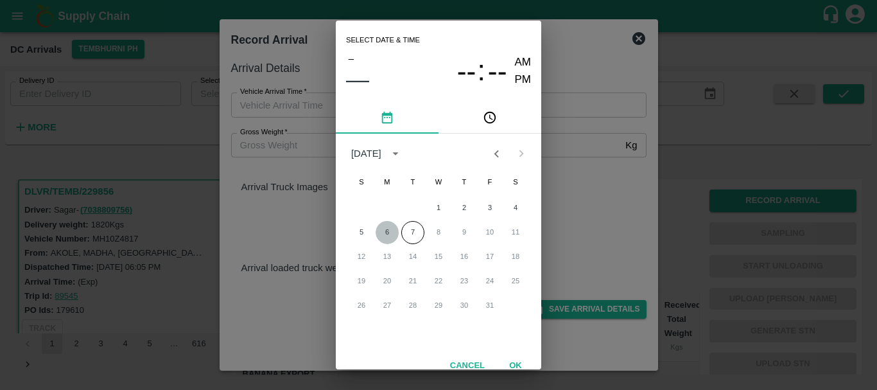
click at [390, 234] on button "6" at bounding box center [386, 232] width 23 height 23
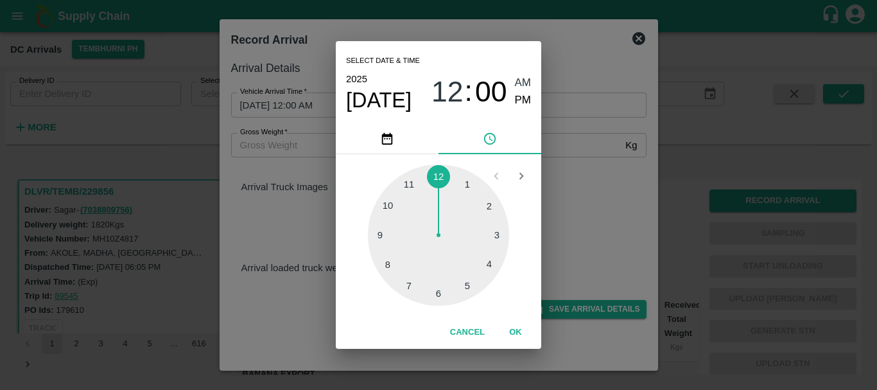
click at [410, 275] on div at bounding box center [438, 234] width 141 height 141
click at [490, 203] on div at bounding box center [438, 234] width 141 height 141
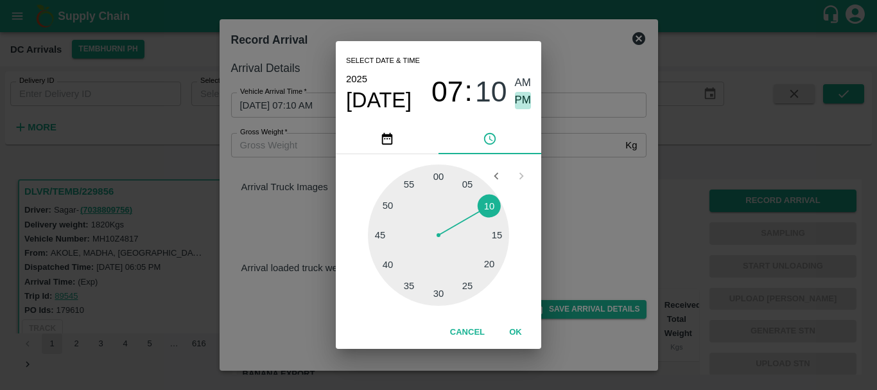
click at [518, 104] on span "PM" at bounding box center [523, 100] width 17 height 17
type input "06/10/2025 07:10 PM"
click at [591, 165] on div "Select date & time 2025 Oct 6 07 : 10 AM PM 05 10 15 20 25 30 35 40 45 50 55 00…" at bounding box center [438, 195] width 877 height 390
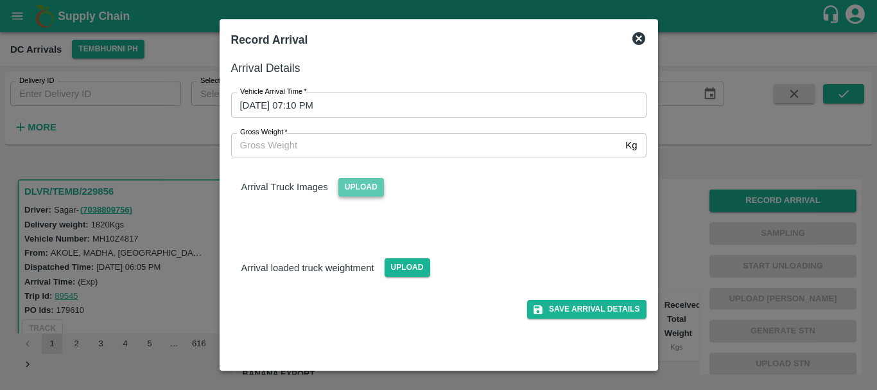
click at [354, 189] on span "Upload" at bounding box center [361, 187] width 46 height 19
click at [0, 0] on input "Upload" at bounding box center [0, 0] width 0 height 0
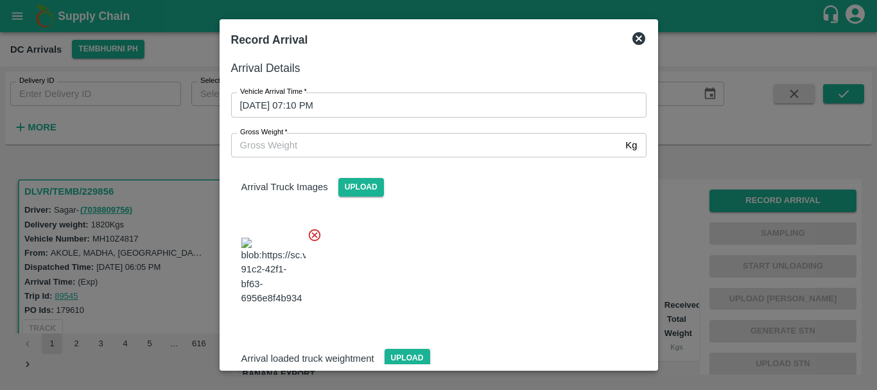
scroll to position [69, 0]
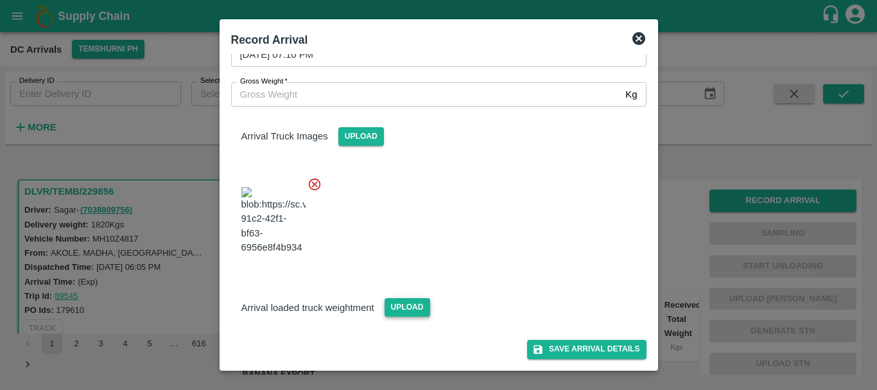
click at [406, 306] on span "Upload" at bounding box center [407, 307] width 46 height 19
click at [0, 0] on input "Upload" at bounding box center [0, 0] width 0 height 0
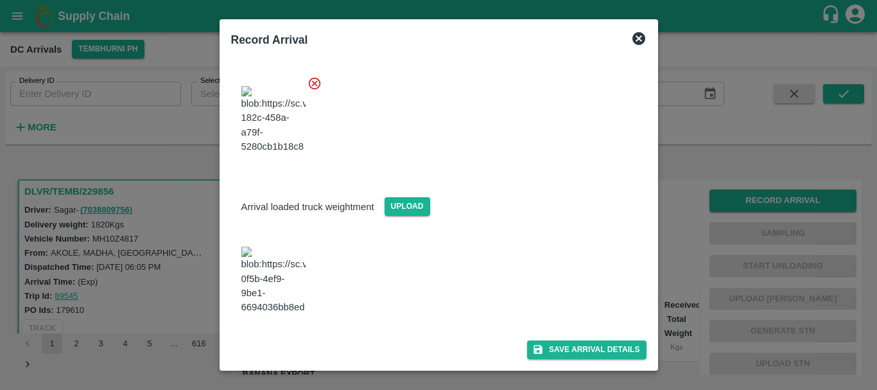
scroll to position [0, 0]
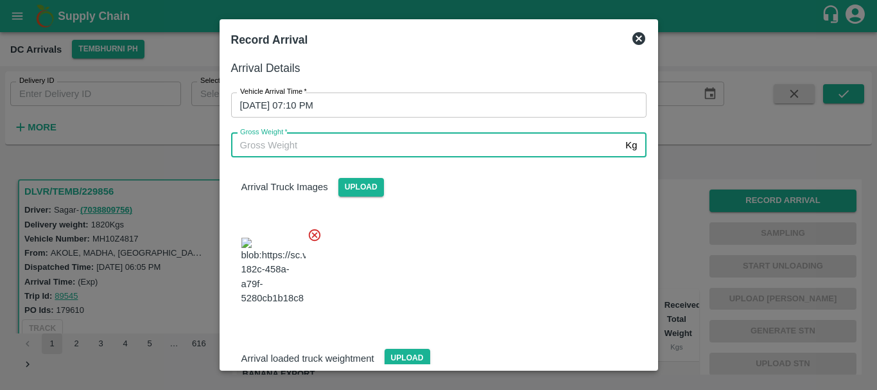
click at [378, 138] on input "Gross Weight   *" at bounding box center [426, 145] width 390 height 24
type input "1"
click at [378, 138] on input "Gross Weight   *" at bounding box center [426, 145] width 390 height 24
type input "0"
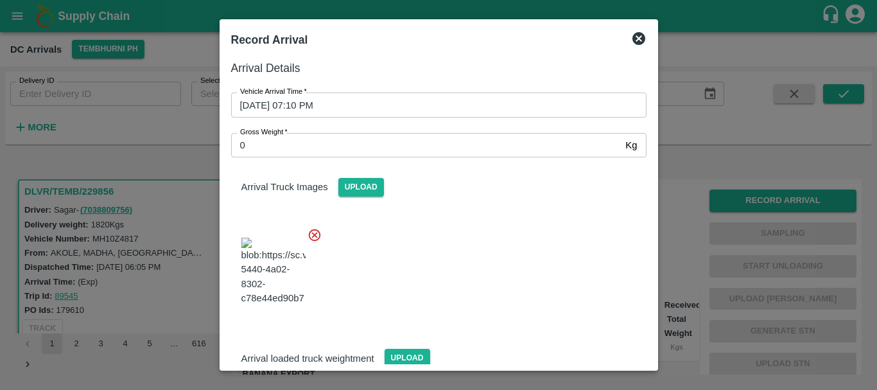
click at [445, 212] on div "Arrival Truck Images Upload" at bounding box center [434, 237] width 426 height 181
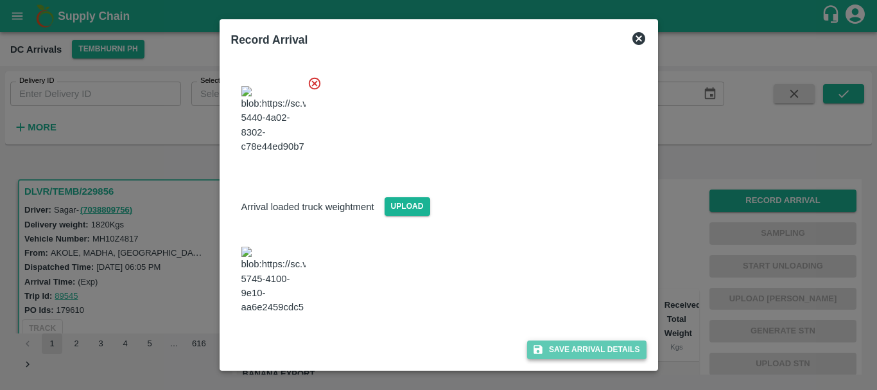
click at [547, 342] on button "Save Arrival Details" at bounding box center [586, 349] width 119 height 19
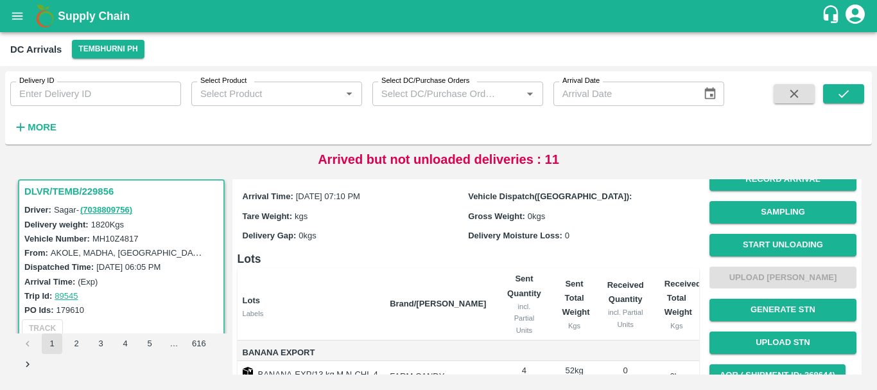
scroll to position [6, 0]
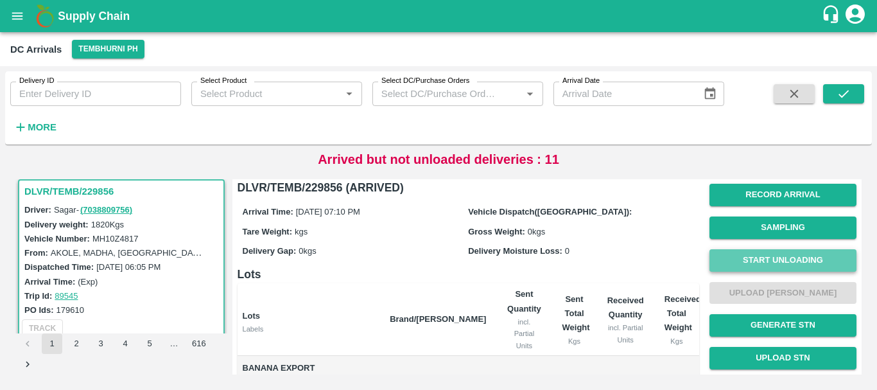
click at [786, 269] on button "Start Unloading" at bounding box center [782, 260] width 147 height 22
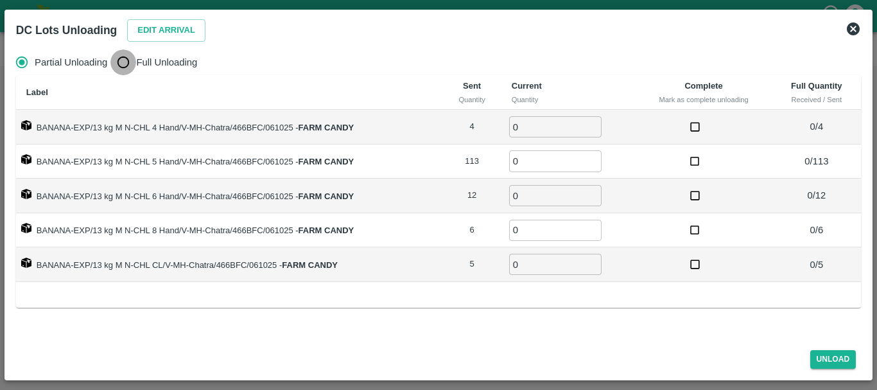
click at [123, 64] on input "Full Unloading" at bounding box center [123, 62] width 26 height 26
radio input "true"
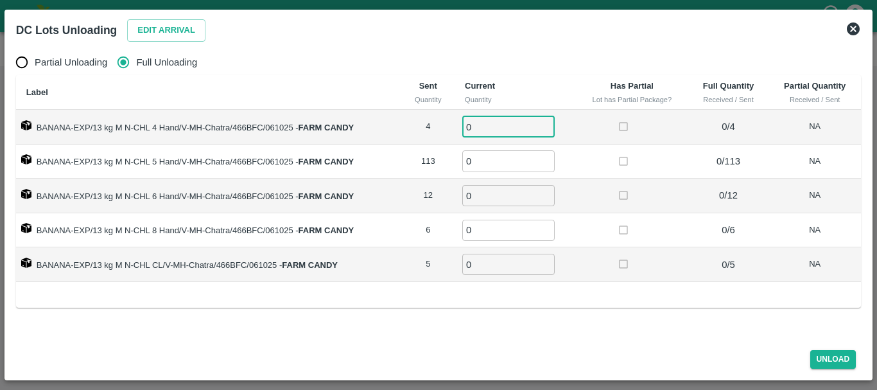
click at [485, 128] on input "0" at bounding box center [508, 126] width 92 height 21
type input "04"
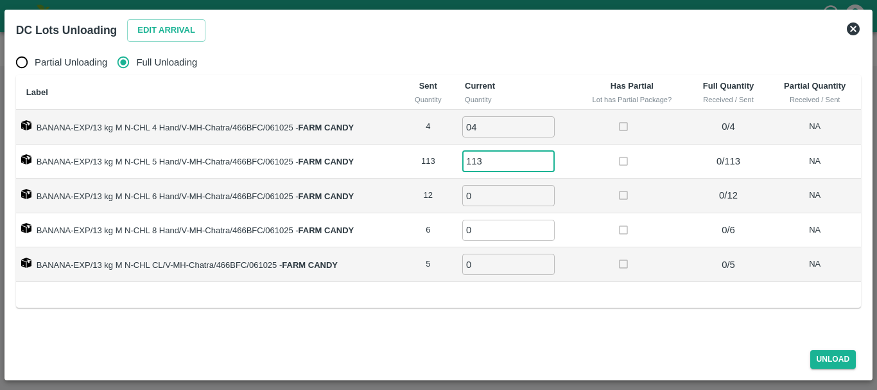
type input "113"
type input "12"
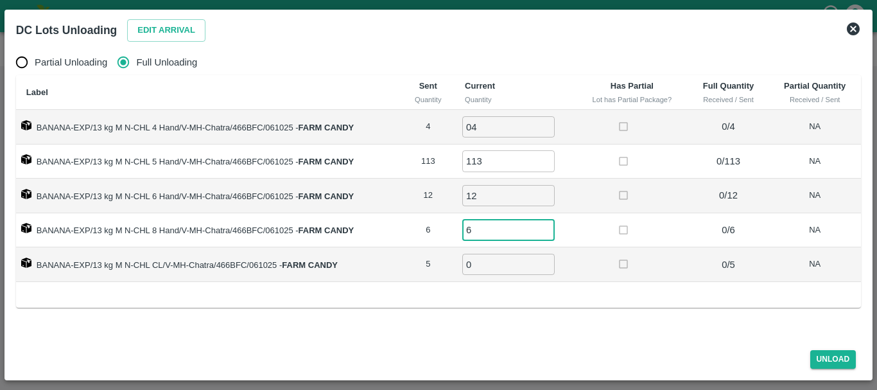
type input "6"
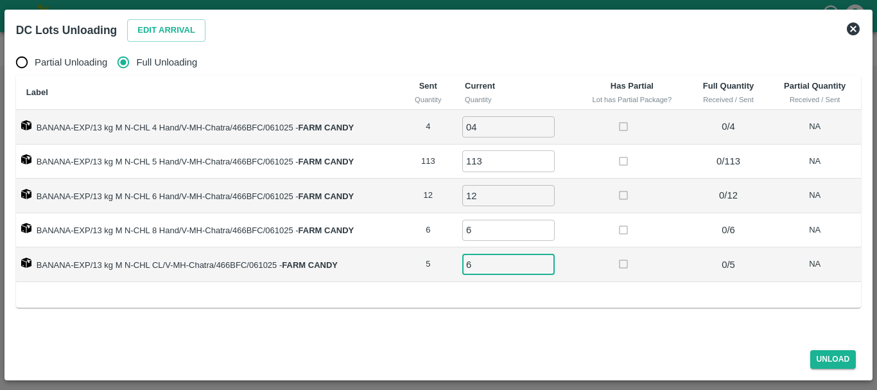
type input "6"
click at [634, 223] on label at bounding box center [624, 230] width 24 height 24
click at [829, 358] on button "Unload" at bounding box center [833, 359] width 46 height 19
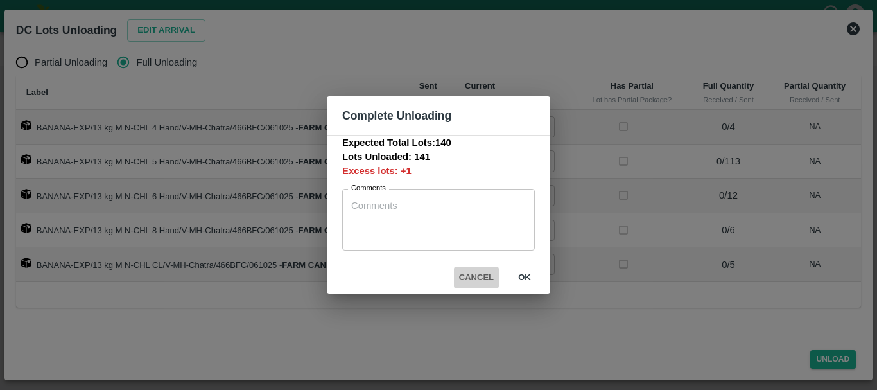
click at [479, 274] on button "Cancel" at bounding box center [476, 277] width 45 height 22
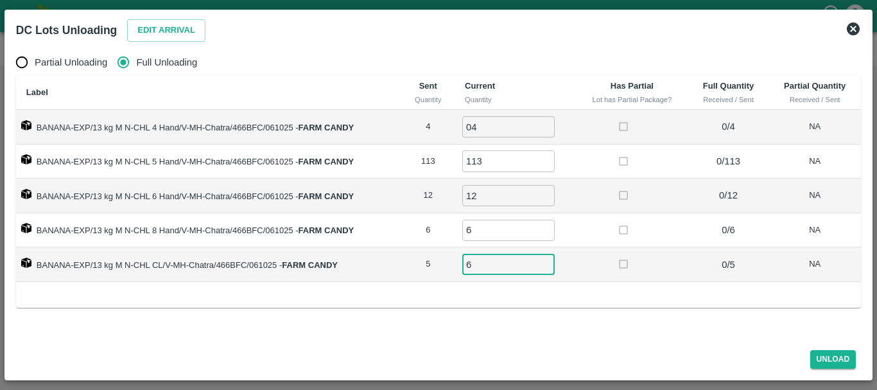
click at [481, 267] on input "6" at bounding box center [508, 264] width 92 height 21
type input "5"
click at [841, 365] on button "Unload" at bounding box center [833, 359] width 46 height 19
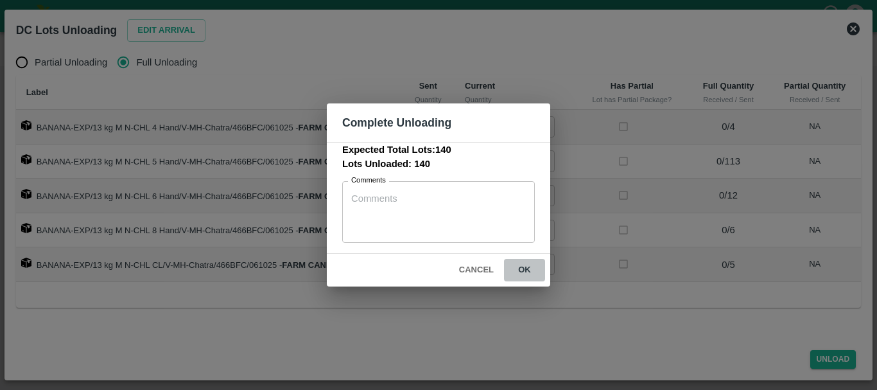
click at [522, 275] on button "ok" at bounding box center [524, 270] width 41 height 22
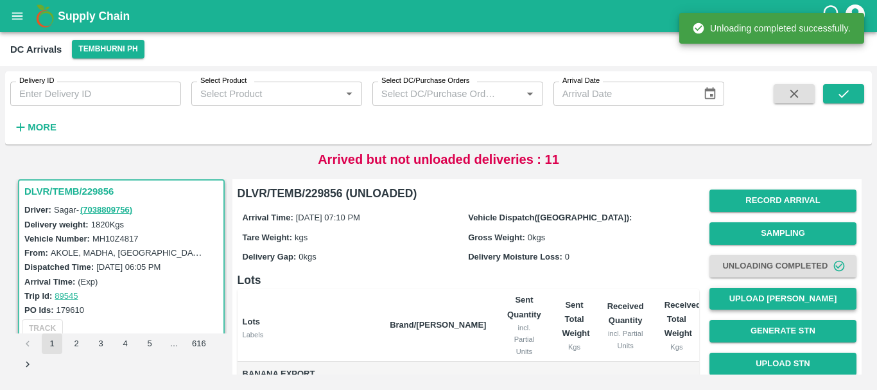
scroll to position [1, 0]
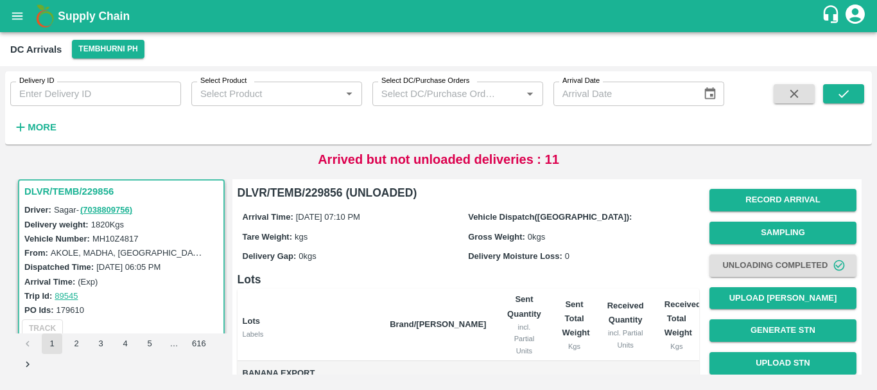
click at [595, 245] on div "Arrival Time: 06 Oct 2025, 07:10 PM Vehicle Dispatch(DC): Tare Weight: kgs Gros…" at bounding box center [467, 236] width 461 height 69
click at [763, 297] on button "Upload [PERSON_NAME]" at bounding box center [782, 298] width 147 height 22
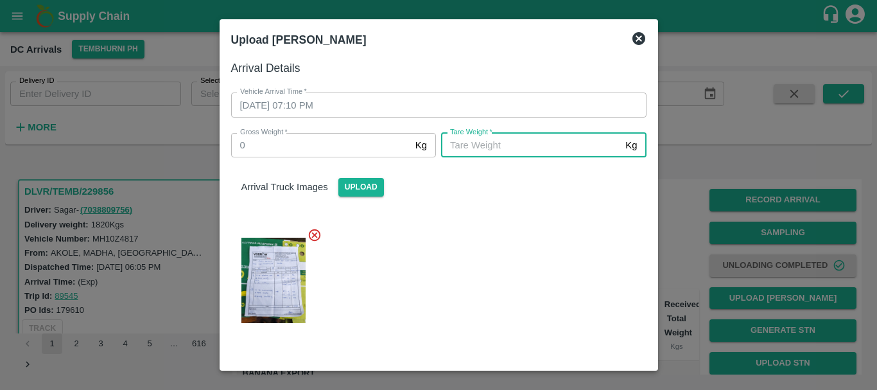
click at [536, 141] on input "[PERSON_NAME]   *" at bounding box center [530, 145] width 179 height 24
type input "0"
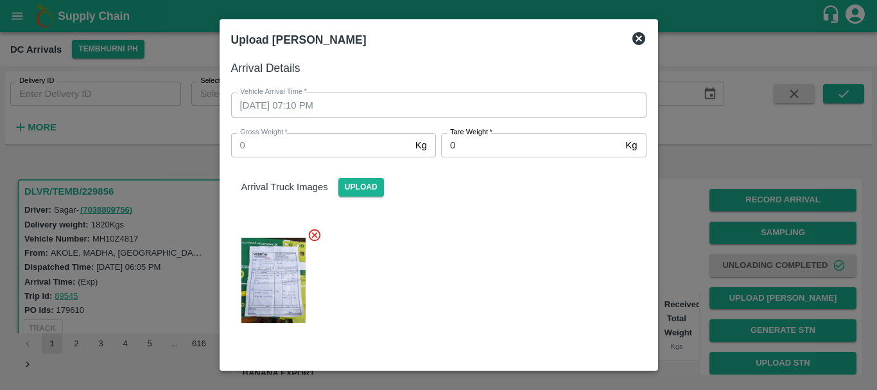
click at [542, 207] on div "Arrival Truck Images Upload" at bounding box center [434, 246] width 426 height 199
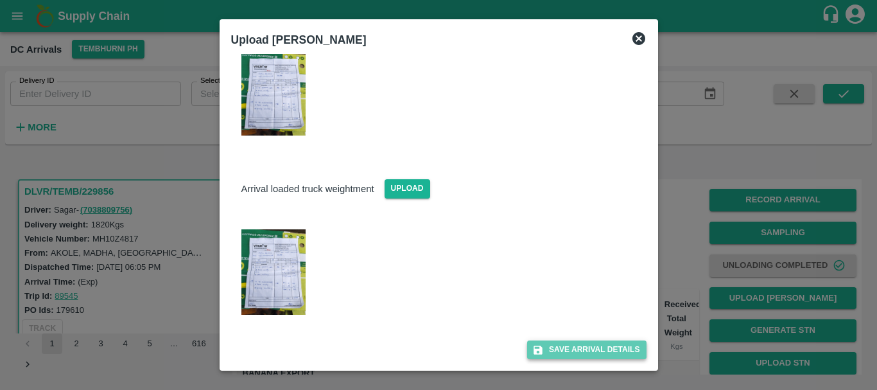
click at [600, 353] on button "Save Arrival Details" at bounding box center [586, 349] width 119 height 19
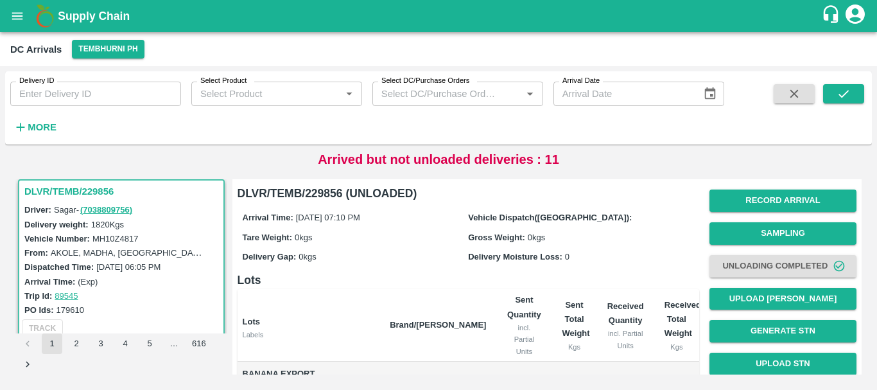
scroll to position [230, 0]
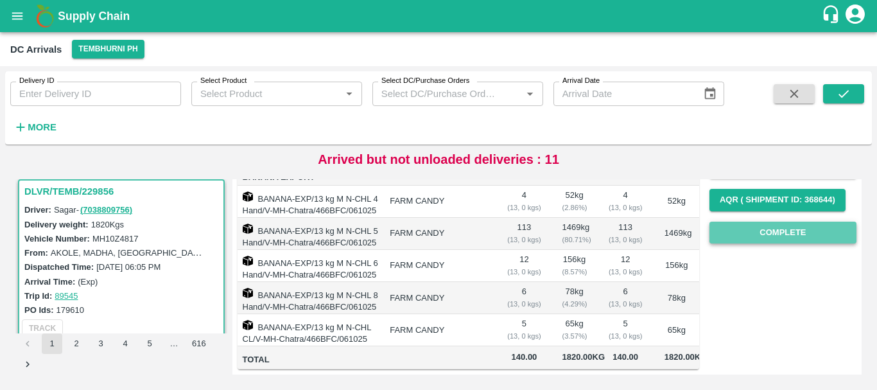
click at [744, 221] on button "Complete" at bounding box center [782, 232] width 147 height 22
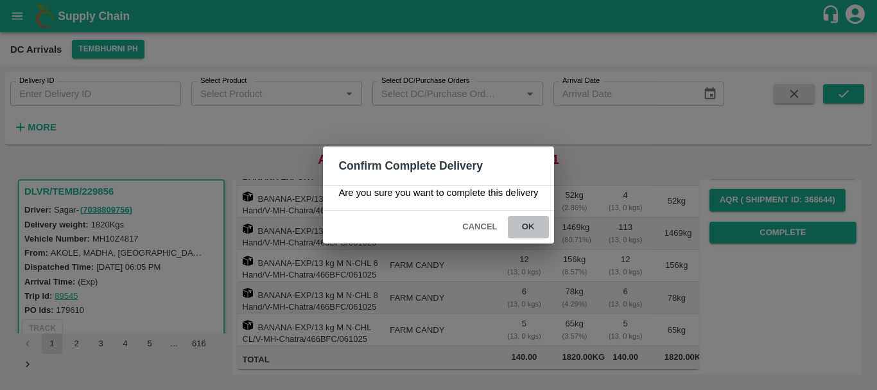
click at [535, 222] on button "ok" at bounding box center [528, 227] width 41 height 22
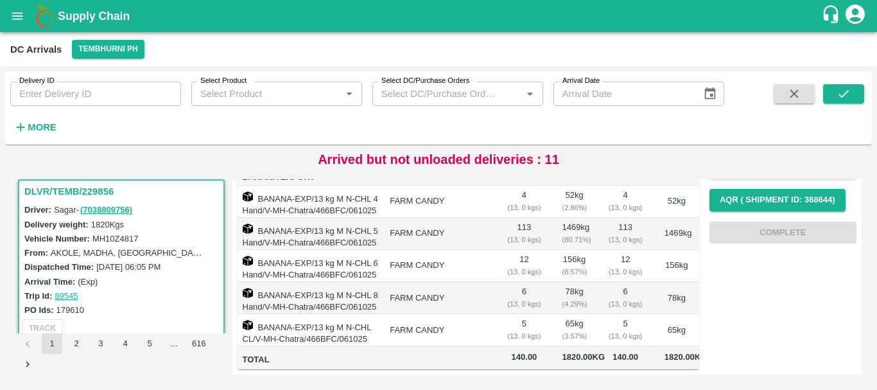
scroll to position [0, 0]
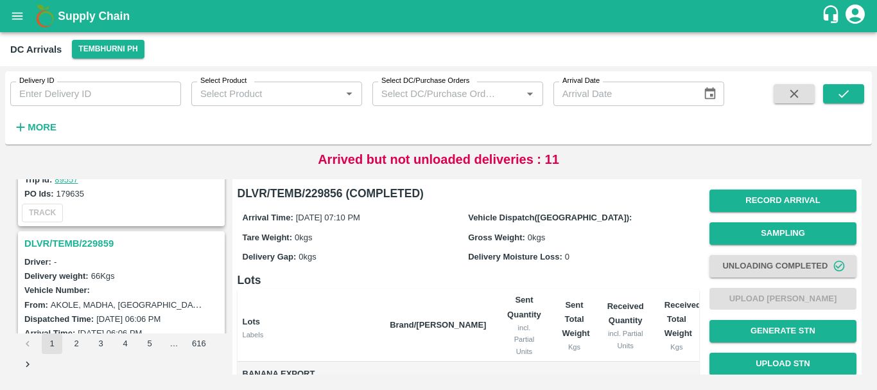
click at [103, 239] on h3 "DLVR/TEMB/229859" at bounding box center [123, 243] width 198 height 17
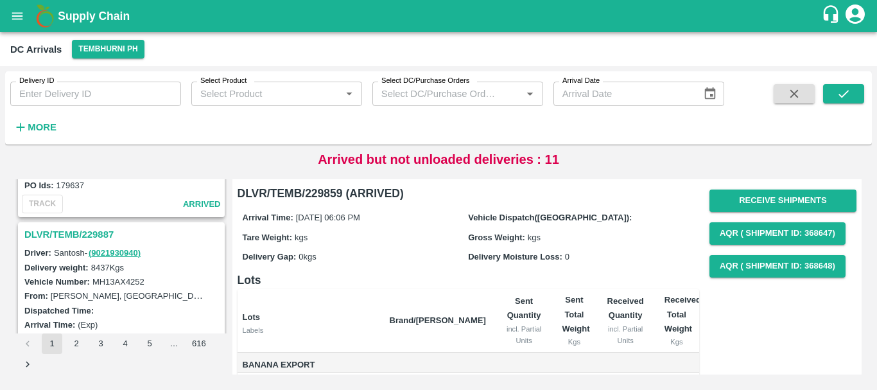
click at [103, 228] on h3 "DLVR/TEMB/229887" at bounding box center [123, 234] width 198 height 17
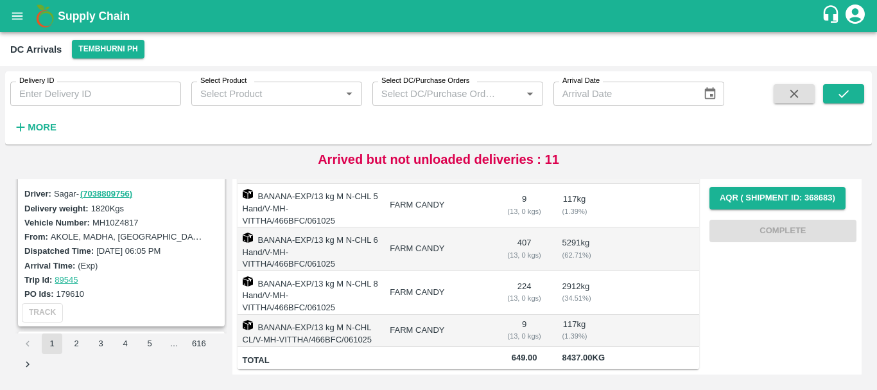
scroll to position [1628, 0]
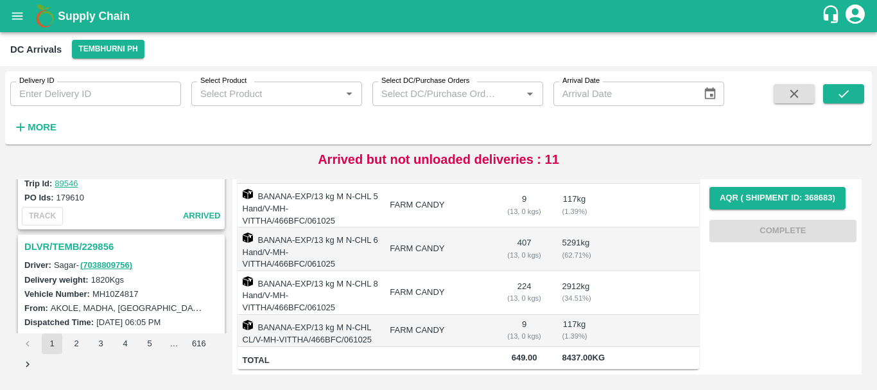
click at [98, 243] on h3 "DLVR/TEMB/229856" at bounding box center [123, 246] width 198 height 17
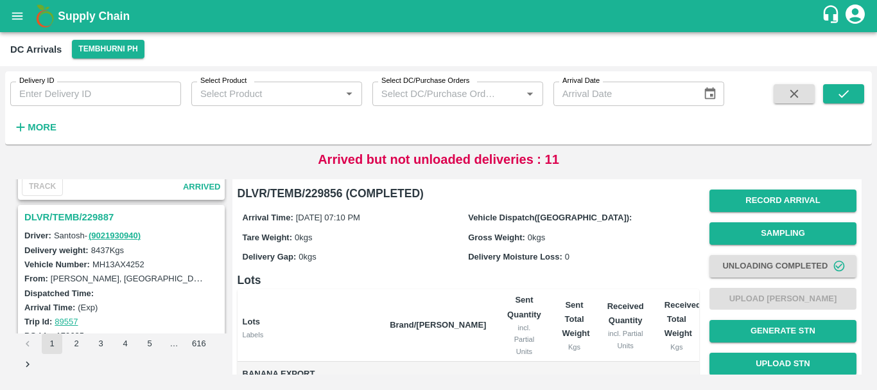
scroll to position [1285, 0]
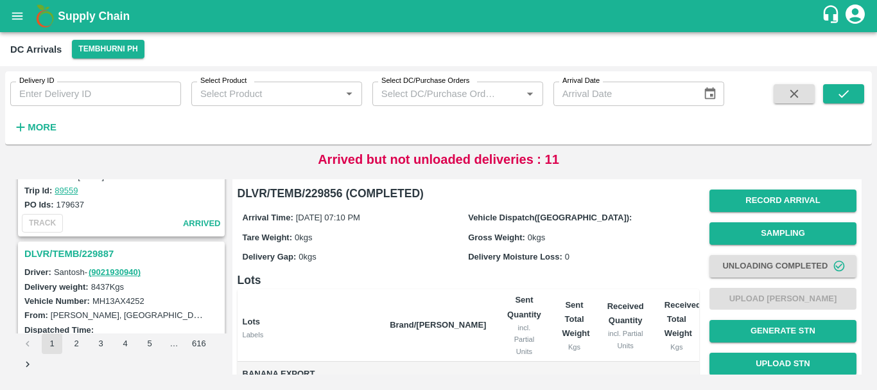
click at [113, 253] on h3 "DLVR/TEMB/229887" at bounding box center [123, 253] width 198 height 17
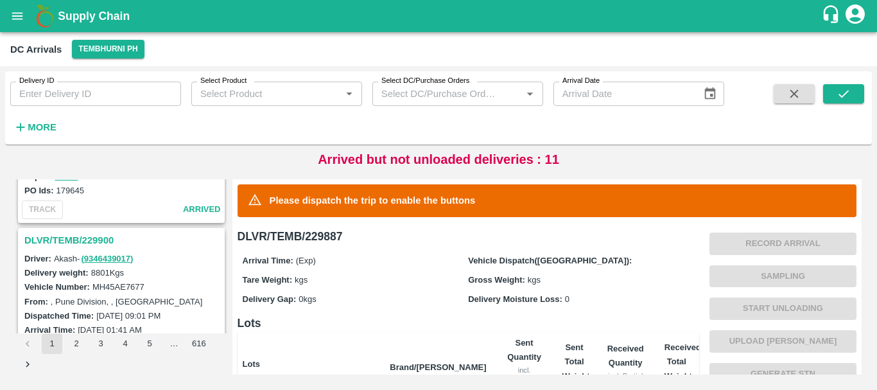
scroll to position [963, 0]
click at [78, 245] on h3 "DLVR/TEMB/229900" at bounding box center [123, 240] width 198 height 17
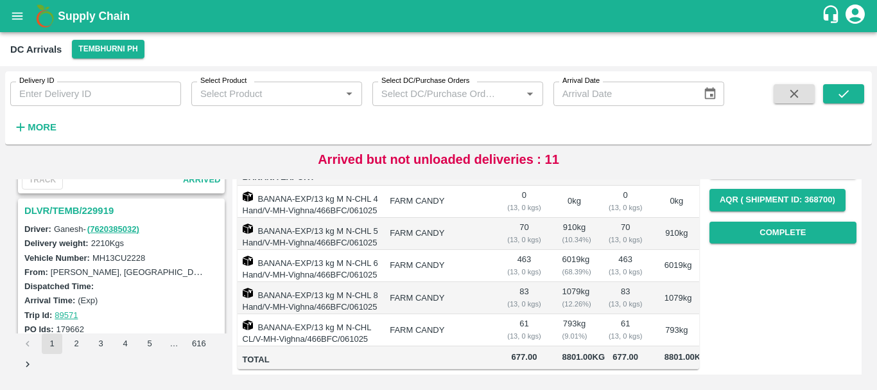
scroll to position [657, 0]
click at [71, 209] on h3 "DLVR/TEMB/229919" at bounding box center [123, 211] width 198 height 17
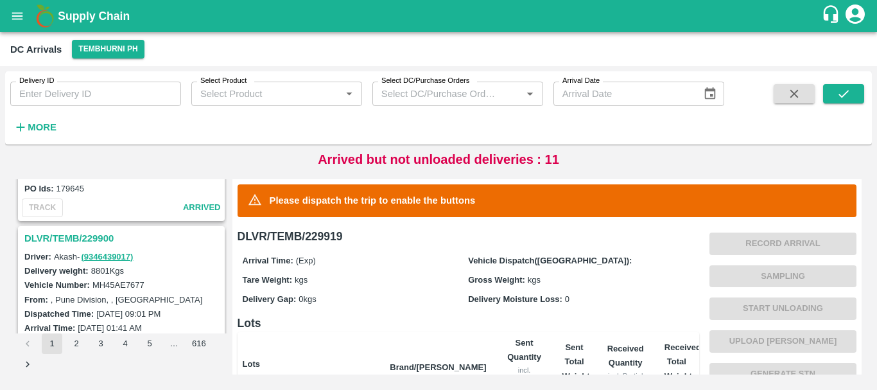
click at [83, 244] on h3 "DLVR/TEMB/229900" at bounding box center [123, 238] width 198 height 17
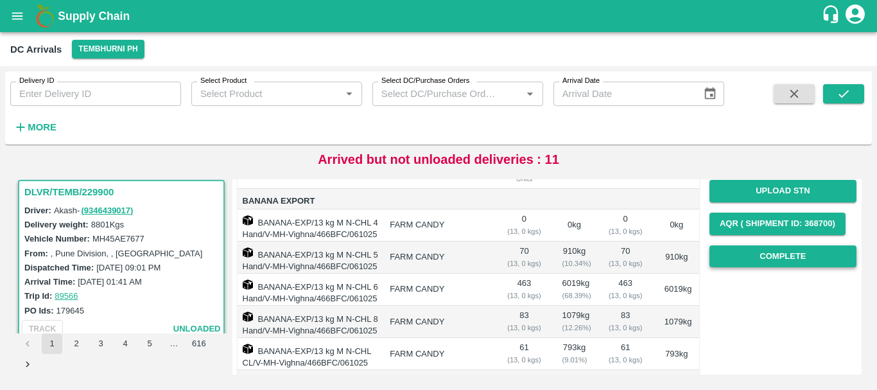
scroll to position [164, 0]
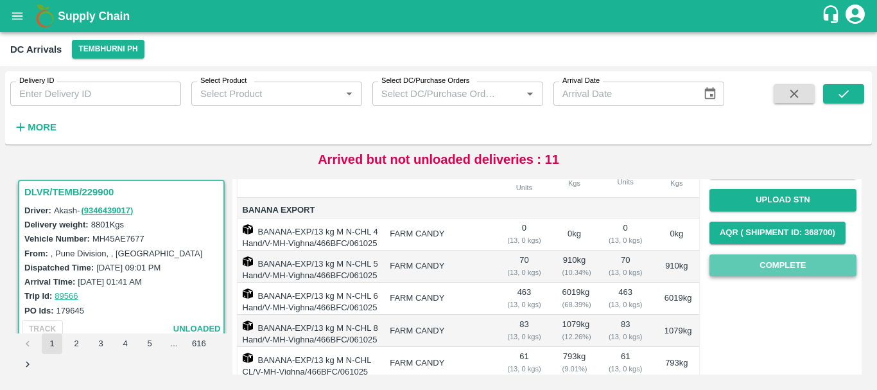
click at [759, 261] on button "Complete" at bounding box center [782, 265] width 147 height 22
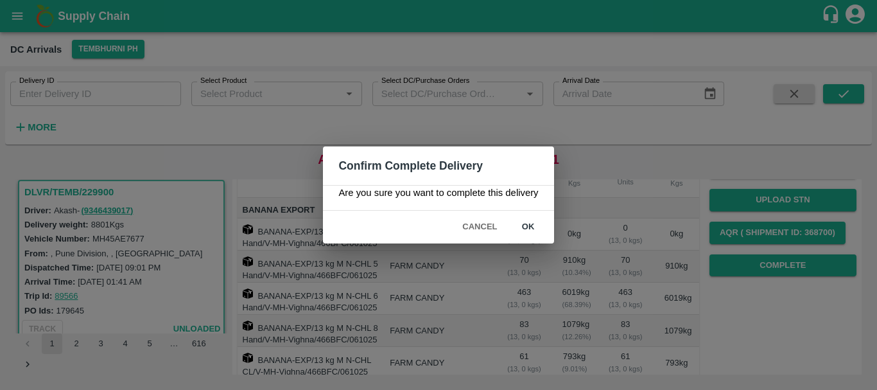
click at [509, 239] on div "Cancel ok" at bounding box center [438, 227] width 230 height 33
click at [528, 229] on button "ok" at bounding box center [528, 227] width 41 height 22
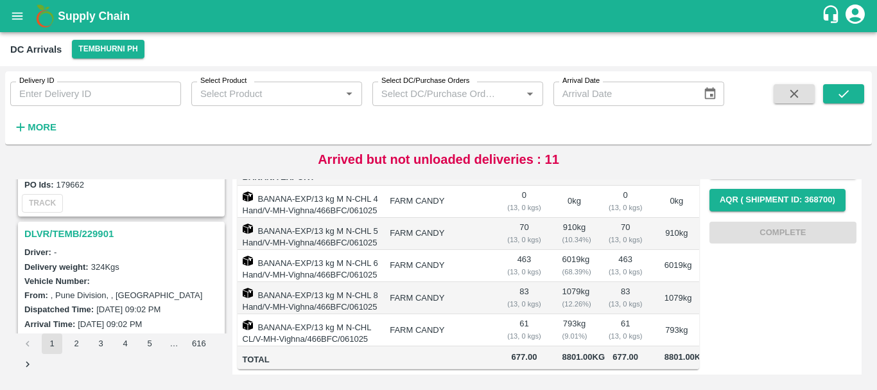
scroll to position [784, 0]
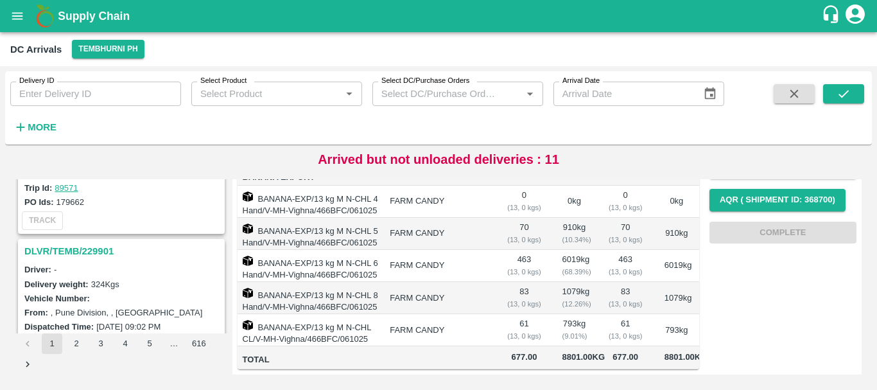
click at [94, 250] on h3 "DLVR/TEMB/229901" at bounding box center [123, 251] width 198 height 17
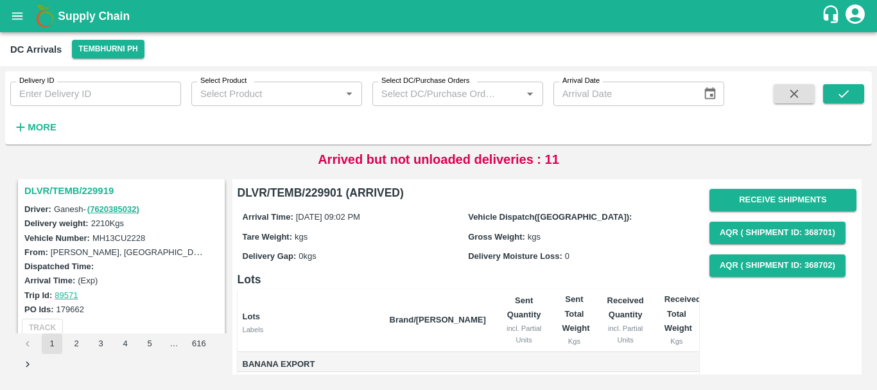
scroll to position [641, 0]
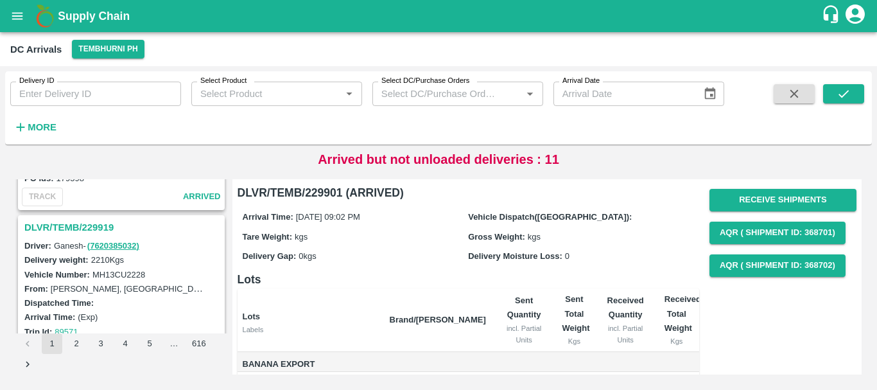
click at [95, 222] on div "DLVR/TEMB/229919" at bounding box center [121, 227] width 204 height 22
click at [95, 222] on h3 "DLVR/TEMB/229919" at bounding box center [123, 227] width 198 height 17
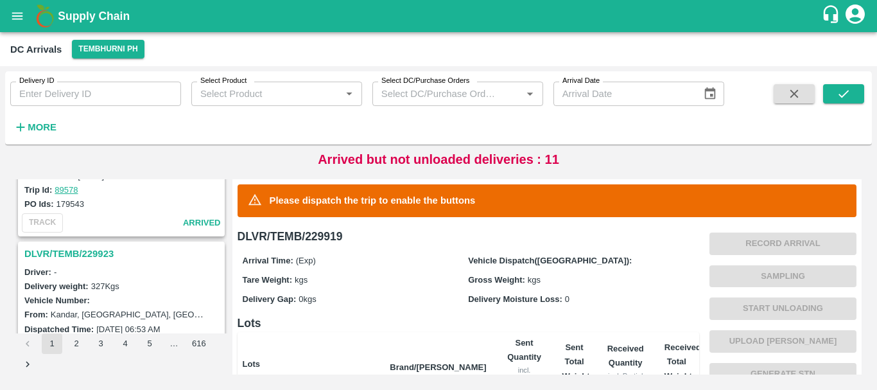
scroll to position [445, 0]
click at [92, 254] on h3 "DLVR/TEMB/229923" at bounding box center [123, 254] width 198 height 17
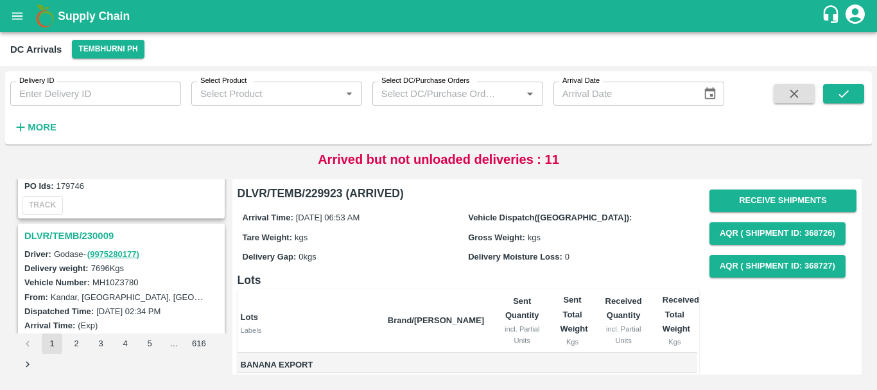
scroll to position [125, 0]
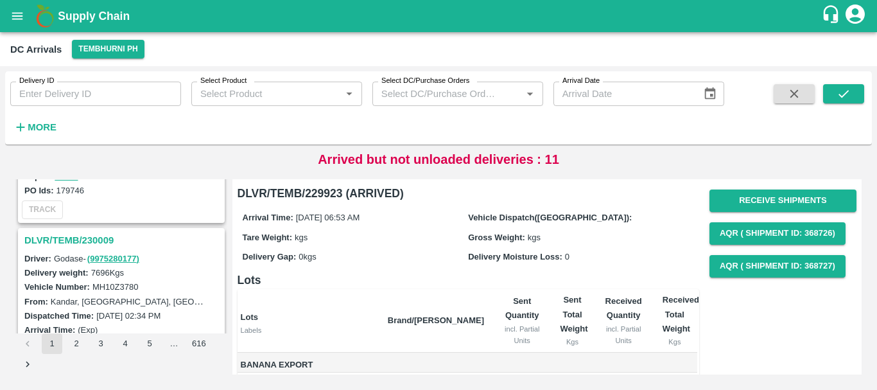
click at [92, 241] on h3 "DLVR/TEMB/230009" at bounding box center [123, 240] width 198 height 17
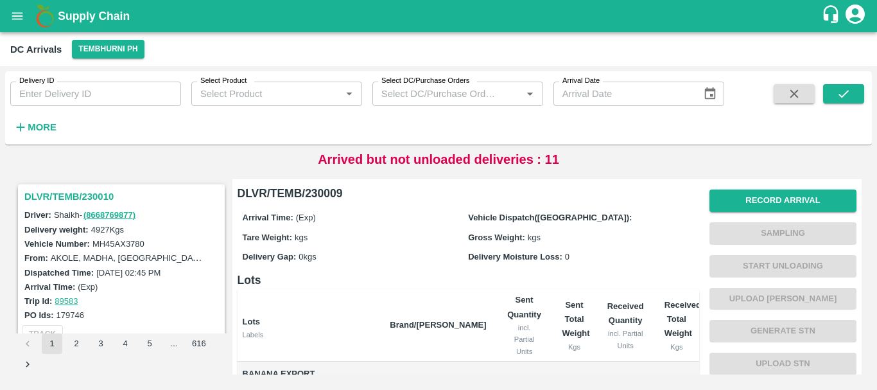
click at [81, 191] on h3 "DLVR/TEMB/230010" at bounding box center [123, 196] width 198 height 17
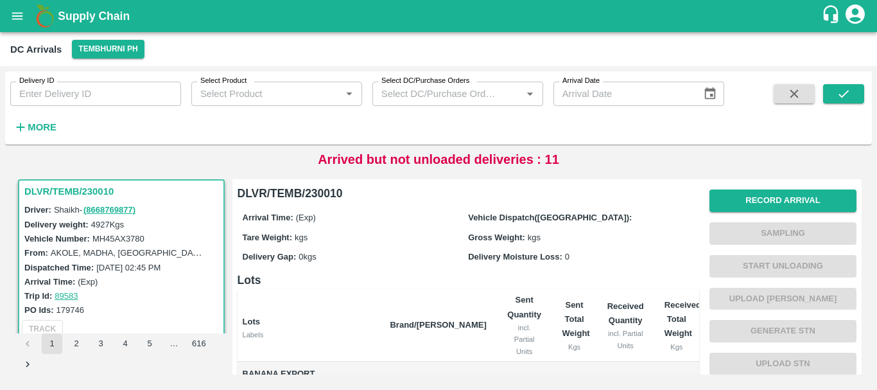
scroll to position [211, 0]
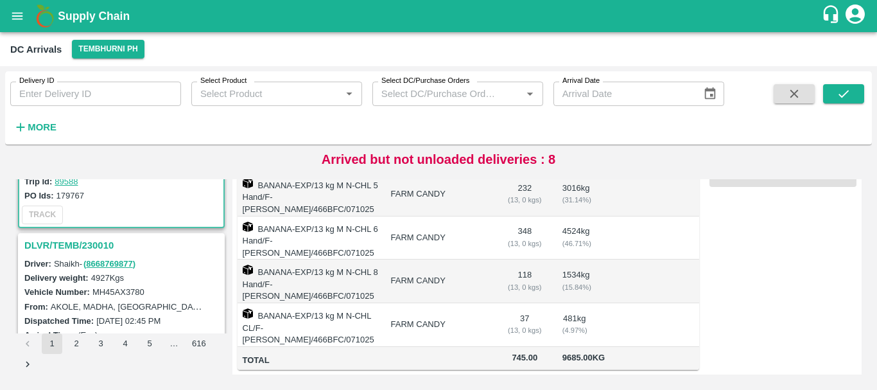
scroll to position [123, 0]
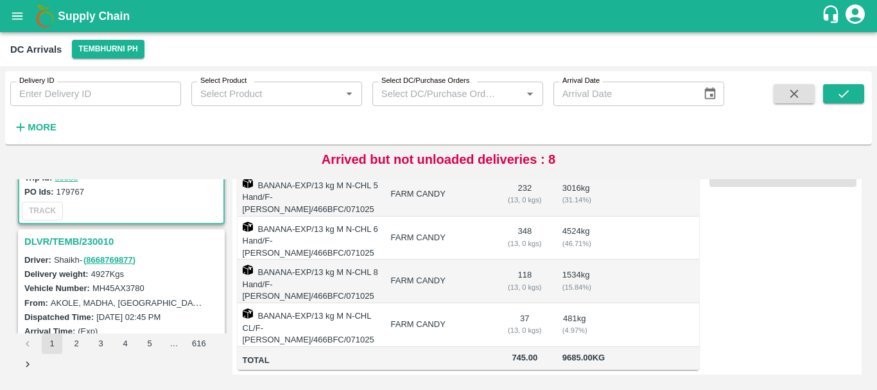
click at [75, 234] on h3 "DLVR/TEMB/230010" at bounding box center [123, 241] width 198 height 17
